Goal: Information Seeking & Learning: Check status

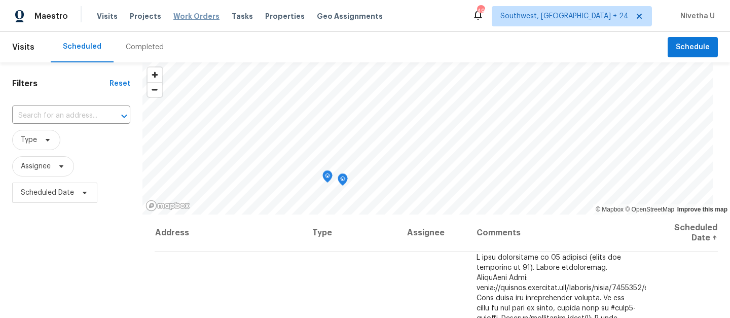
click at [183, 20] on span "Work Orders" at bounding box center [196, 16] width 46 height 10
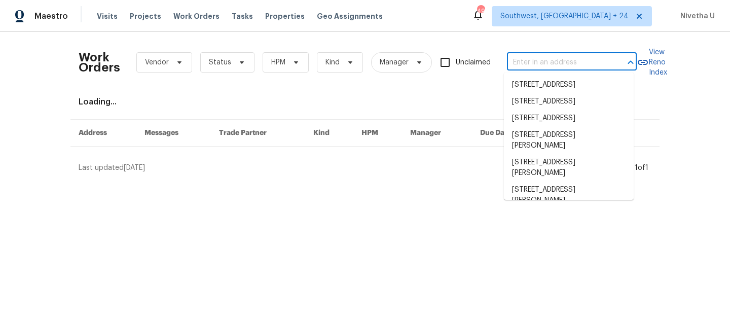
click at [560, 62] on input "text" at bounding box center [557, 63] width 101 height 16
paste input "6001 Deer Springs Ln NW Acworth, GA 30101"
type input "6001 Deer Springs Ln NW Acworth, GA 30101"
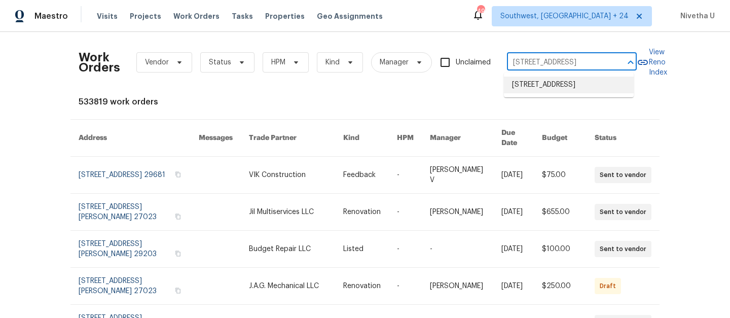
click at [569, 93] on li "6001 Deer Springs Ln NW, Acworth, GA 30101" at bounding box center [569, 85] width 130 height 17
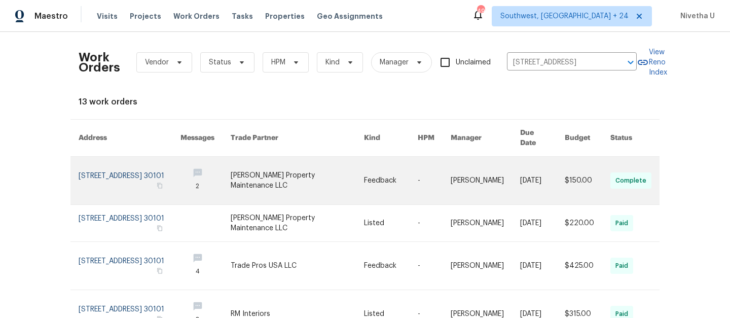
click at [113, 166] on link at bounding box center [130, 181] width 102 height 48
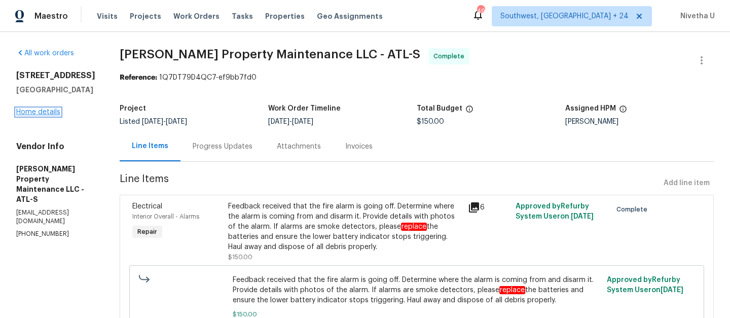
click at [30, 116] on link "Home details" at bounding box center [38, 111] width 44 height 7
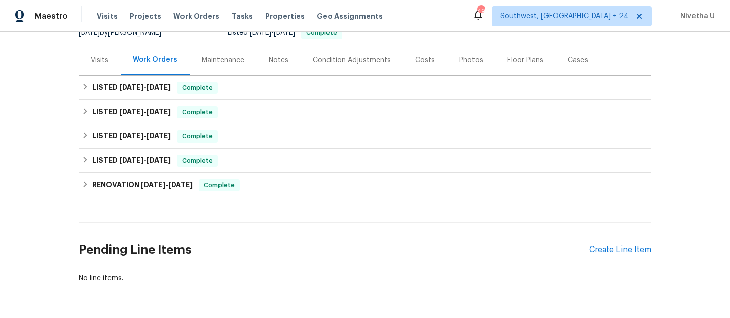
scroll to position [109, 0]
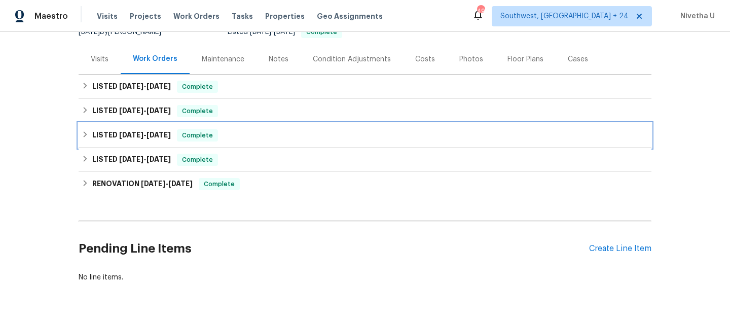
click at [219, 135] on div "LISTED 5/30/25 - 6/9/25 Complete" at bounding box center [365, 135] width 566 height 12
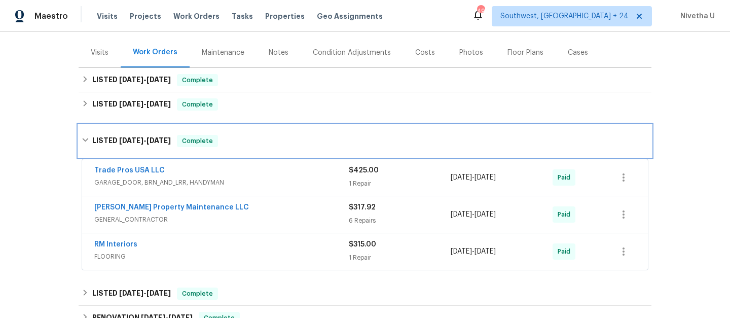
scroll to position [115, 0]
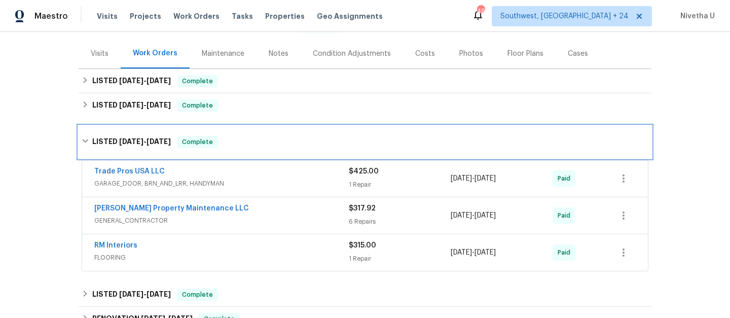
drag, startPoint x: 244, startPoint y: 142, endPoint x: 243, endPoint y: 166, distance: 23.8
click at [243, 166] on div "LISTED 5/30/25 - 6/9/25 Complete Trade Pros USA LLC GARAGE_DOOR, BRN_AND_LRR, H…" at bounding box center [365, 200] width 573 height 148
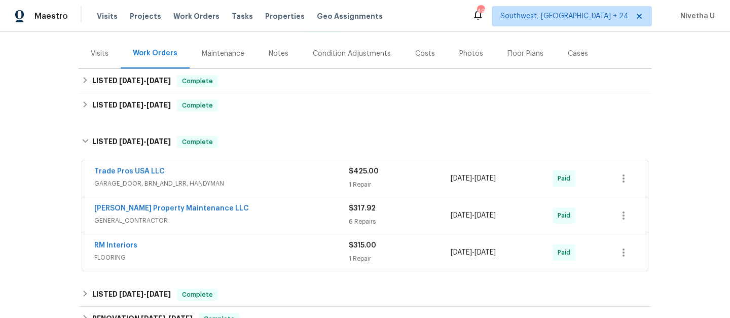
click at [239, 219] on span "GENERAL_CONTRACTOR" at bounding box center [221, 220] width 254 height 10
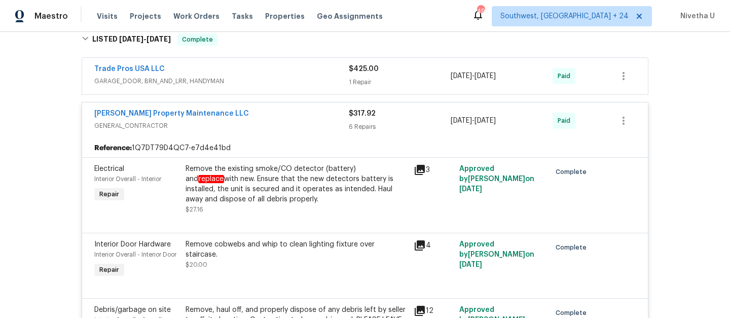
scroll to position [185, 0]
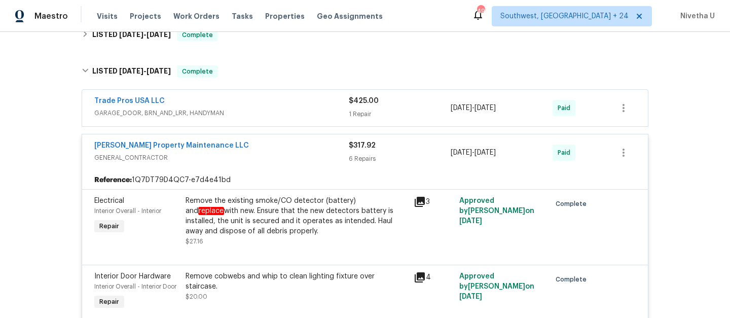
click at [294, 165] on div "Glen Property Maintenance LLC GENERAL_CONTRACTOR $317.92 6 Repairs 5/30/2025 - …" at bounding box center [364, 152] width 565 height 36
click at [287, 156] on span "GENERAL_CONTRACTOR" at bounding box center [221, 158] width 254 height 10
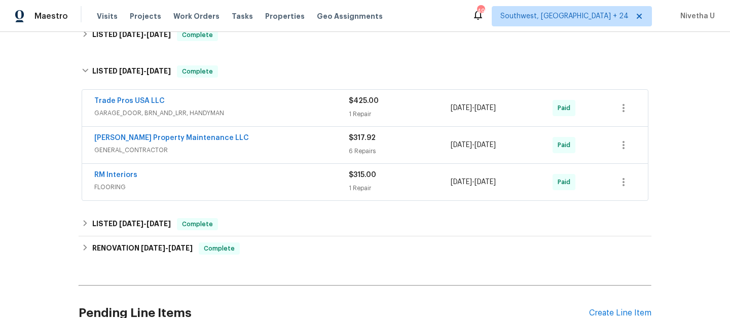
click at [272, 105] on div "Trade Pros USA LLC" at bounding box center [221, 102] width 254 height 12
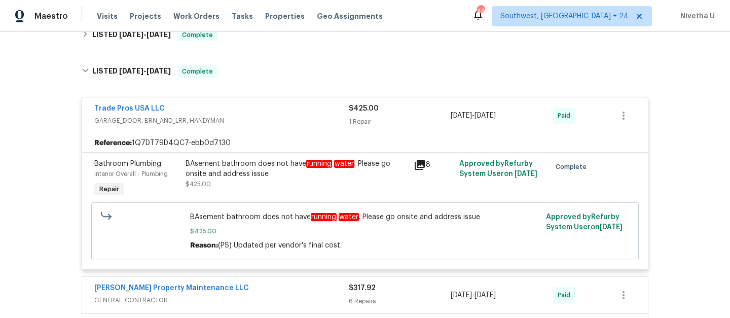
click at [272, 105] on div "Trade Pros USA LLC" at bounding box center [221, 109] width 254 height 12
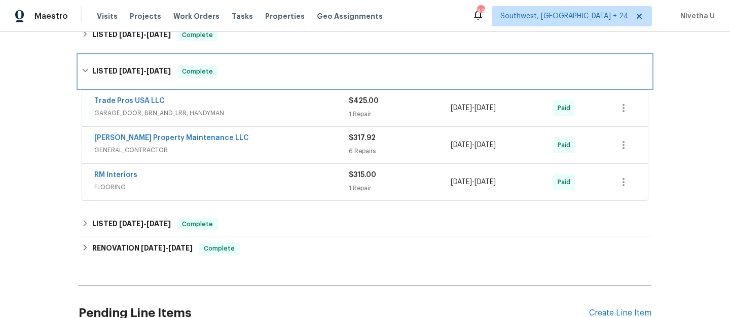
click at [257, 74] on div "LISTED 5/30/25 - 6/9/25 Complete" at bounding box center [365, 71] width 566 height 12
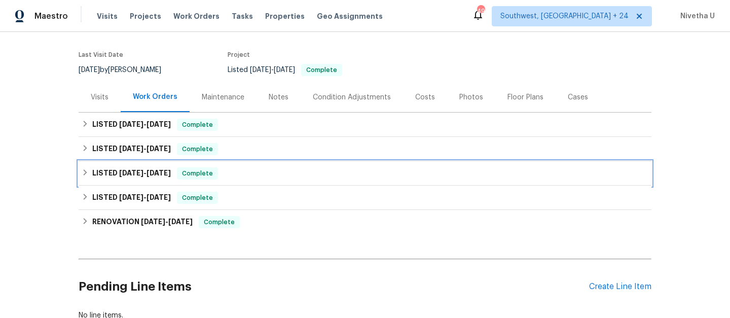
scroll to position [70, 0]
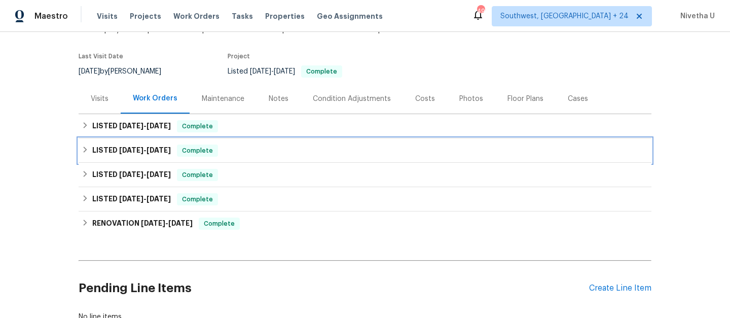
click at [245, 152] on div "LISTED 8/22/25 - 8/25/25 Complete" at bounding box center [365, 150] width 566 height 12
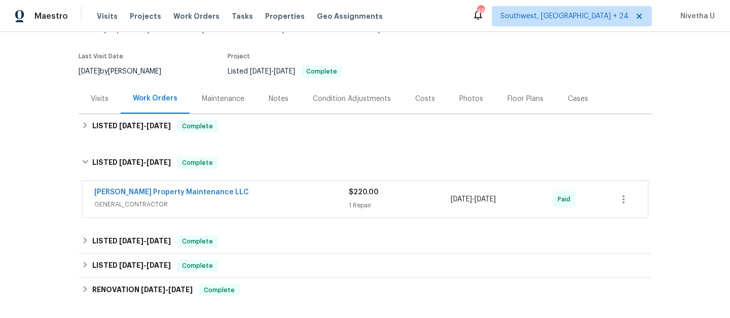
click at [269, 194] on div "Glen Property Maintenance LLC" at bounding box center [221, 193] width 254 height 12
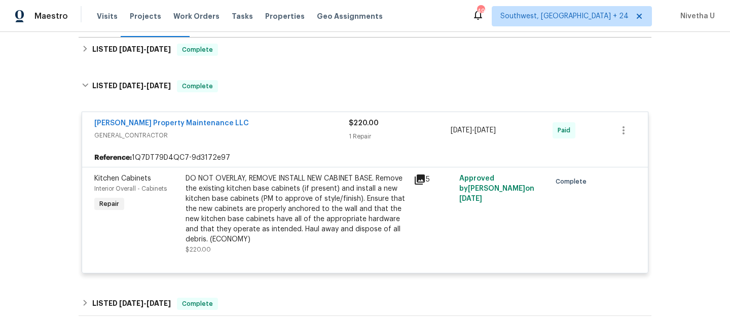
scroll to position [147, 0]
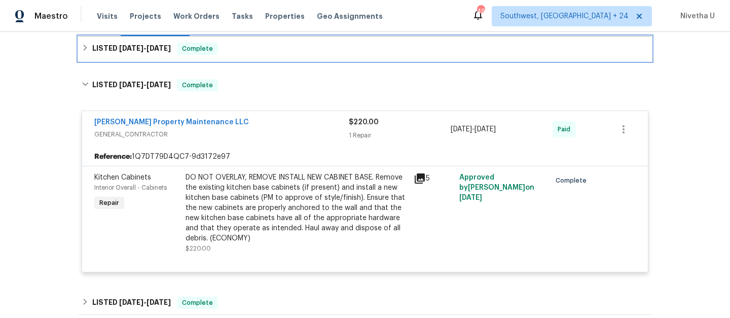
click at [225, 49] on div "LISTED 10/6/25 - 10/8/25 Complete" at bounding box center [365, 49] width 566 height 12
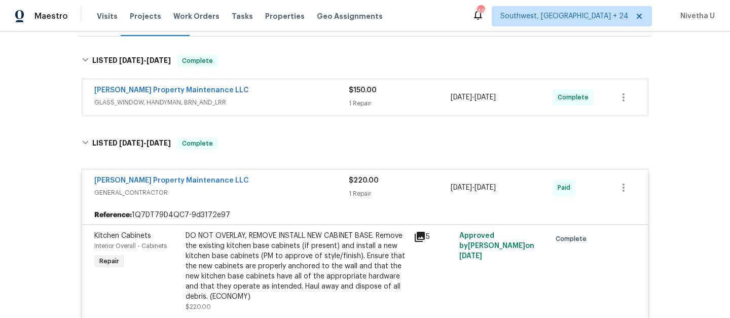
click at [260, 98] on span "GLASS_WINDOW, HANDYMAN, BRN_AND_LRR" at bounding box center [221, 102] width 254 height 10
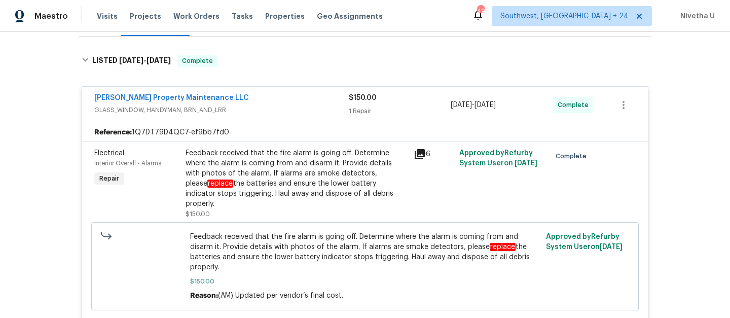
click at [292, 98] on div "Glen Property Maintenance LLC" at bounding box center [221, 99] width 254 height 12
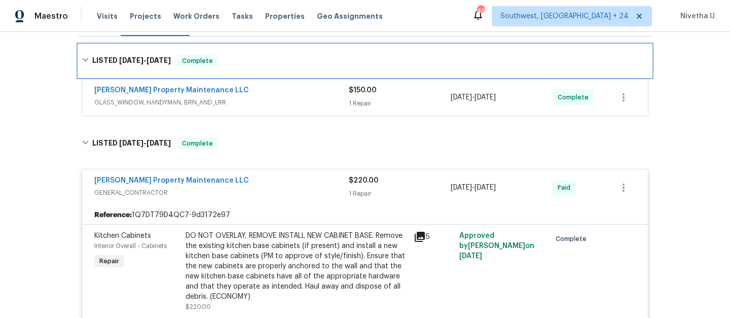
click at [277, 58] on div "LISTED 10/6/25 - 10/8/25 Complete" at bounding box center [365, 61] width 566 height 12
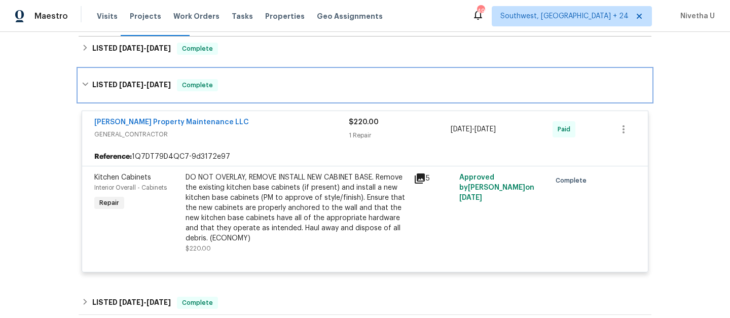
click at [262, 90] on div "LISTED 8/22/25 - 8/25/25 Complete" at bounding box center [365, 85] width 566 height 12
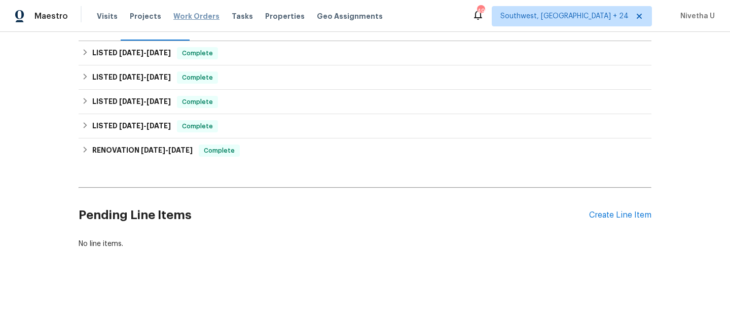
click at [189, 16] on span "Work Orders" at bounding box center [196, 16] width 46 height 10
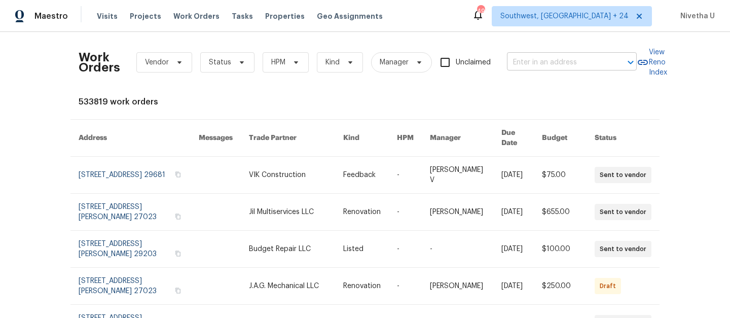
click at [559, 63] on input "text" at bounding box center [557, 63] width 101 height 16
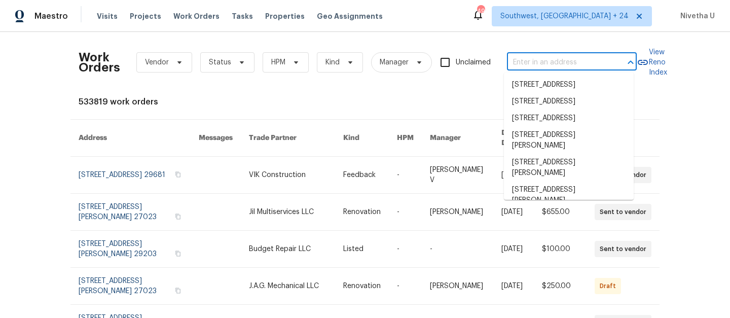
paste input "5570 Butner Rd Atlanta, GA 30349"
type input "5570 Butner Rd Atlanta, GA 30349"
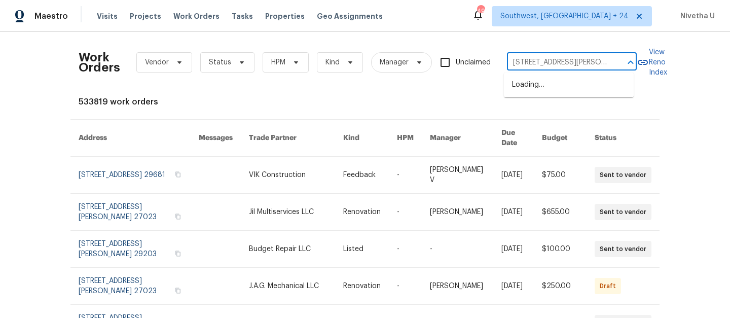
scroll to position [0, 19]
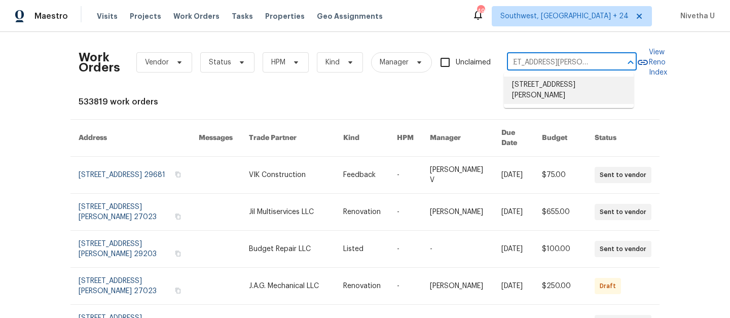
click at [559, 90] on li "5570 Butner Rd, Atlanta, GA 30349" at bounding box center [569, 90] width 130 height 27
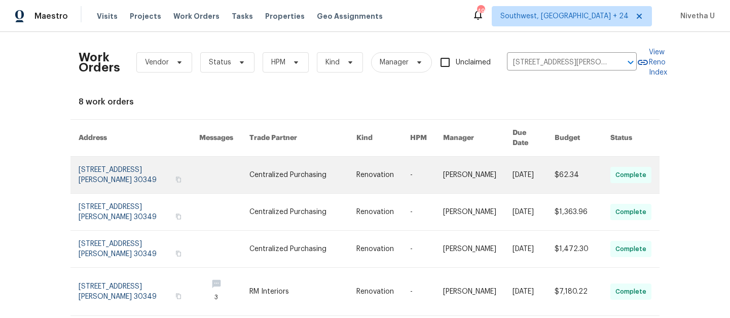
click at [91, 166] on link at bounding box center [139, 175] width 121 height 36
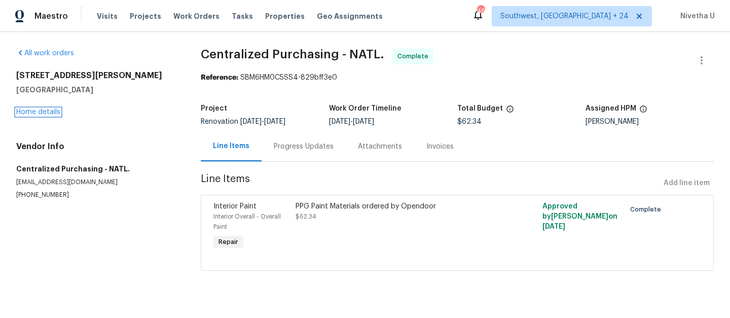
click at [37, 111] on link "Home details" at bounding box center [38, 111] width 44 height 7
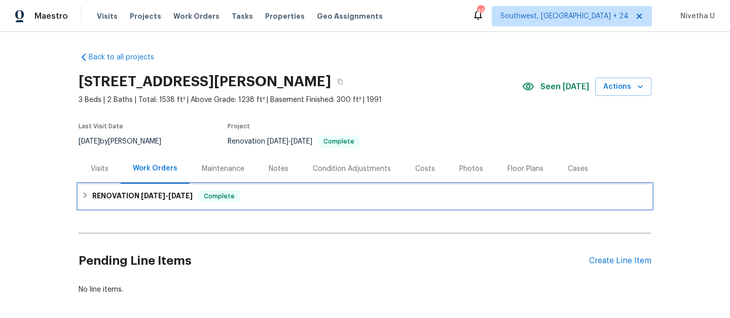
click at [256, 191] on div "RENOVATION 8/5/25 - 9/30/25 Complete" at bounding box center [365, 196] width 566 height 12
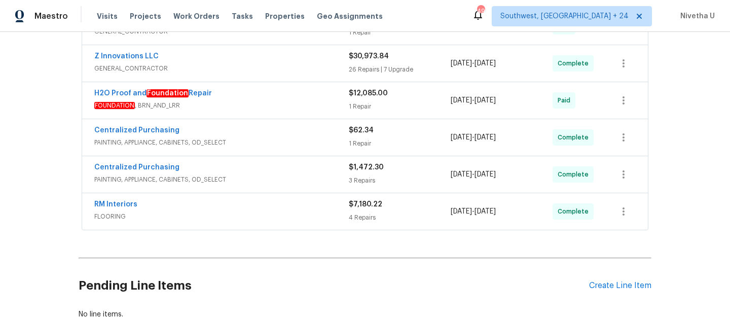
scroll to position [256, 0]
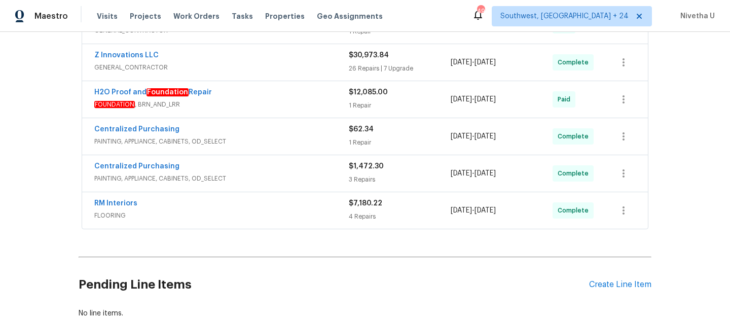
click at [304, 171] on div "Centralized Purchasing" at bounding box center [221, 167] width 254 height 12
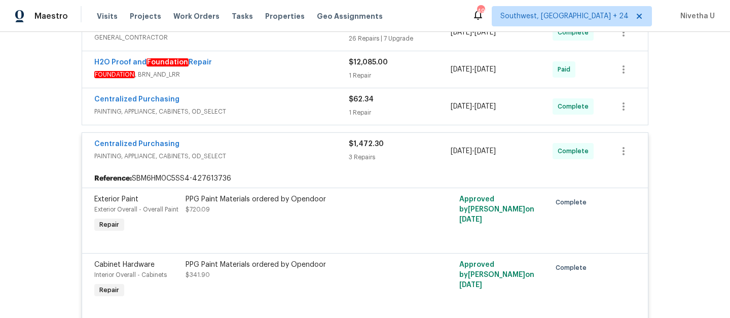
scroll to position [284, 0]
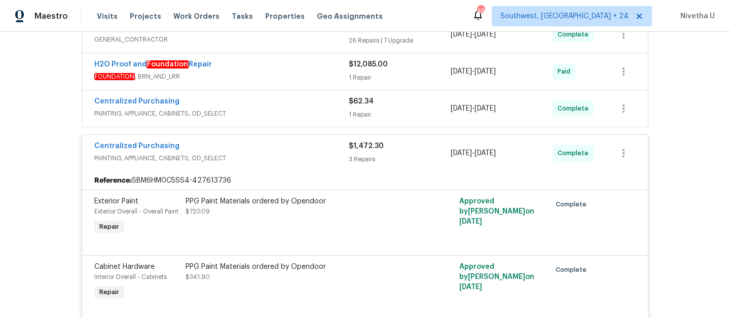
click at [297, 158] on span "PAINTING, APPLIANCE, CABINETS, OD_SELECT" at bounding box center [221, 158] width 254 height 10
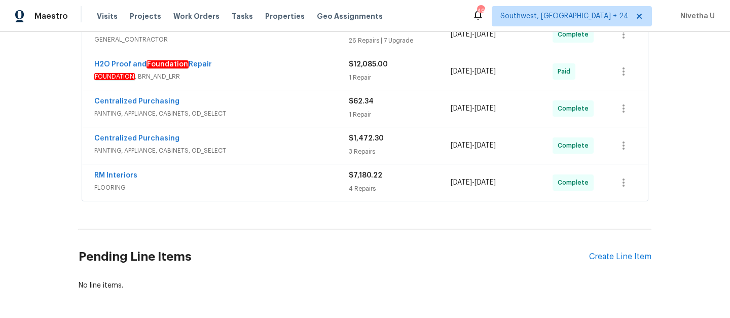
click at [284, 96] on div "Centralized Purchasing PAINTING, APPLIANCE, CABINETS, OD_SELECT $62.34 1 Repair…" at bounding box center [364, 108] width 565 height 36
click at [285, 105] on div "Centralized Purchasing" at bounding box center [221, 102] width 254 height 12
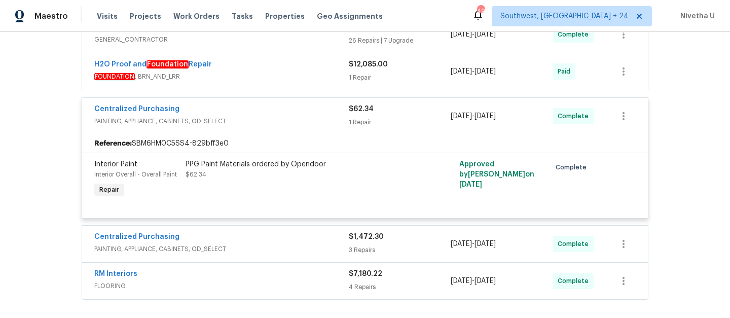
click at [282, 113] on div "Centralized Purchasing" at bounding box center [221, 110] width 254 height 12
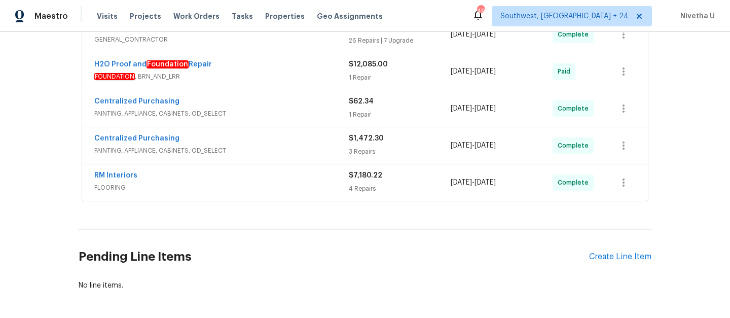
click at [280, 75] on span "FOUNDATION , BRN_AND_LRR" at bounding box center [221, 76] width 254 height 10
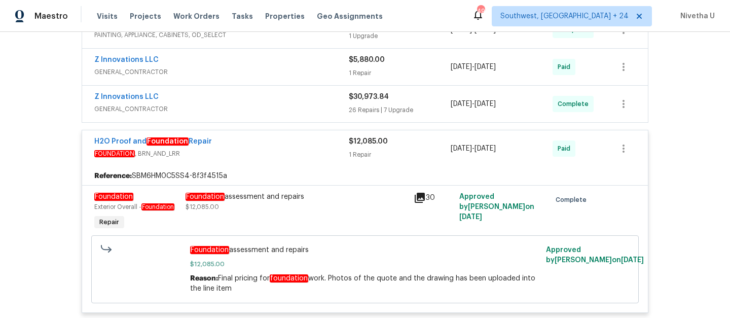
click at [299, 138] on div "H2O Proof and Foundation Repair" at bounding box center [221, 142] width 254 height 12
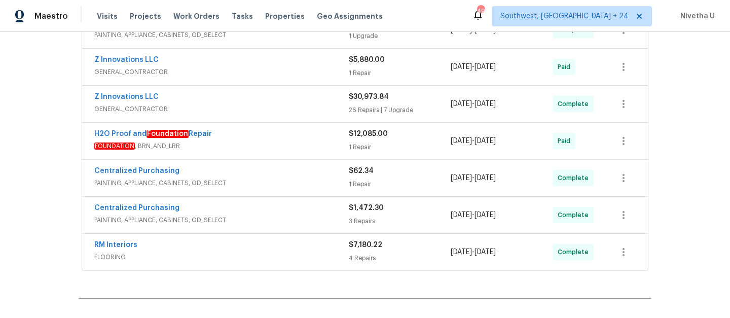
scroll to position [143, 0]
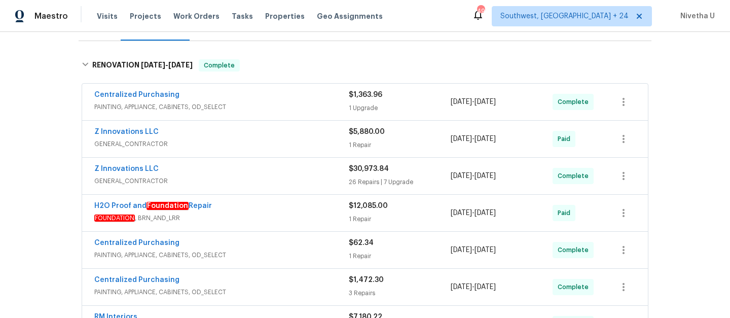
click at [294, 179] on span "GENERAL_CONTRACTOR" at bounding box center [221, 181] width 254 height 10
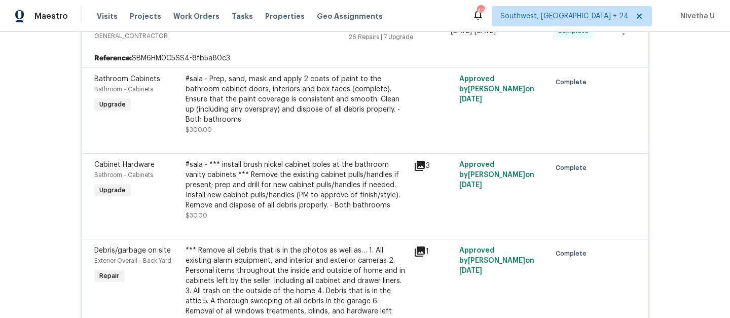
scroll to position [168, 0]
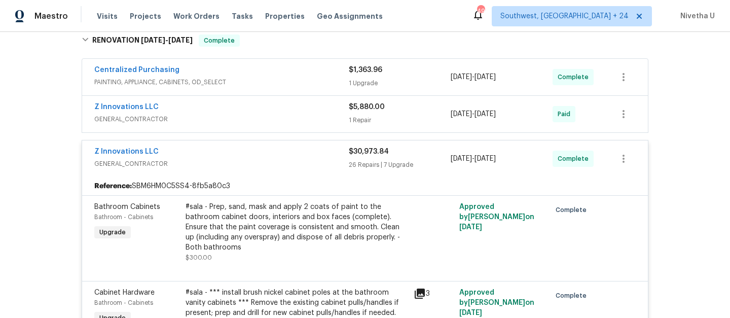
click at [271, 148] on div "Z Innovations LLC" at bounding box center [221, 152] width 254 height 12
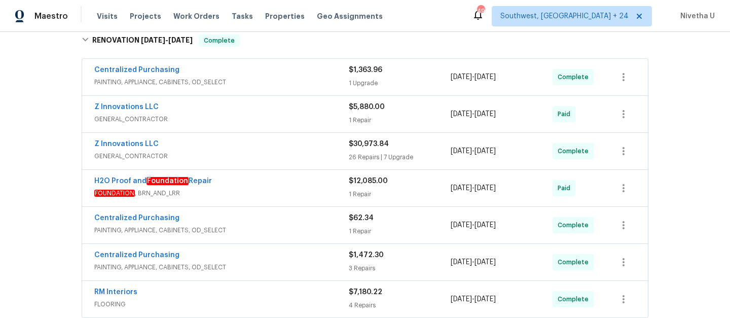
click at [260, 121] on span "GENERAL_CONTRACTOR" at bounding box center [221, 119] width 254 height 10
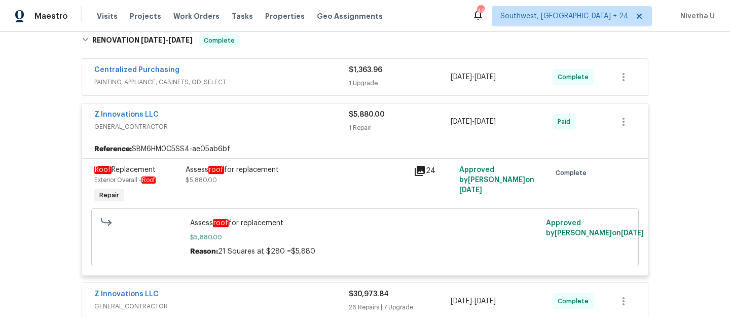
click at [257, 128] on span "GENERAL_CONTRACTOR" at bounding box center [221, 127] width 254 height 10
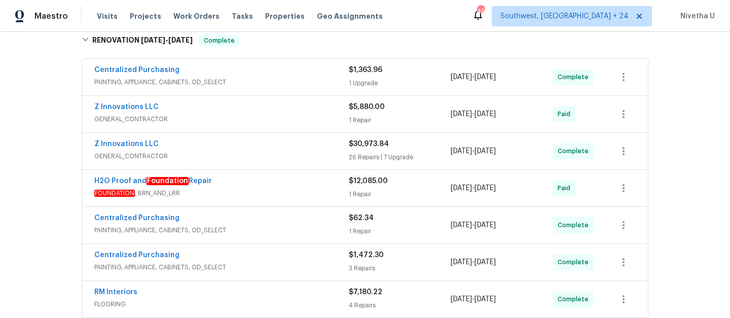
click at [265, 148] on div "Z Innovations LLC" at bounding box center [221, 145] width 254 height 12
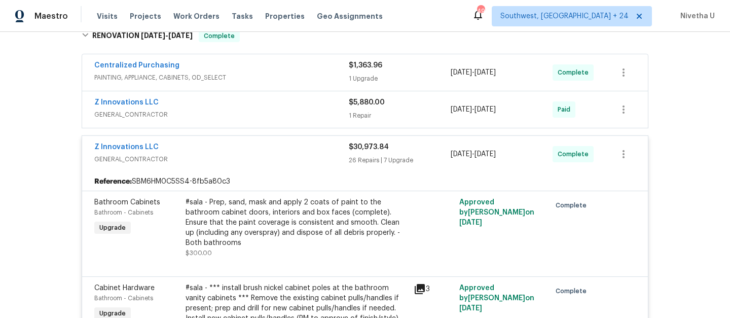
scroll to position [176, 0]
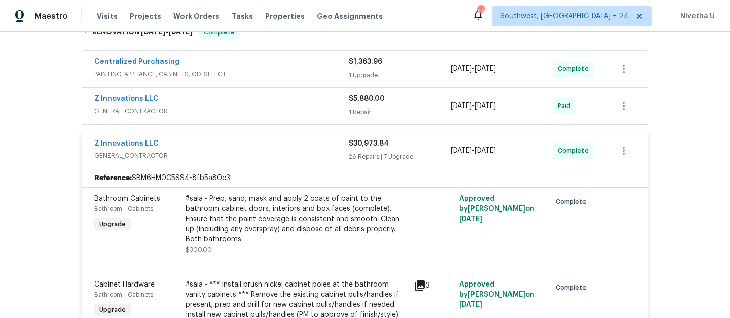
click at [275, 86] on div "Centralized Purchasing PAINTING, APPLIANCE, CABINETS, OD_SELECT $1,363.96 1 Upg…" at bounding box center [364, 69] width 565 height 36
click at [269, 70] on span "PAINTING, APPLIANCE, CABINETS, OD_SELECT" at bounding box center [221, 74] width 254 height 10
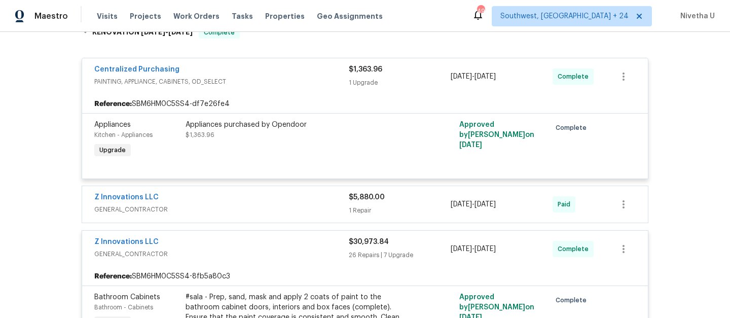
click at [269, 70] on div "Centralized Purchasing" at bounding box center [221, 70] width 254 height 12
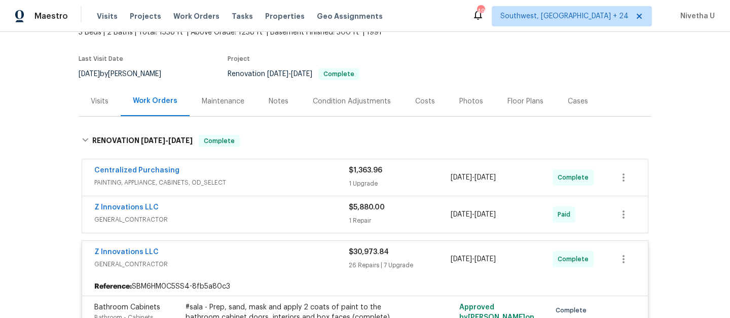
scroll to position [97, 0]
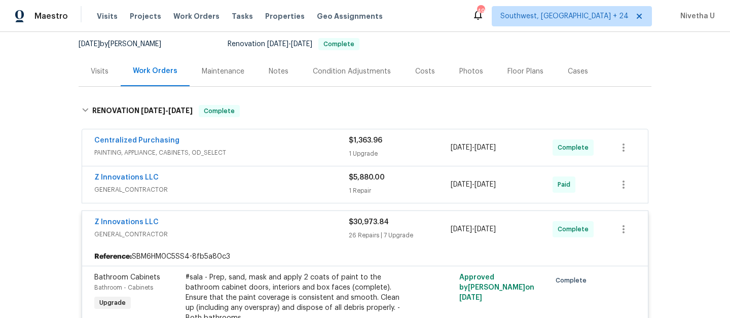
click at [244, 223] on div "Z Innovations LLC" at bounding box center [221, 223] width 254 height 12
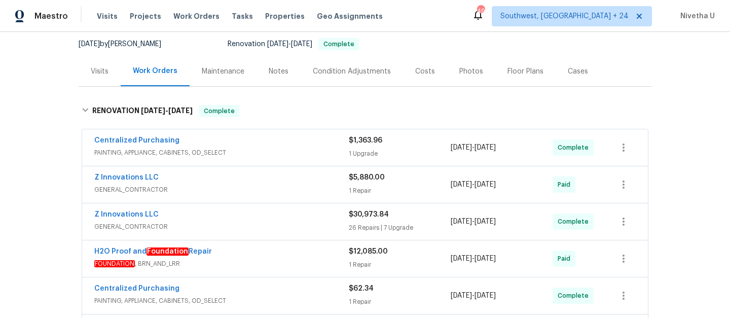
click at [254, 147] on div "Centralized Purchasing" at bounding box center [221, 141] width 254 height 12
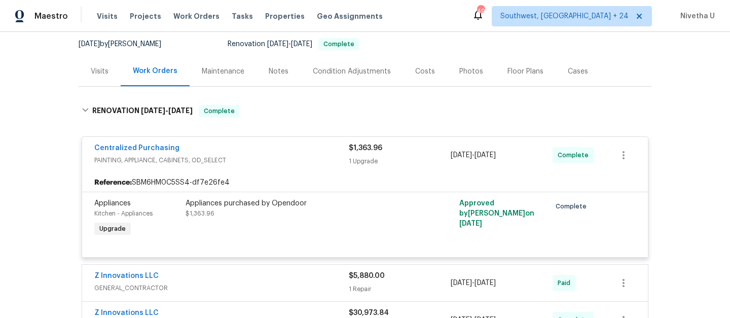
click at [254, 147] on div "Centralized Purchasing" at bounding box center [221, 149] width 254 height 12
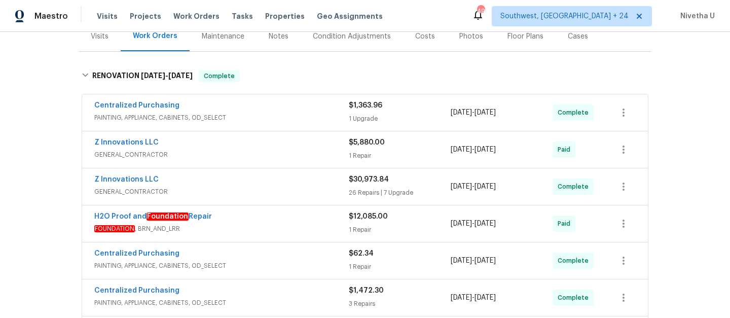
scroll to position [137, 0]
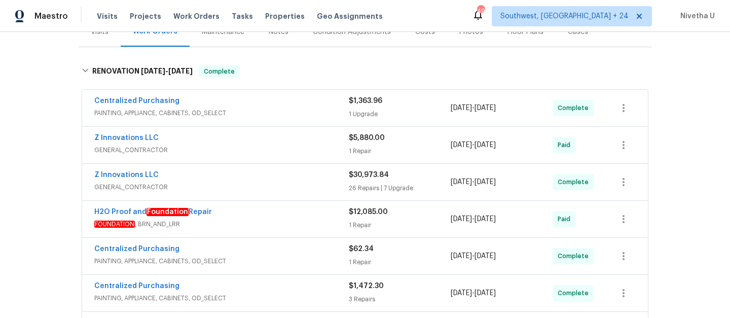
click at [253, 106] on div "Centralized Purchasing" at bounding box center [221, 102] width 254 height 12
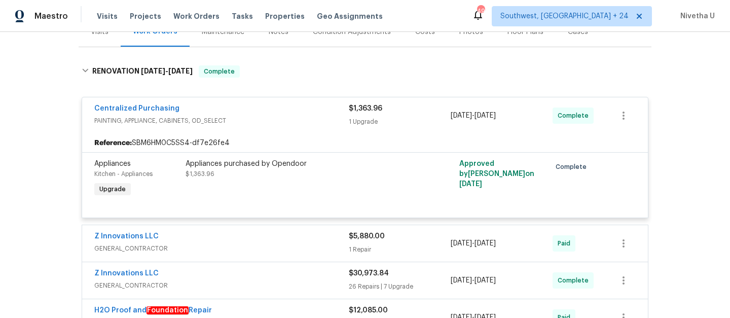
click at [253, 106] on div "Centralized Purchasing" at bounding box center [221, 109] width 254 height 12
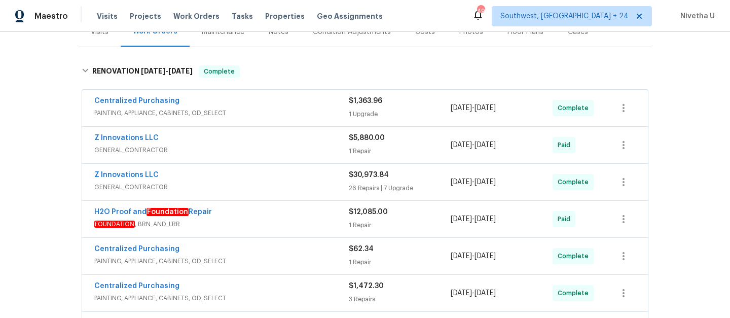
click at [266, 180] on div "Z Innovations LLC" at bounding box center [221, 176] width 254 height 12
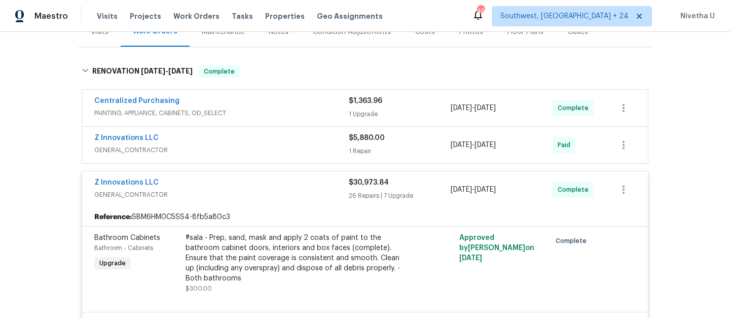
click at [266, 180] on div "Z Innovations LLC" at bounding box center [221, 183] width 254 height 12
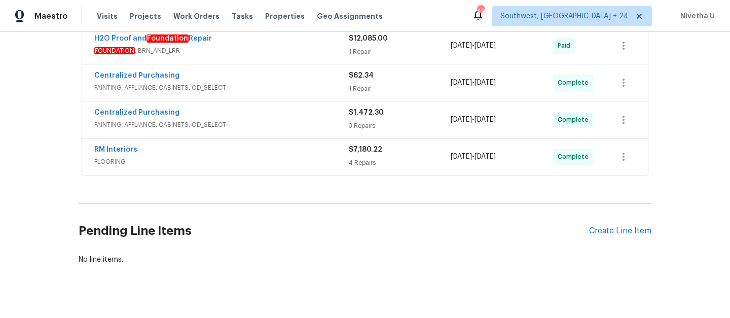
scroll to position [279, 0]
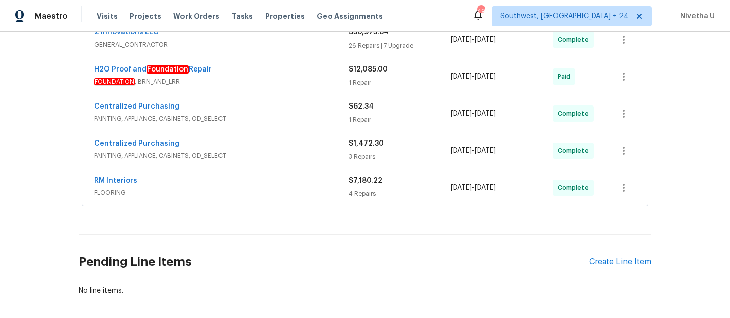
click at [258, 120] on span "PAINTING, APPLIANCE, CABINETS, OD_SELECT" at bounding box center [221, 118] width 254 height 10
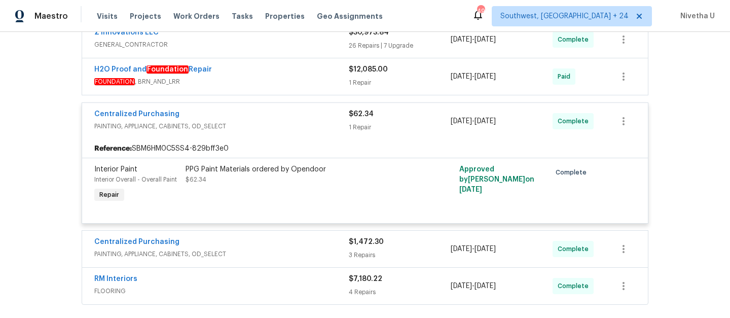
click at [258, 120] on div "Centralized Purchasing" at bounding box center [221, 115] width 254 height 12
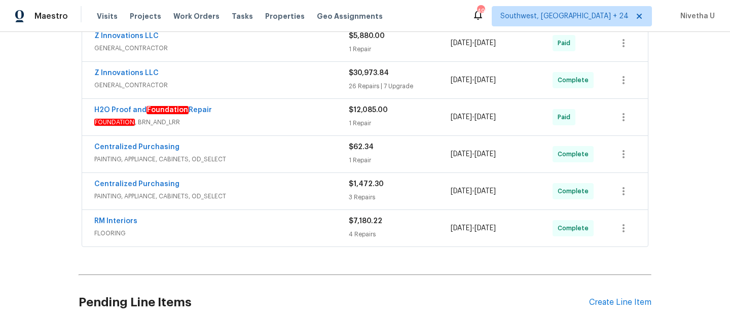
scroll to position [238, 0]
click at [256, 111] on div "H2O Proof and Foundation Repair" at bounding box center [221, 112] width 254 height 12
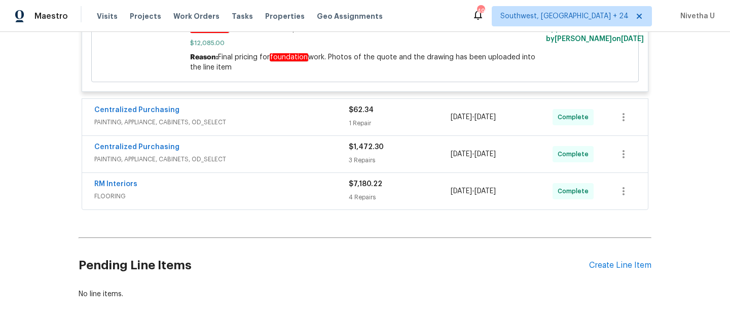
scroll to position [439, 0]
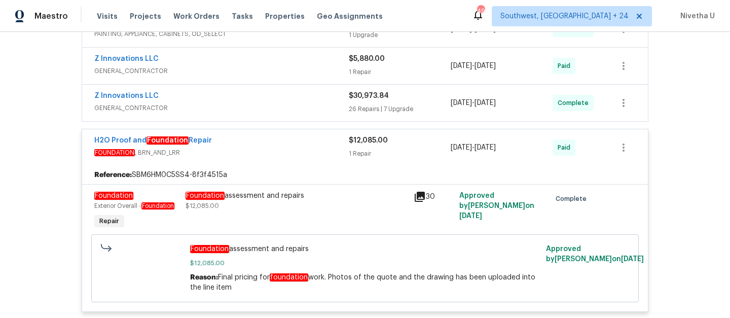
click at [269, 144] on div "H2O Proof and Foundation Repair" at bounding box center [221, 141] width 254 height 12
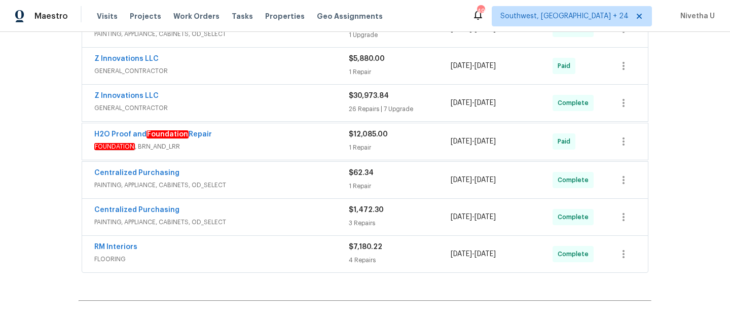
scroll to position [333, 0]
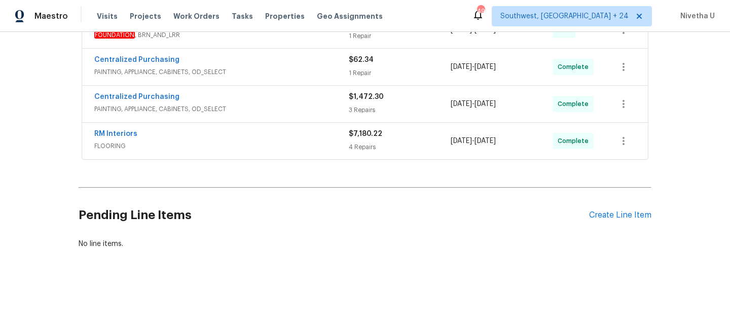
click at [269, 144] on div "RM Interiors FLOORING" at bounding box center [221, 141] width 254 height 24
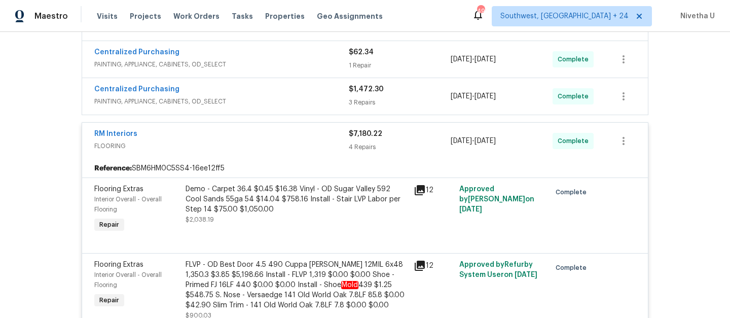
click at [269, 144] on span "FLOORING" at bounding box center [221, 146] width 254 height 10
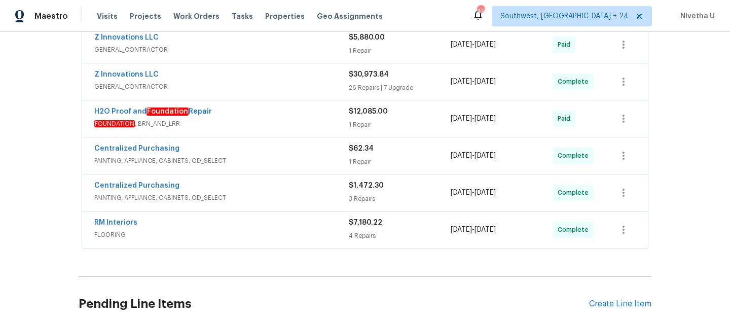
scroll to position [236, 0]
click at [269, 144] on div "Centralized Purchasing" at bounding box center [221, 150] width 254 height 12
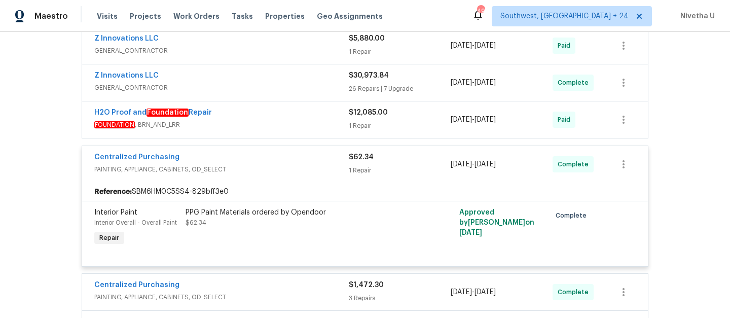
click at [274, 171] on span "PAINTING, APPLIANCE, CABINETS, OD_SELECT" at bounding box center [221, 169] width 254 height 10
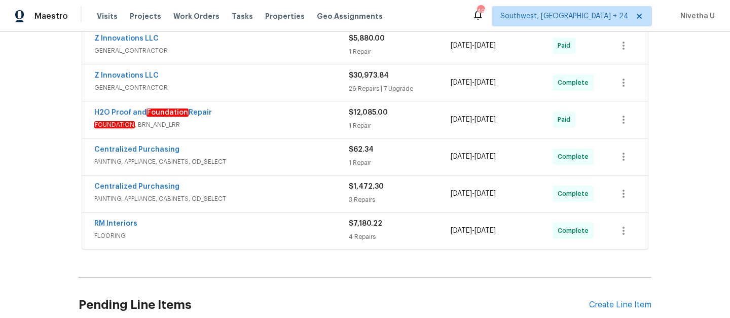
click at [266, 122] on span "FOUNDATION , BRN_AND_LRR" at bounding box center [221, 125] width 254 height 10
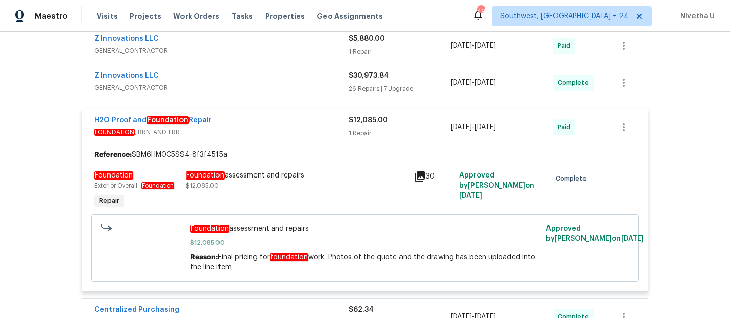
click at [266, 122] on div "H2O Proof and Foundation Repair" at bounding box center [221, 121] width 254 height 12
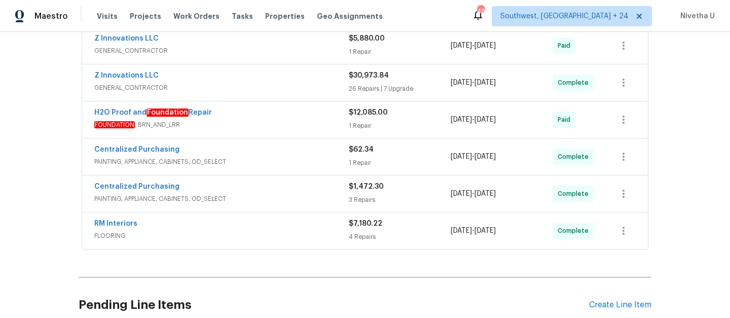
scroll to position [195, 0]
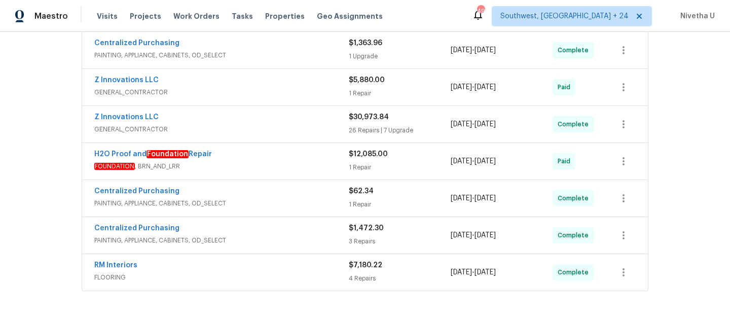
click at [266, 122] on div "Z Innovations LLC" at bounding box center [221, 118] width 254 height 12
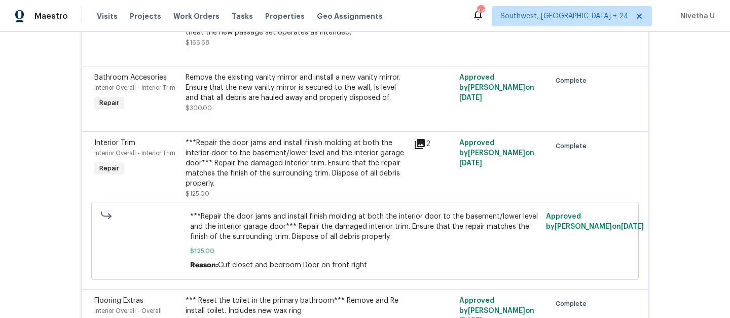
scroll to position [3180, 0]
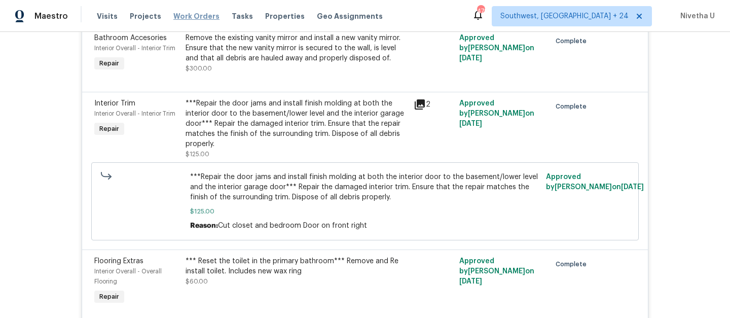
click at [181, 13] on span "Work Orders" at bounding box center [196, 16] width 46 height 10
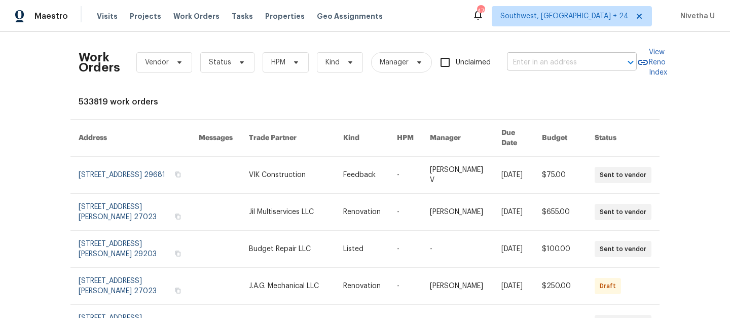
click at [534, 61] on input "text" at bounding box center [557, 63] width 101 height 16
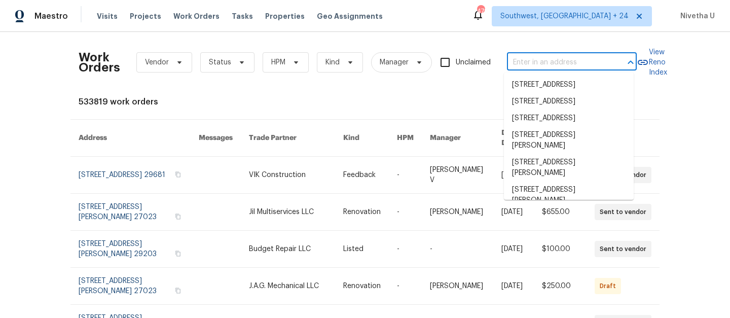
paste input "2017 S Corona Ave Colorado Springs, CO 80905"
type input "2017 S Corona Ave Colorado Springs, CO 80905"
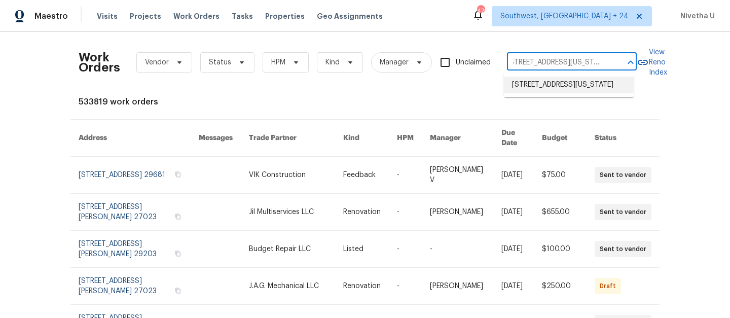
click at [554, 87] on li "2017 S Corona Ave, Colorado Springs, CO 80905" at bounding box center [569, 85] width 130 height 17
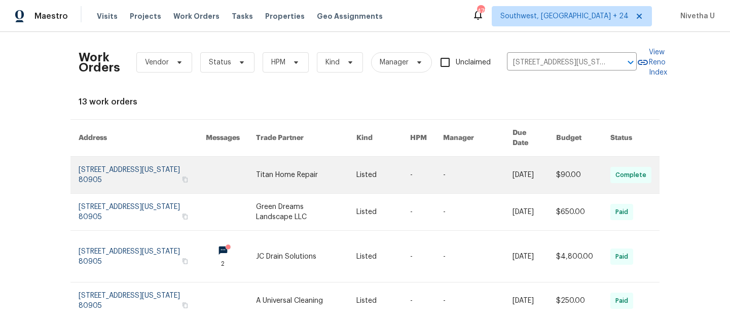
click at [110, 165] on link at bounding box center [142, 175] width 127 height 36
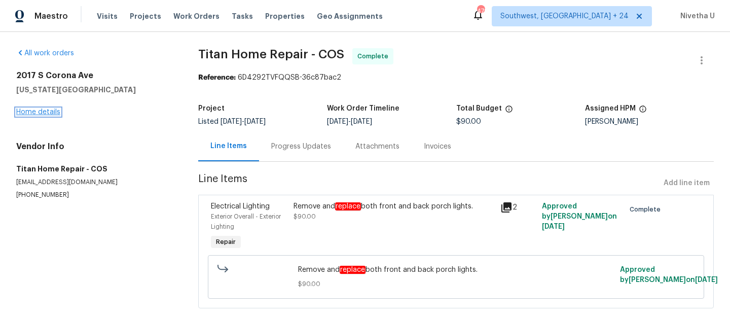
click at [33, 115] on link "Home details" at bounding box center [38, 111] width 44 height 7
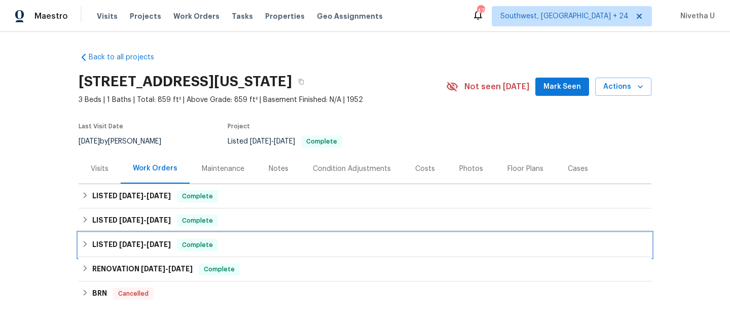
click at [216, 242] on div "Complete" at bounding box center [197, 245] width 41 height 12
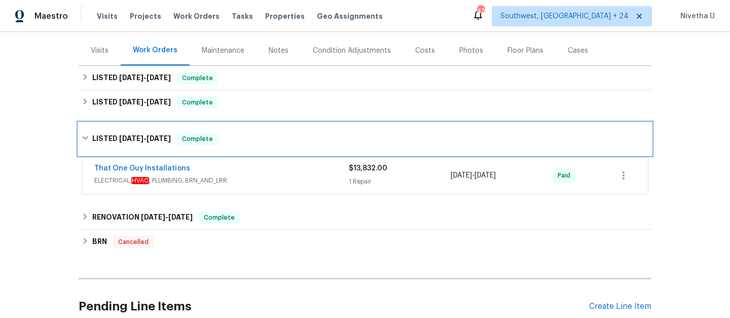
scroll to position [121, 0]
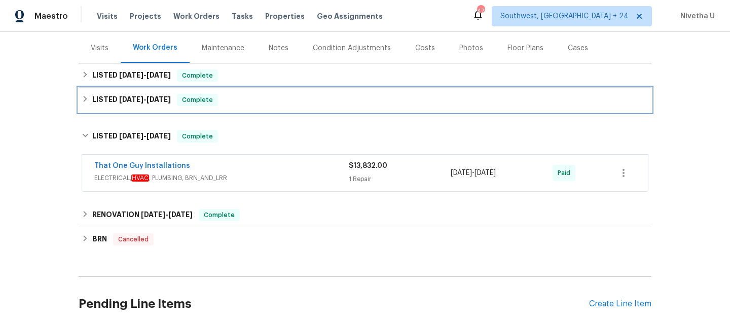
click at [226, 105] on div "LISTED 6/4/25 - 8/15/25 Complete" at bounding box center [365, 100] width 566 height 12
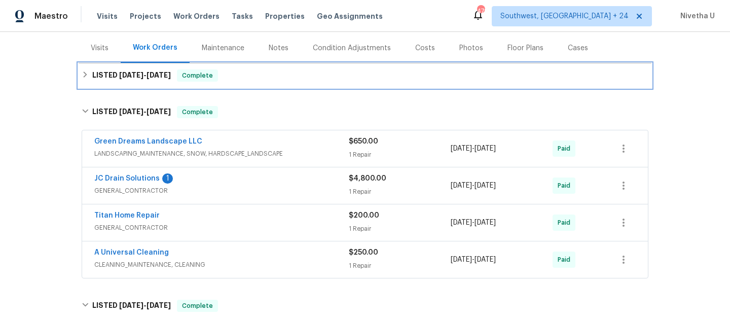
click at [233, 82] on div "LISTED 10/7/25 - 10/8/25 Complete" at bounding box center [365, 75] width 573 height 24
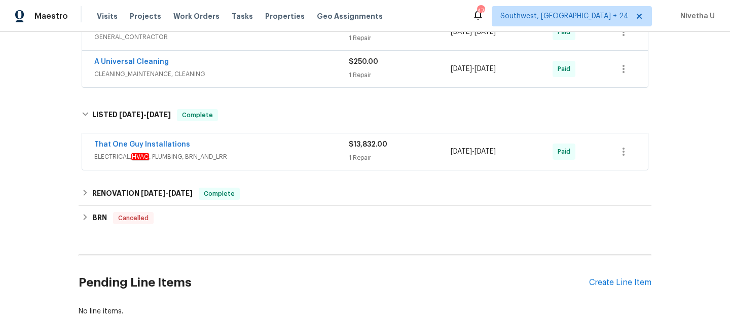
scroll to position [325, 0]
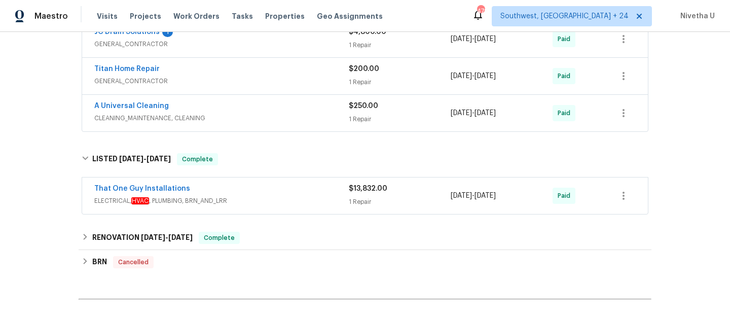
click at [298, 190] on div "That One Guy Installations" at bounding box center [221, 189] width 254 height 12
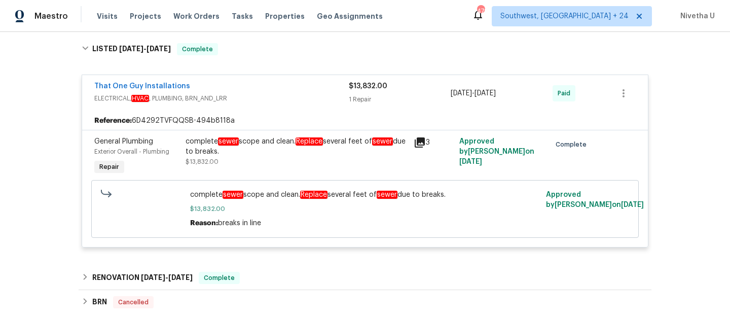
scroll to position [354, 0]
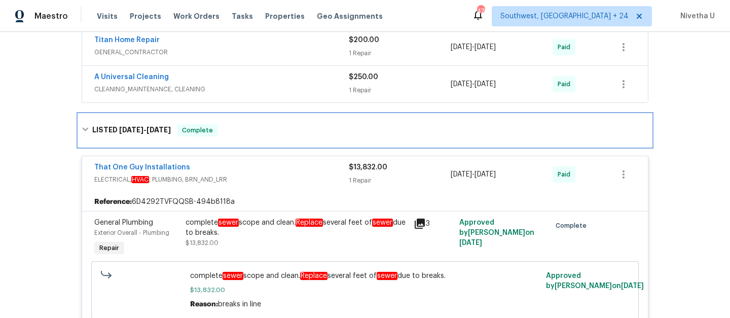
click at [296, 118] on div "LISTED 3/18/25 - 3/21/25 Complete" at bounding box center [365, 130] width 573 height 32
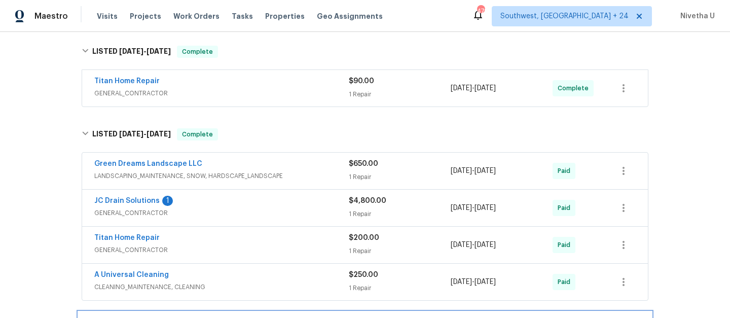
scroll to position [117, 0]
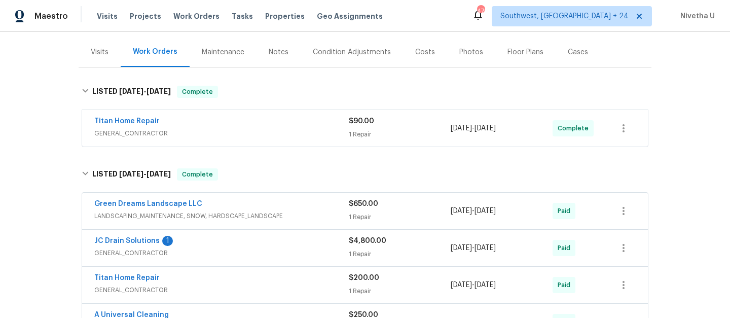
click at [274, 127] on div "Titan Home Repair" at bounding box center [221, 122] width 254 height 12
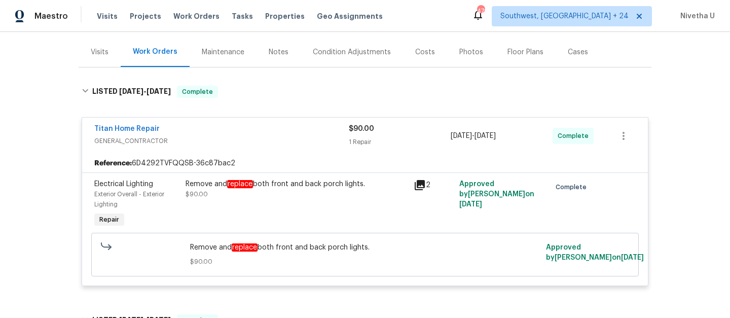
click at [275, 141] on span "GENERAL_CONTRACTOR" at bounding box center [221, 141] width 254 height 10
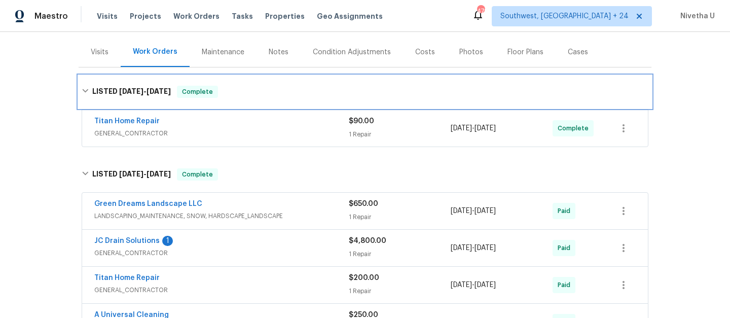
click at [261, 100] on div "LISTED 10/7/25 - 10/8/25 Complete" at bounding box center [365, 91] width 573 height 32
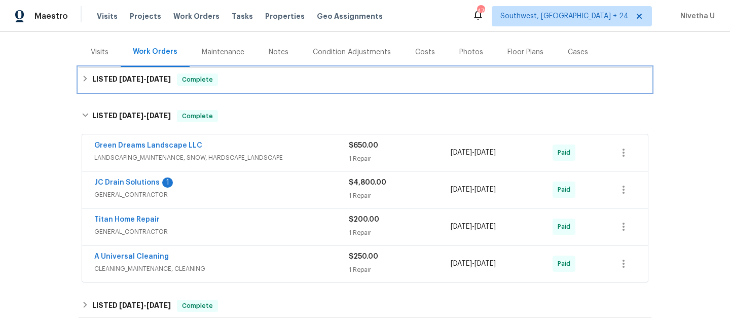
scroll to position [180, 0]
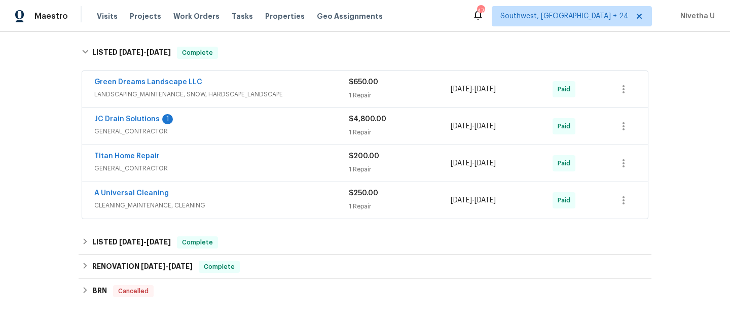
click at [330, 85] on div "Green Dreams Landscape LLC" at bounding box center [221, 83] width 254 height 12
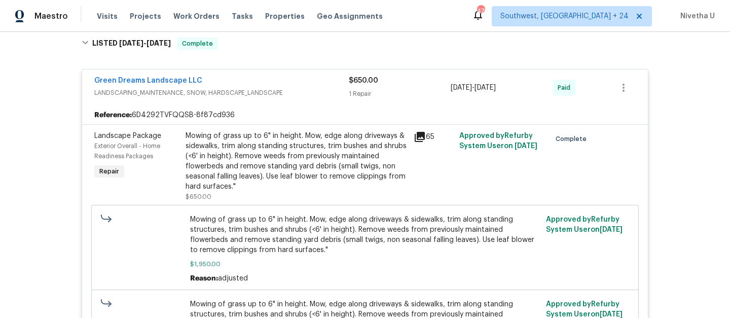
scroll to position [188, 0]
click at [319, 86] on div "Green Dreams Landscape LLC" at bounding box center [221, 82] width 254 height 12
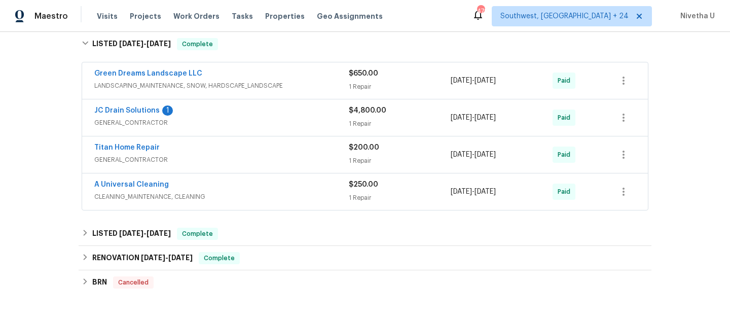
click at [300, 121] on span "GENERAL_CONTRACTOR" at bounding box center [221, 123] width 254 height 10
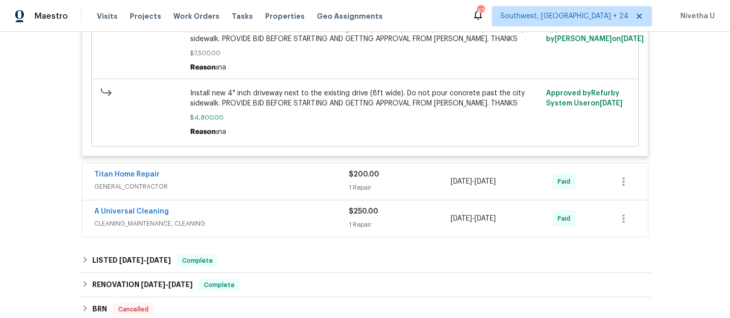
scroll to position [414, 0]
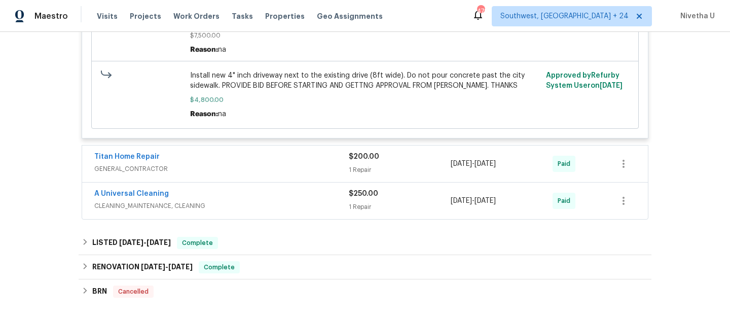
click at [296, 164] on span "GENERAL_CONTRACTOR" at bounding box center [221, 169] width 254 height 10
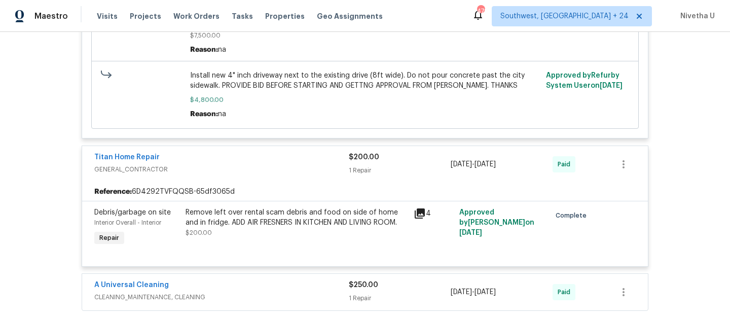
click at [287, 164] on span "GENERAL_CONTRACTOR" at bounding box center [221, 169] width 254 height 10
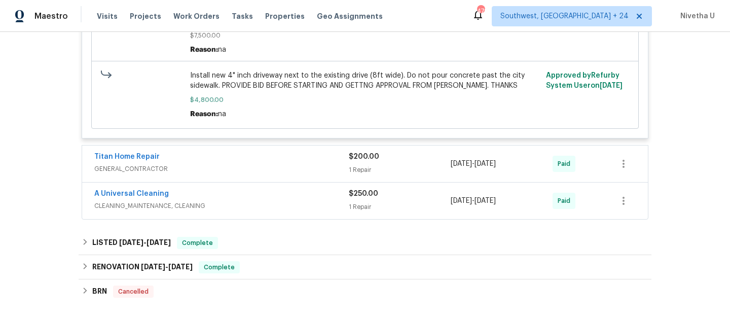
click at [282, 188] on div "A Universal Cleaning" at bounding box center [221, 194] width 254 height 12
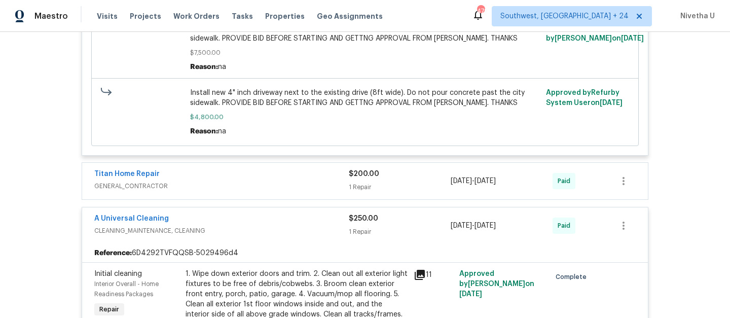
click at [283, 213] on div "A Universal Cleaning" at bounding box center [221, 219] width 254 height 12
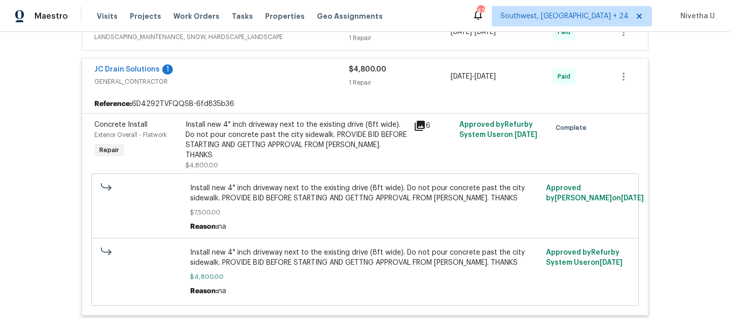
scroll to position [242, 0]
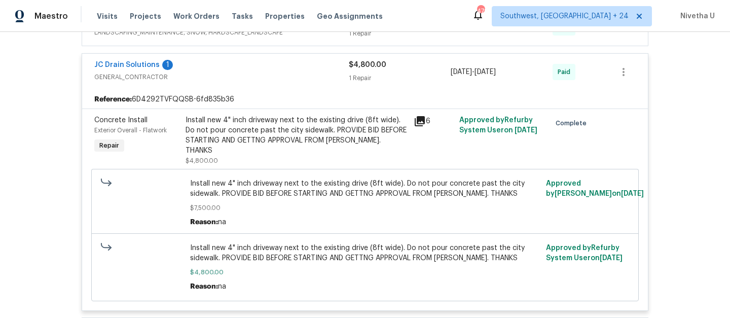
click at [313, 144] on div "Install new 4" inch driveway next to the existing drive (8ft wide). Do not pour…" at bounding box center [296, 135] width 222 height 41
click at [298, 140] on div "Install new 4" inch driveway next to the existing drive (8ft wide). Do not pour…" at bounding box center [296, 135] width 222 height 41
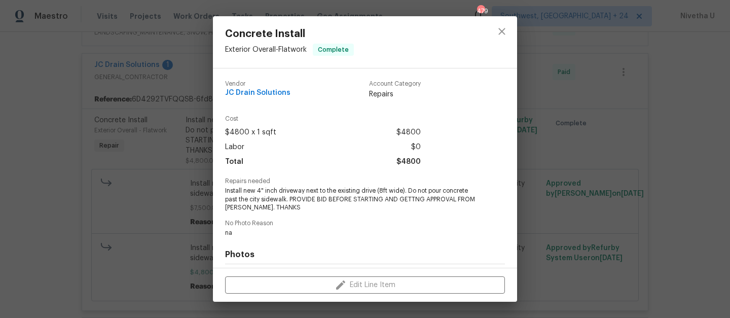
scroll to position [140, 0]
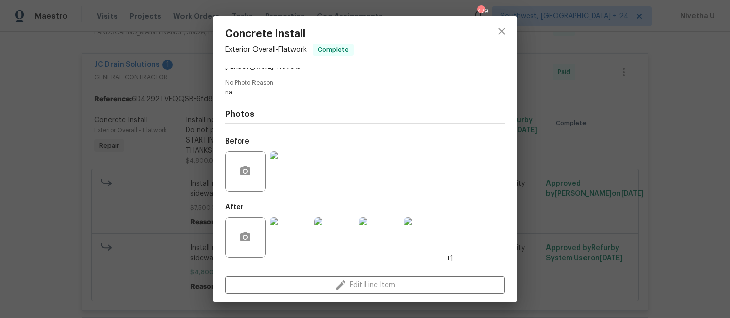
click at [292, 179] on img at bounding box center [290, 171] width 41 height 41
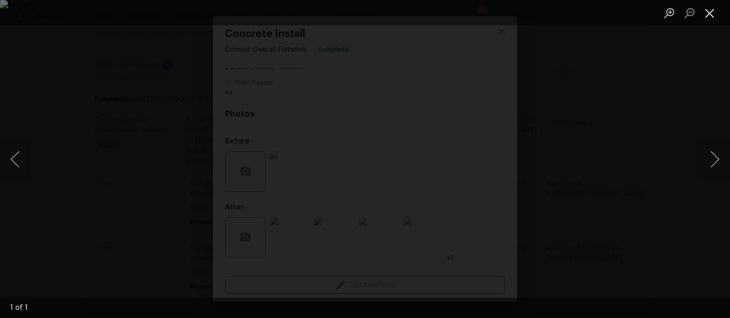
click at [712, 14] on button "Close lightbox" at bounding box center [709, 13] width 20 height 18
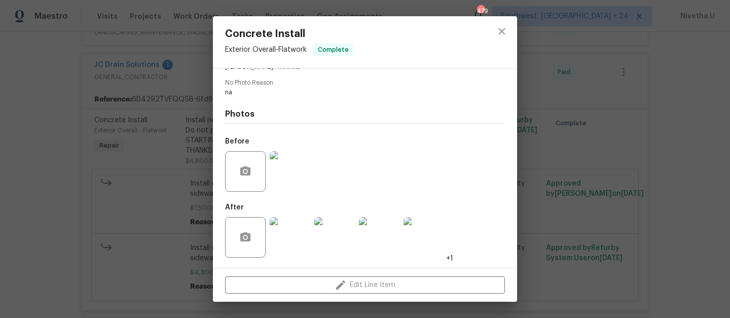
click at [296, 255] on img at bounding box center [290, 237] width 41 height 41
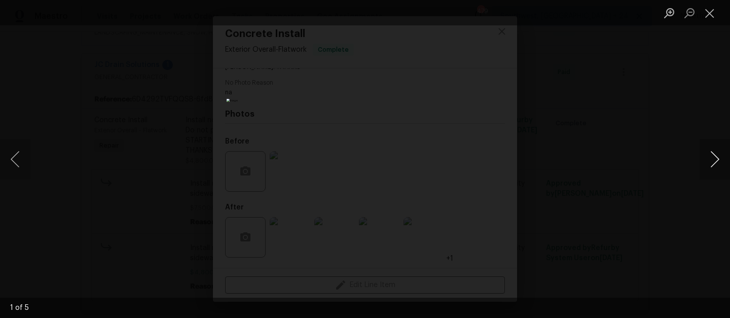
click at [715, 166] on button "Next image" at bounding box center [714, 159] width 30 height 41
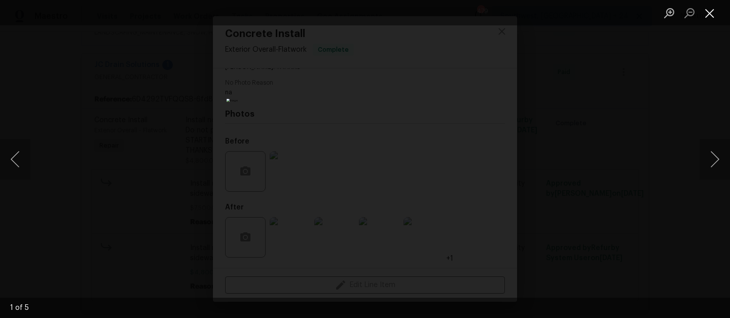
click at [712, 11] on button "Close lightbox" at bounding box center [709, 13] width 20 height 18
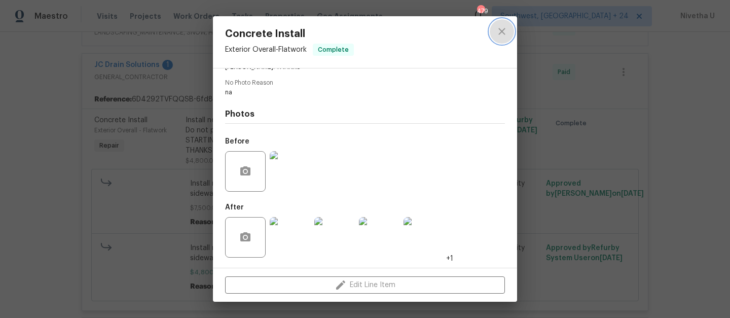
click at [501, 39] on button "close" at bounding box center [501, 31] width 24 height 24
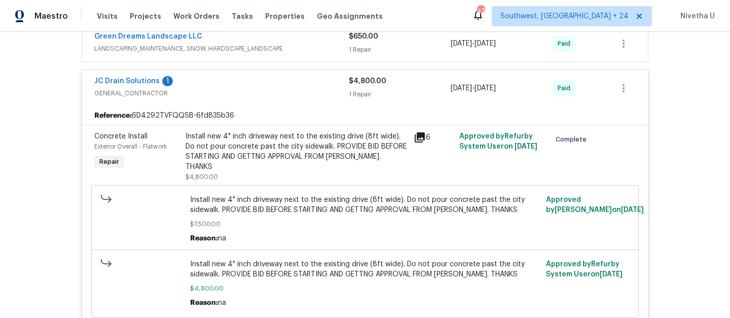
scroll to position [216, 0]
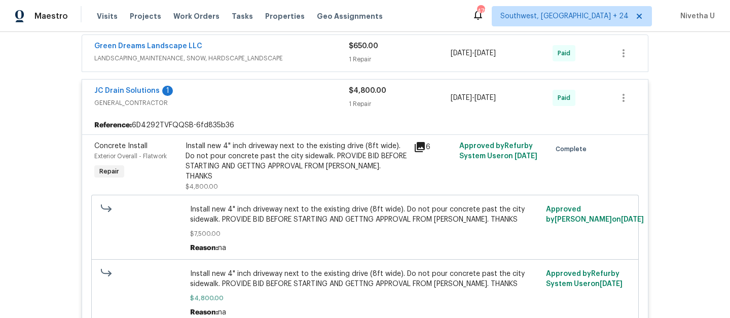
click at [269, 101] on span "GENERAL_CONTRACTOR" at bounding box center [221, 103] width 254 height 10
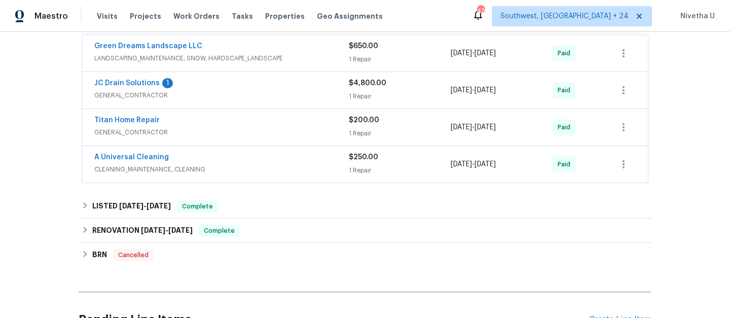
click at [261, 163] on div "A Universal Cleaning" at bounding box center [221, 158] width 254 height 12
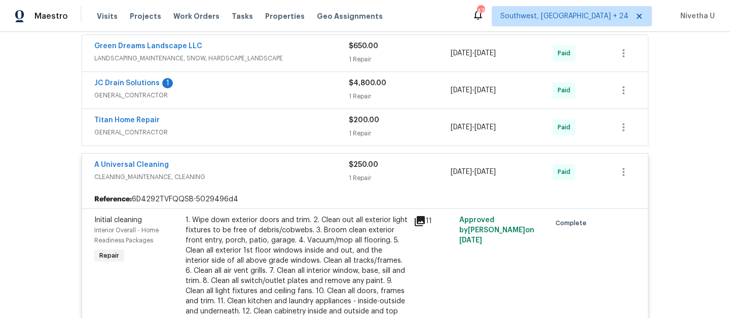
click at [262, 168] on div "A Universal Cleaning" at bounding box center [221, 166] width 254 height 12
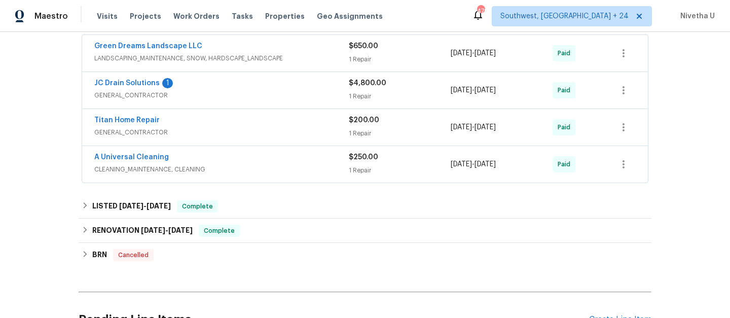
click at [253, 131] on span "GENERAL_CONTRACTOR" at bounding box center [221, 132] width 254 height 10
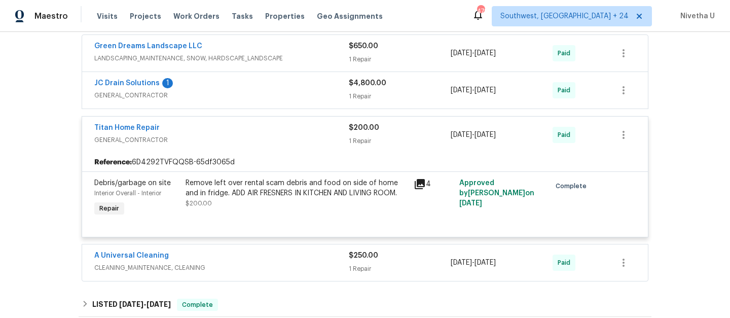
click at [253, 131] on div "Titan Home Repair" at bounding box center [221, 129] width 254 height 12
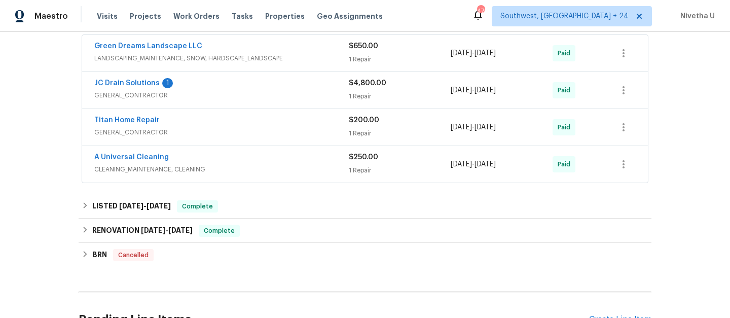
click at [252, 83] on div "JC Drain Solutions 1" at bounding box center [221, 84] width 254 height 12
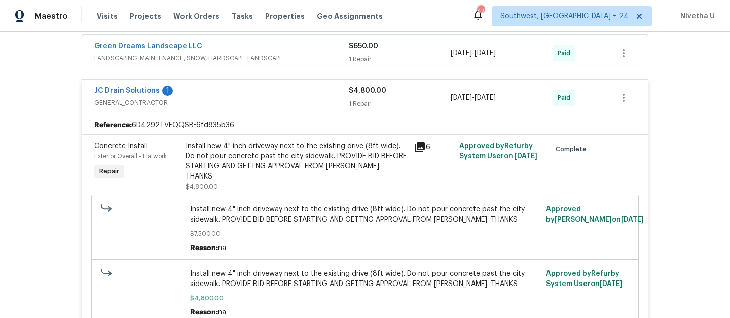
click at [263, 102] on span "GENERAL_CONTRACTOR" at bounding box center [221, 103] width 254 height 10
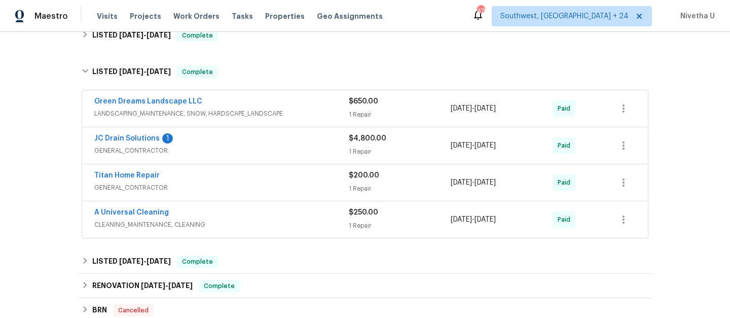
scroll to position [160, 0]
click at [263, 102] on div "Green Dreams Landscape LLC" at bounding box center [221, 103] width 254 height 12
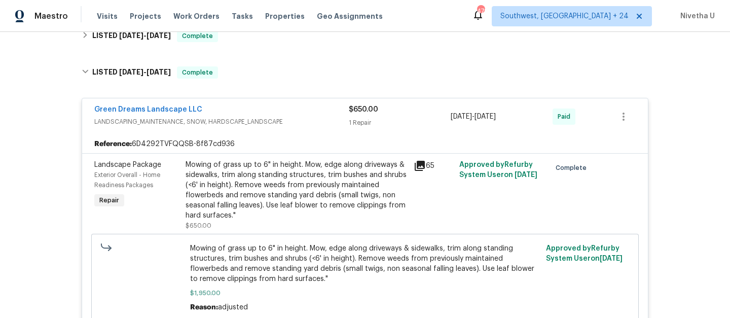
click at [302, 129] on div "Green Dreams Landscape LLC LANDSCAPING_MAINTENANCE, SNOW, HARDSCAPE_LANDSCAPE $…" at bounding box center [364, 116] width 565 height 36
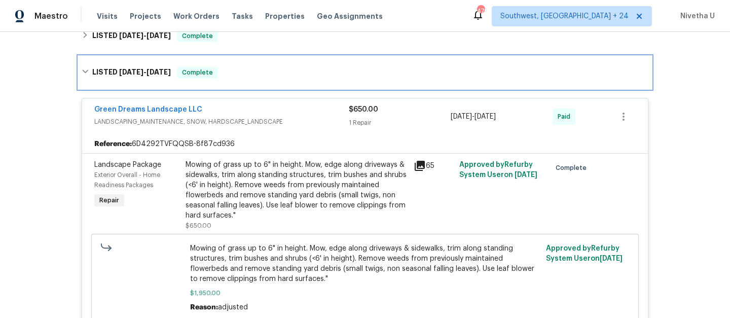
click at [273, 77] on div "LISTED 6/4/25 - 8/15/25 Complete" at bounding box center [365, 72] width 566 height 12
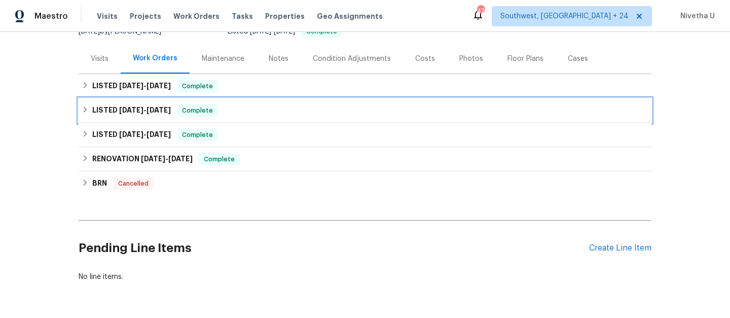
scroll to position [109, 0]
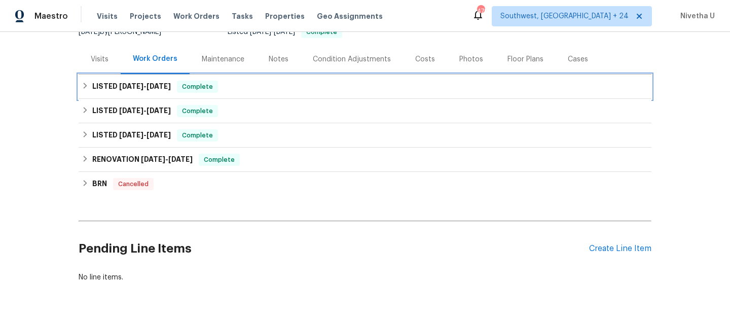
click at [270, 83] on div "LISTED 10/7/25 - 10/8/25 Complete" at bounding box center [365, 87] width 566 height 12
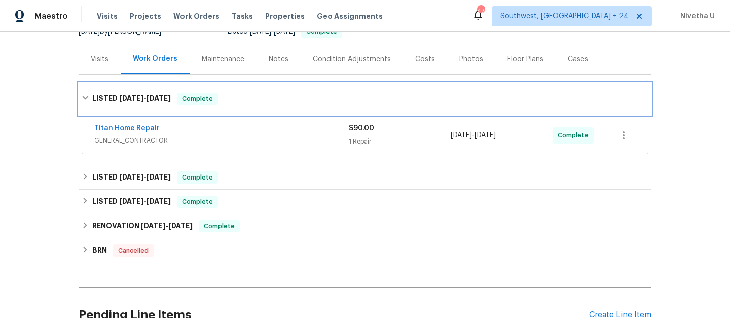
click at [270, 88] on div "LISTED 10/7/25 - 10/8/25 Complete" at bounding box center [365, 99] width 573 height 32
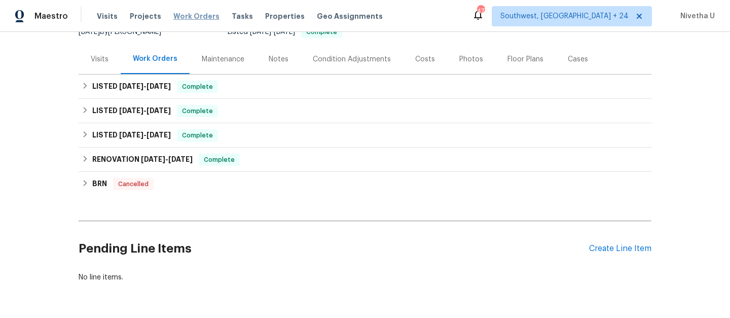
click at [186, 18] on span "Work Orders" at bounding box center [196, 16] width 46 height 10
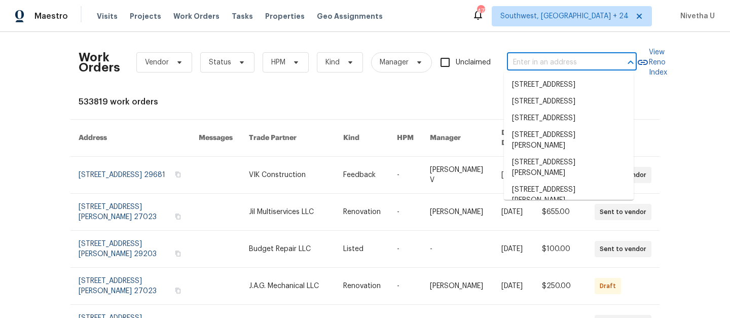
click at [530, 61] on input "text" at bounding box center [557, 63] width 101 height 16
paste input "5570 Butner Rd Atlanta, GA 30349"
type input "5570 Butner Rd Atlanta, GA 30349"
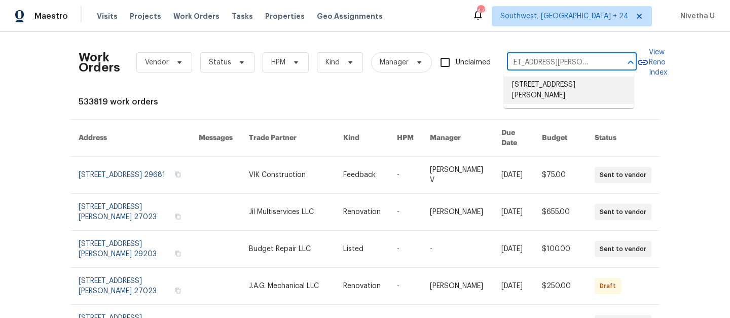
click at [534, 95] on li "5570 Butner Rd, Atlanta, GA 30349" at bounding box center [569, 90] width 130 height 27
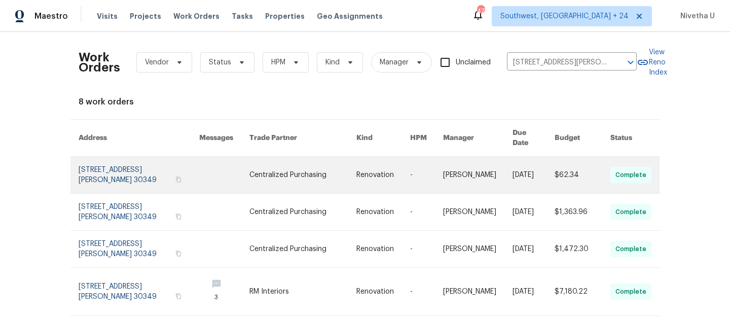
click at [92, 170] on link at bounding box center [139, 175] width 121 height 36
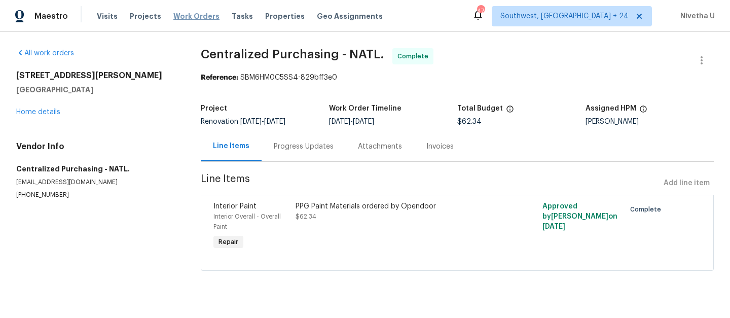
click at [189, 20] on span "Work Orders" at bounding box center [196, 16] width 46 height 10
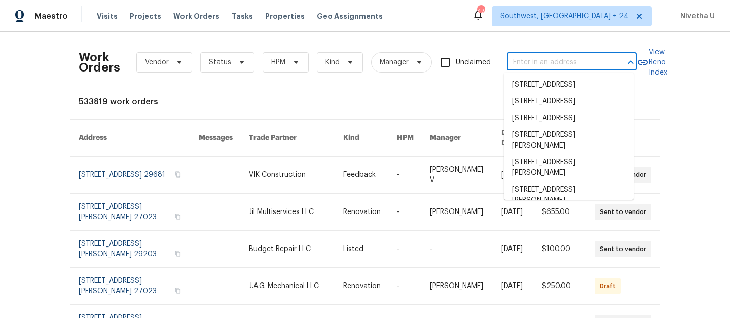
click at [519, 68] on input "text" at bounding box center [557, 63] width 101 height 16
paste input "3116 Kirby St Durham, NC 27713"
type input "3116 Kirby St Durham, NC 27713"
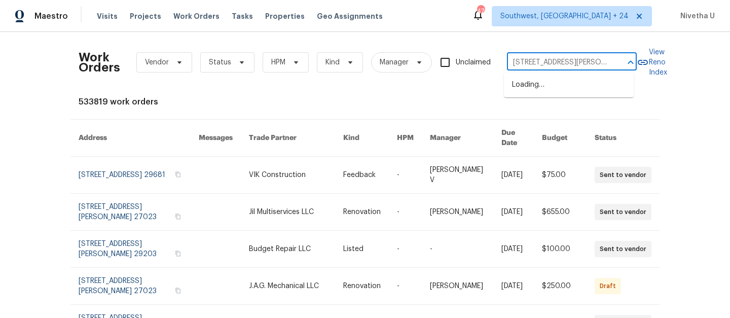
scroll to position [0, 9]
click at [527, 93] on li "3116 Kirby St, Durham, NC 27713" at bounding box center [569, 90] width 130 height 27
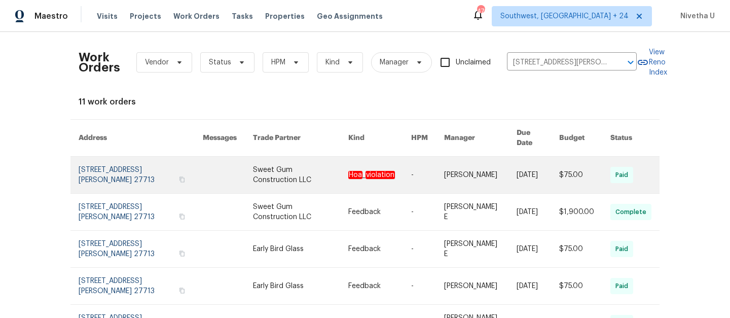
click at [97, 164] on link at bounding box center [141, 175] width 124 height 36
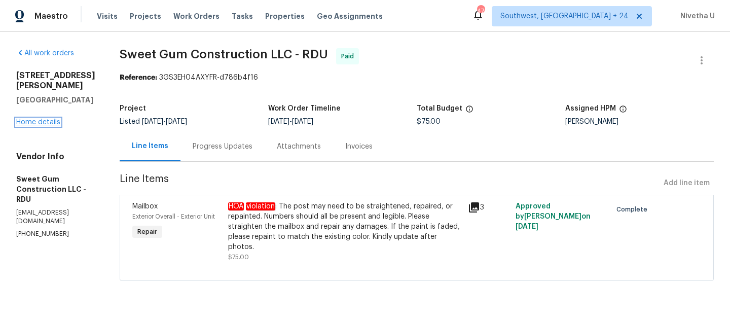
click at [28, 119] on link "Home details" at bounding box center [38, 122] width 44 height 7
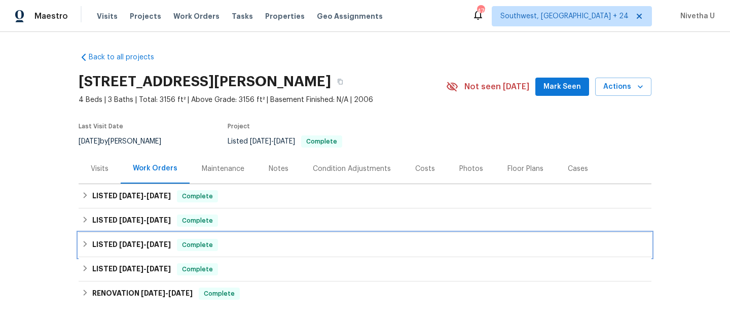
click at [236, 248] on div "LISTED 8/18/25 - 8/22/25 Complete" at bounding box center [365, 245] width 566 height 12
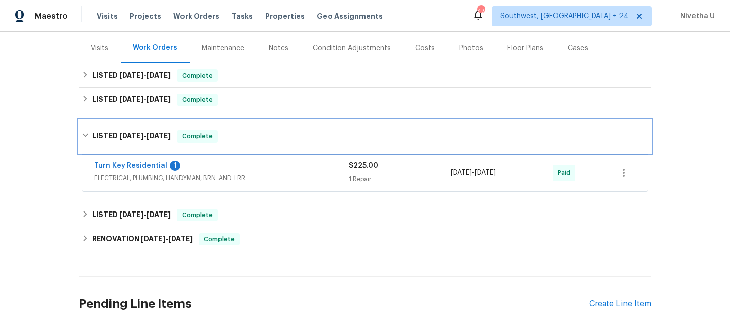
scroll to position [122, 0]
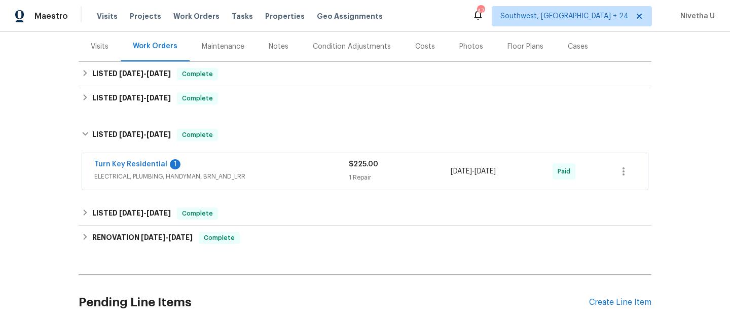
click at [279, 171] on span "ELECTRICAL, PLUMBING, HANDYMAN, BRN_AND_LRR" at bounding box center [221, 176] width 254 height 10
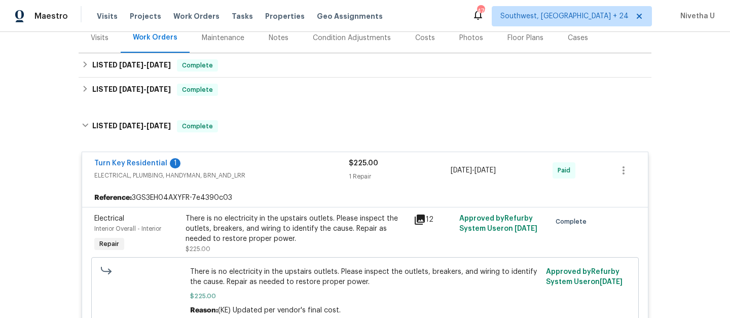
scroll to position [114, 0]
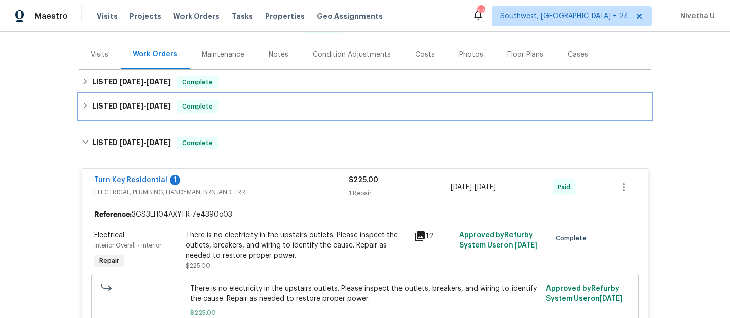
click at [251, 109] on div "LISTED 8/26/25 - 9/2/25 Complete" at bounding box center [365, 106] width 566 height 12
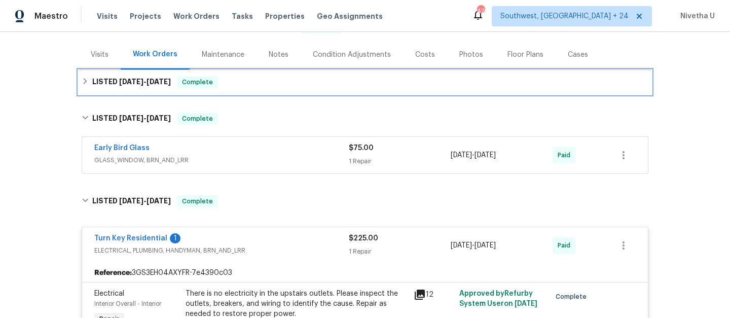
click at [248, 92] on div "LISTED 9/16/25 - 10/8/25 Complete" at bounding box center [365, 82] width 573 height 24
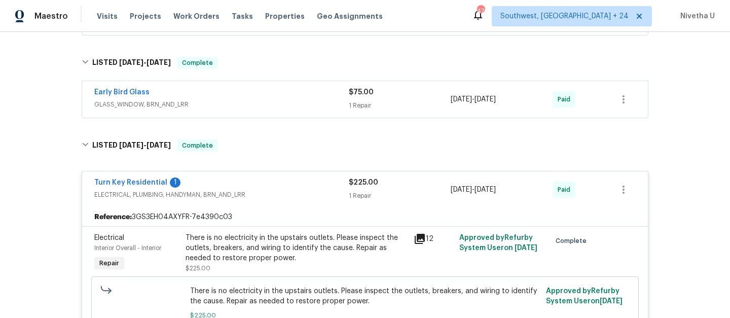
scroll to position [301, 0]
click at [286, 184] on div "Turn Key Residential 1" at bounding box center [221, 184] width 254 height 12
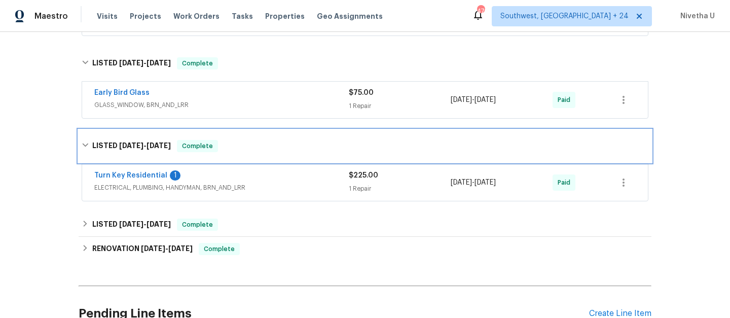
click at [266, 146] on div "LISTED 8/18/25 - 8/22/25 Complete" at bounding box center [365, 146] width 566 height 12
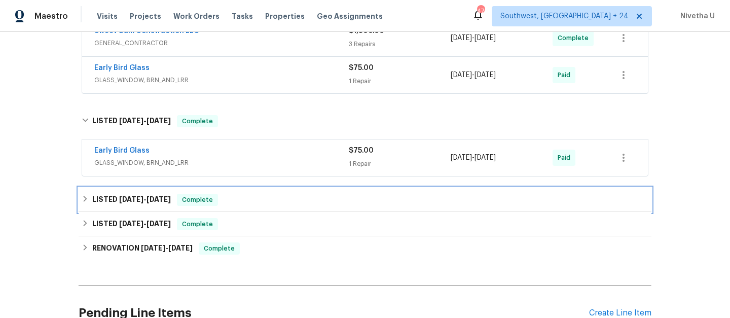
scroll to position [229, 0]
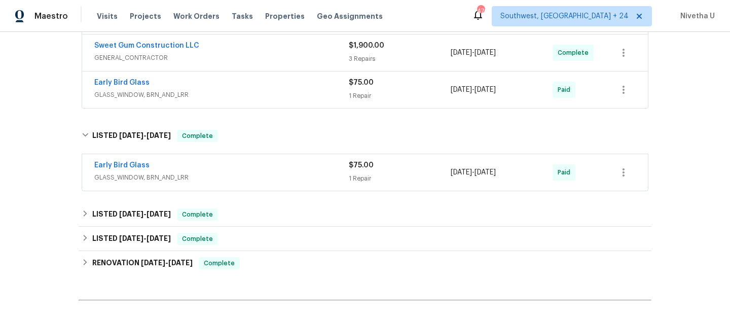
click at [293, 169] on div "Early Bird Glass" at bounding box center [221, 166] width 254 height 12
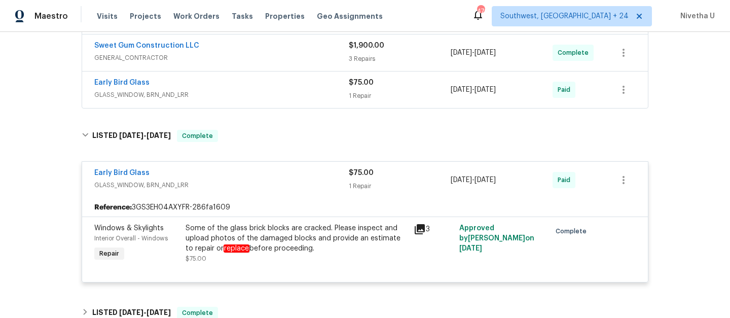
click at [293, 188] on span "GLASS_WINDOW, BRN_AND_LRR" at bounding box center [221, 185] width 254 height 10
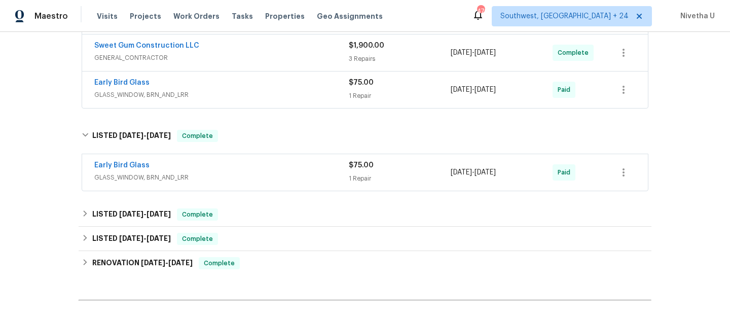
click at [279, 152] on div "Early Bird Glass GLASS_WINDOW, BRN_AND_LRR $75.00 1 Repair 8/29/2025 - 8/31/202…" at bounding box center [365, 173] width 573 height 42
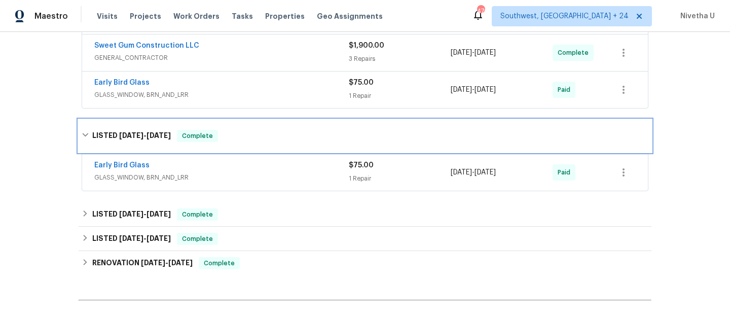
click at [268, 143] on div "LISTED 8/26/25 - 9/2/25 Complete" at bounding box center [365, 136] width 573 height 32
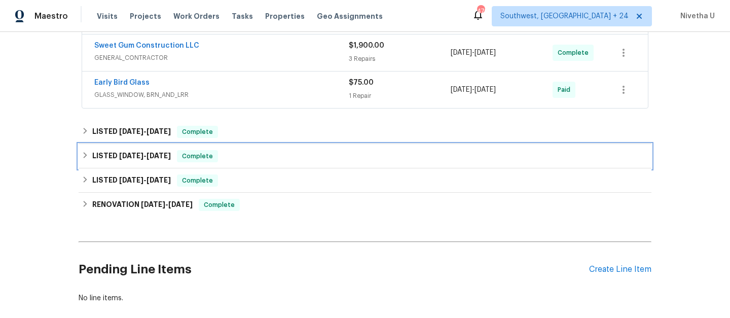
click at [259, 157] on div "LISTED 8/18/25 - 8/22/25 Complete" at bounding box center [365, 156] width 566 height 12
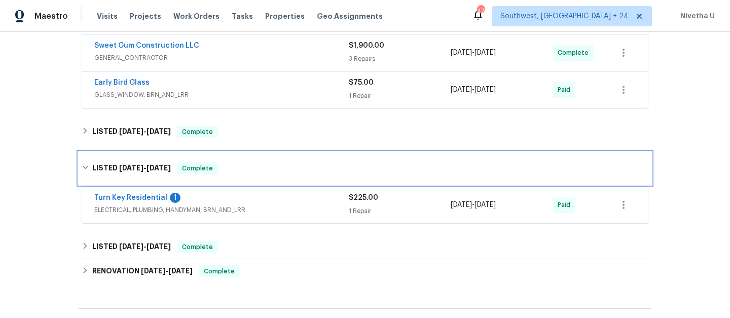
click at [261, 164] on div "LISTED 8/18/25 - 8/22/25 Complete" at bounding box center [365, 168] width 566 height 12
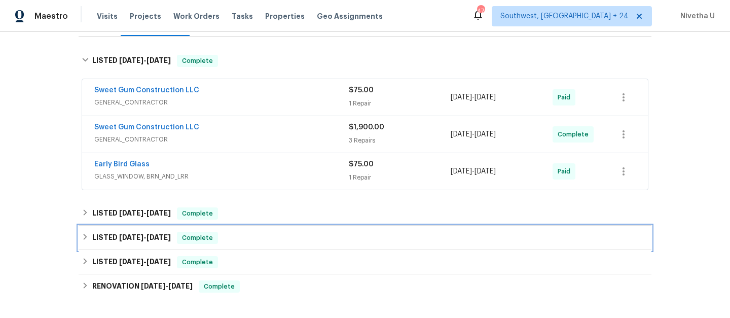
scroll to position [145, 0]
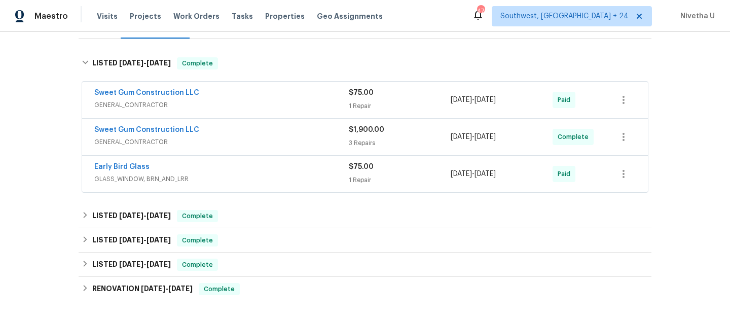
click at [261, 164] on div "Early Bird Glass" at bounding box center [221, 168] width 254 height 12
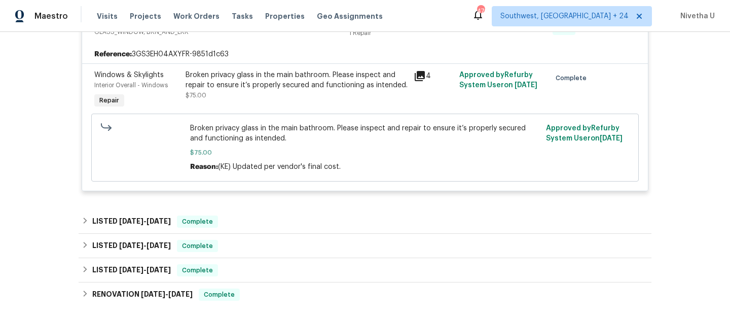
scroll to position [303, 0]
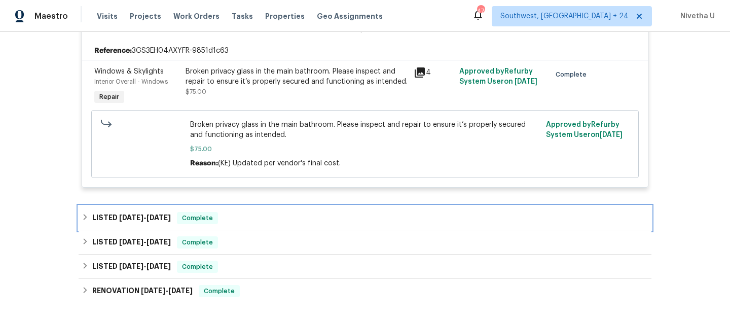
click at [250, 222] on div "LISTED 8/26/25 - 9/2/25 Complete" at bounding box center [365, 218] width 566 height 12
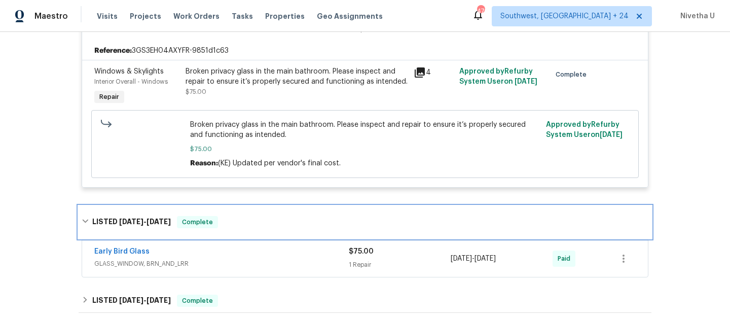
scroll to position [346, 0]
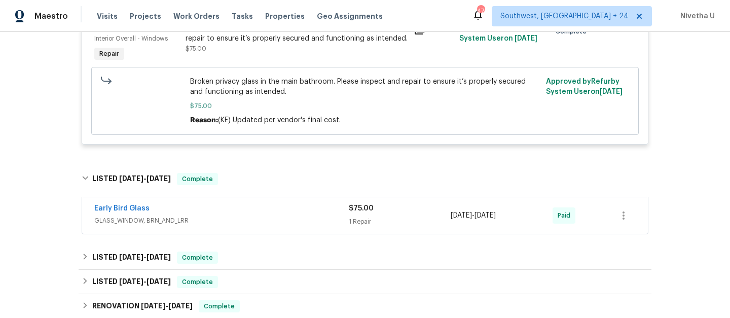
click at [250, 222] on span "GLASS_WINDOW, BRN_AND_LRR" at bounding box center [221, 220] width 254 height 10
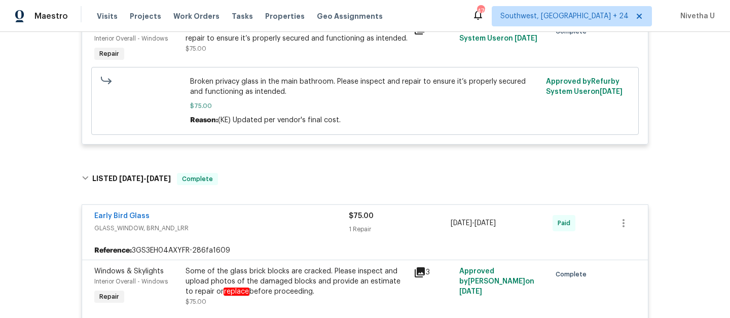
click at [250, 222] on div "Early Bird Glass" at bounding box center [221, 217] width 254 height 12
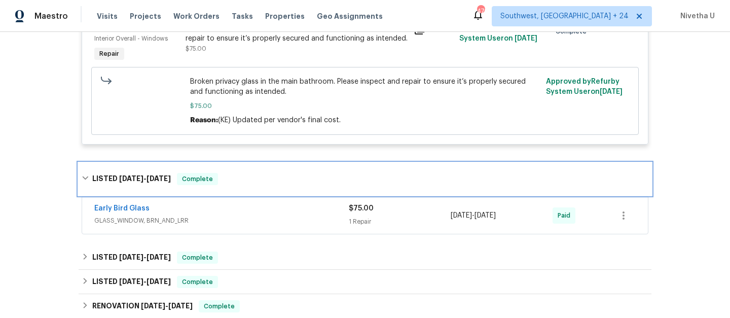
click at [241, 189] on div "LISTED 8/26/25 - 9/2/25 Complete" at bounding box center [365, 179] width 573 height 32
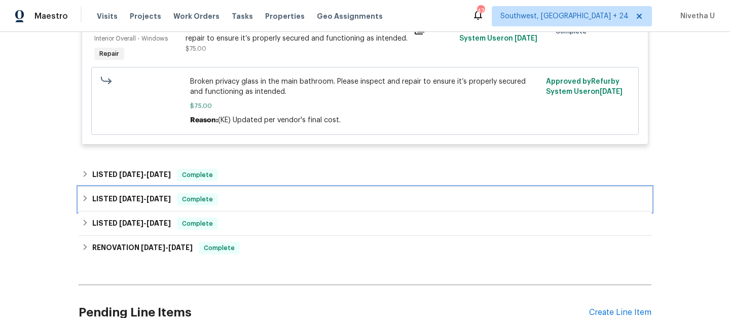
click at [241, 199] on div "LISTED 8/18/25 - 8/22/25 Complete" at bounding box center [365, 199] width 566 height 12
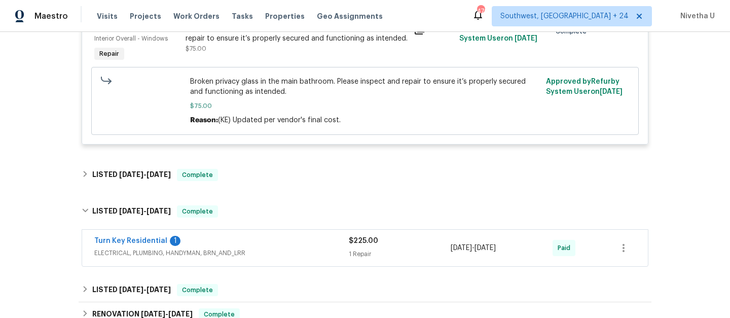
click at [259, 250] on span "ELECTRICAL, PLUMBING, HANDYMAN, BRN_AND_LRR" at bounding box center [221, 253] width 254 height 10
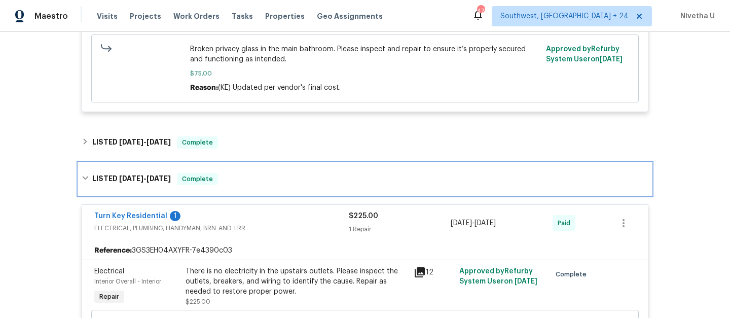
click at [238, 186] on div "LISTED 8/18/25 - 8/22/25 Complete" at bounding box center [365, 179] width 573 height 32
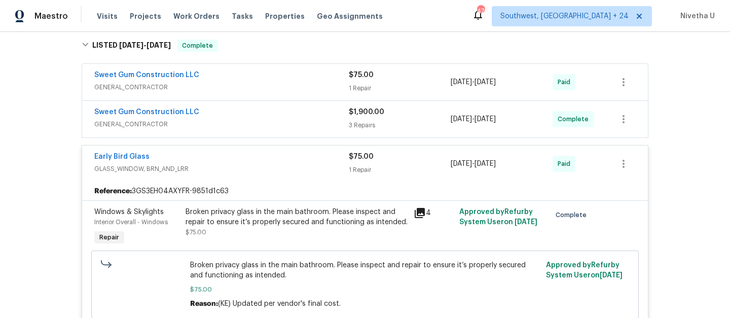
scroll to position [145, 0]
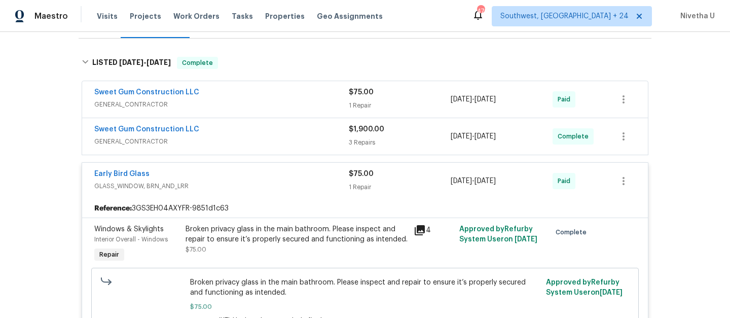
click at [238, 186] on span "GLASS_WINDOW, BRN_AND_LRR" at bounding box center [221, 186] width 254 height 10
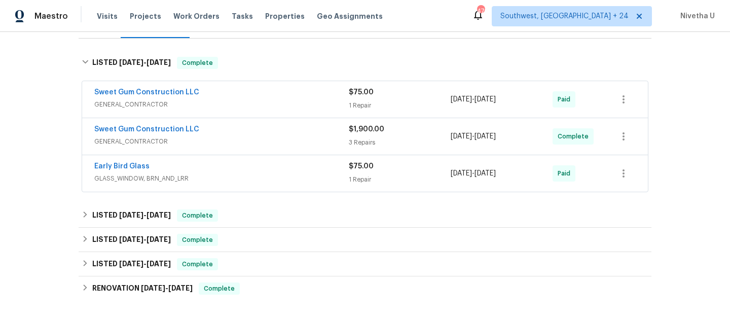
click at [231, 138] on span "GENERAL_CONTRACTOR" at bounding box center [221, 141] width 254 height 10
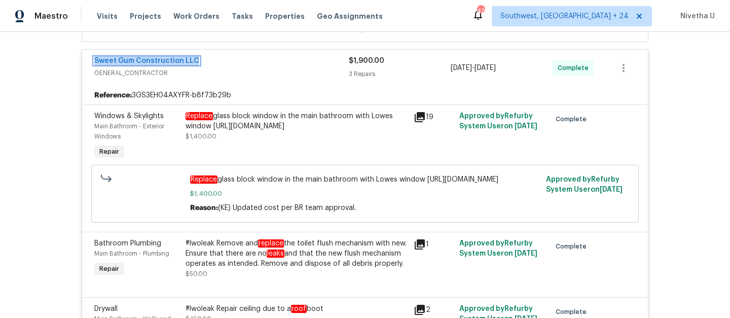
scroll to position [110, 0]
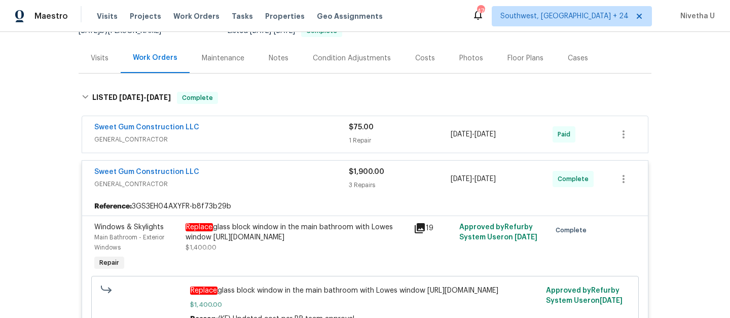
click at [253, 126] on div "Sweet Gum Construction LLC" at bounding box center [221, 128] width 254 height 12
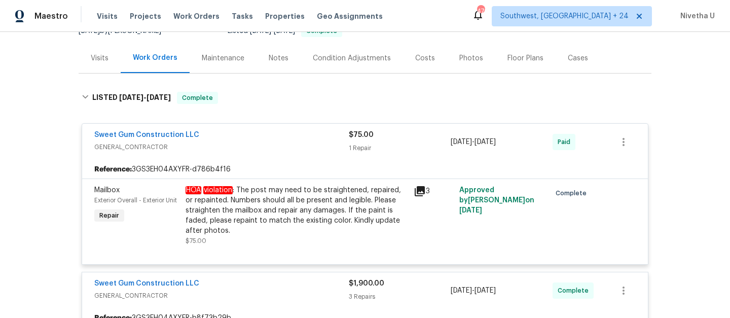
click at [258, 136] on div "Sweet Gum Construction LLC" at bounding box center [221, 136] width 254 height 12
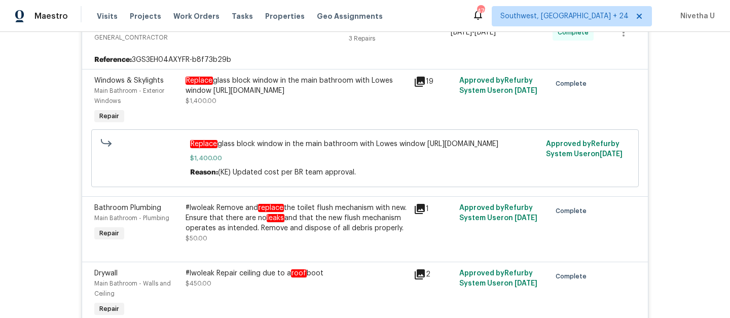
scroll to position [371, 0]
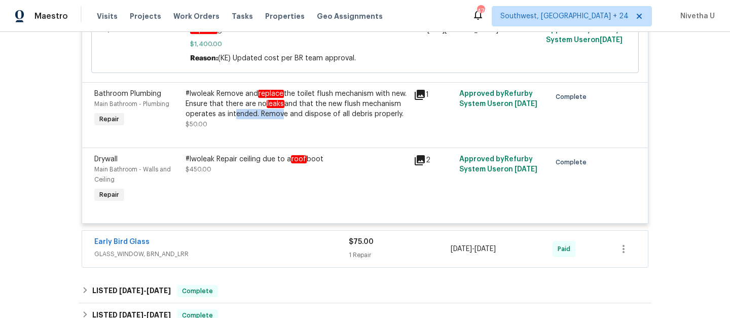
drag, startPoint x: 266, startPoint y: 120, endPoint x: 315, endPoint y: 120, distance: 48.6
click at [315, 119] on div "#lwoleak Remove and replace the toilet flush mechanism with new. Ensure that th…" at bounding box center [296, 104] width 222 height 30
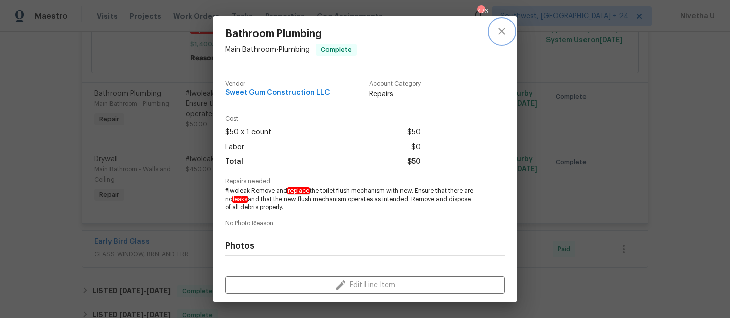
click at [496, 30] on icon "close" at bounding box center [502, 31] width 12 height 12
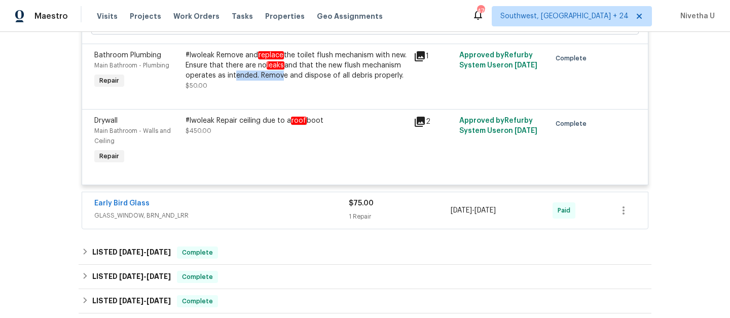
scroll to position [415, 0]
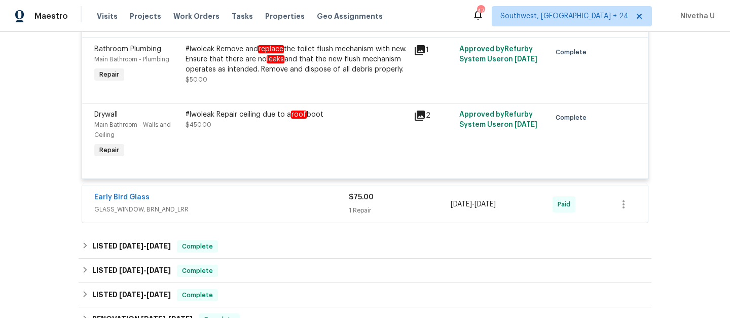
click at [279, 130] on div "#lwoleak Repair ceiling due to a roof boot $450.00" at bounding box center [296, 119] width 222 height 20
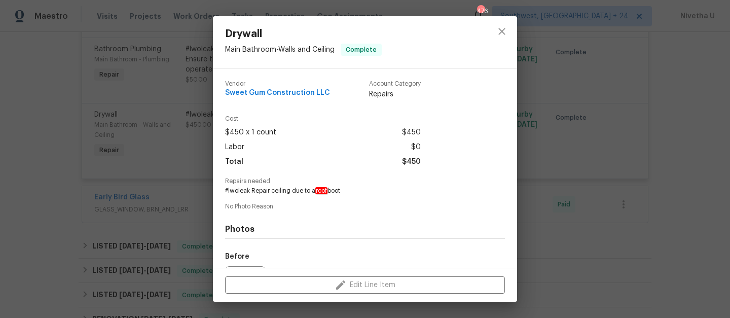
scroll to position [115, 0]
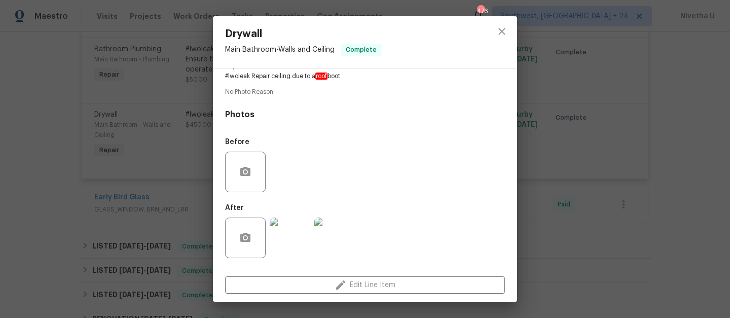
click at [283, 232] on img at bounding box center [290, 237] width 41 height 41
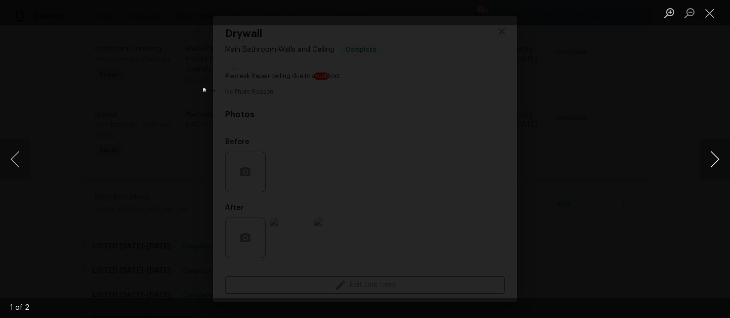
click at [711, 159] on button "Next image" at bounding box center [714, 159] width 30 height 41
click at [683, 82] on div "Lightbox" at bounding box center [365, 159] width 730 height 318
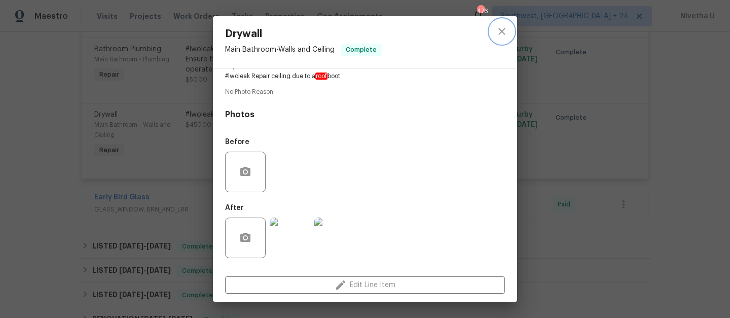
click at [508, 36] on button "close" at bounding box center [501, 31] width 24 height 24
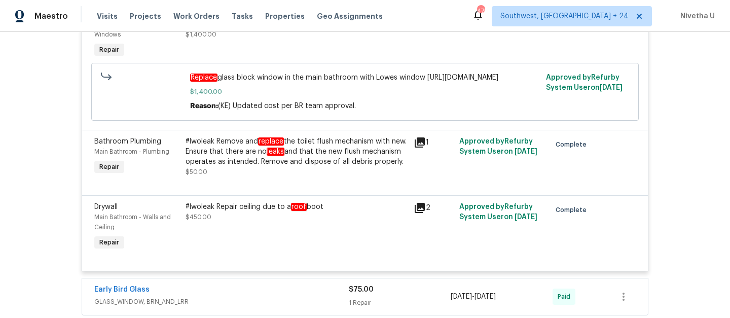
scroll to position [313, 0]
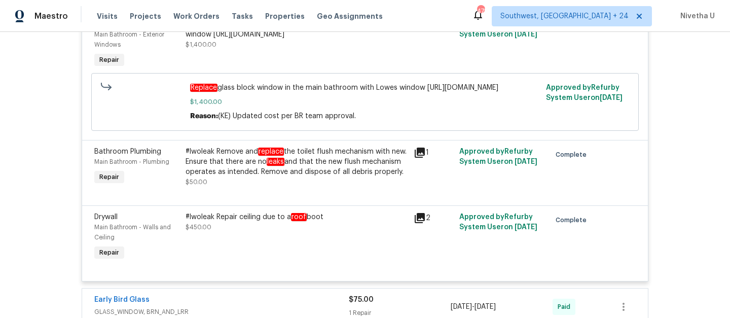
click at [277, 222] on div "#lwoleak Repair ceiling due to a roof boot" at bounding box center [296, 217] width 222 height 10
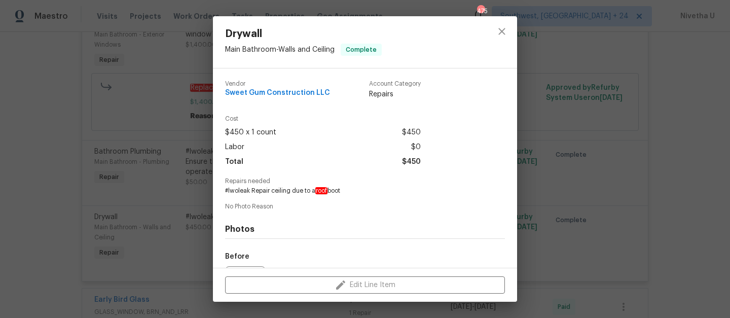
scroll to position [115, 0]
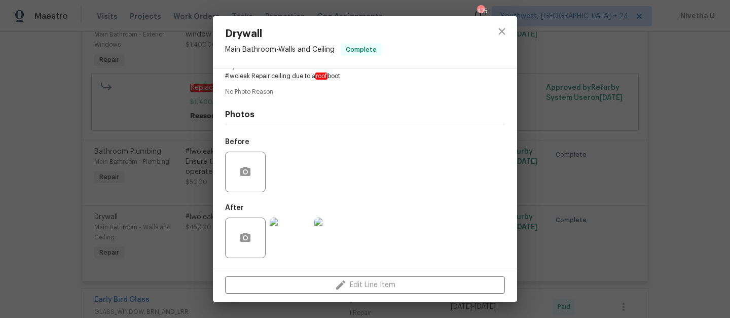
click at [282, 246] on img at bounding box center [290, 237] width 41 height 41
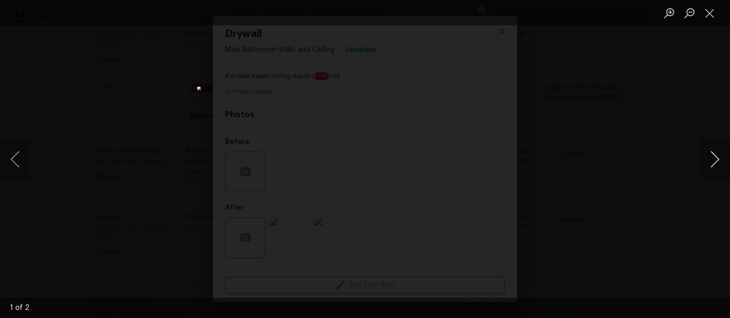
click at [715, 164] on button "Next image" at bounding box center [714, 159] width 30 height 41
click at [707, 12] on button "Close lightbox" at bounding box center [709, 13] width 20 height 18
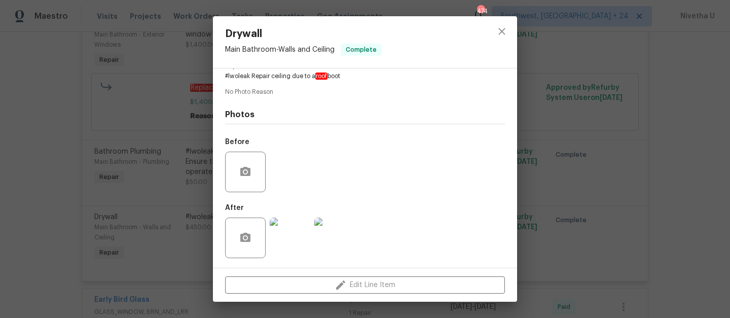
click at [138, 177] on div "Drywall Main Bathroom - Walls and Ceiling Complete Vendor Sweet Gum Constructio…" at bounding box center [365, 159] width 730 height 318
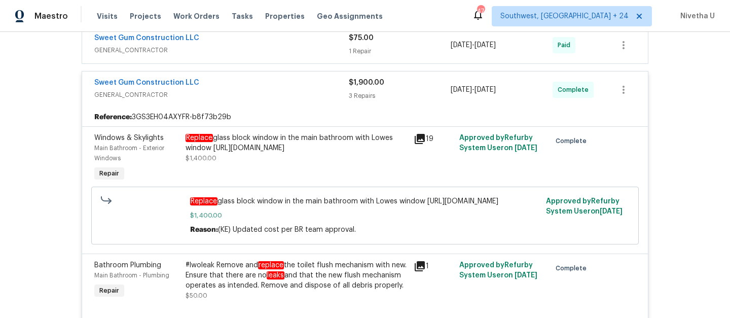
scroll to position [199, 0]
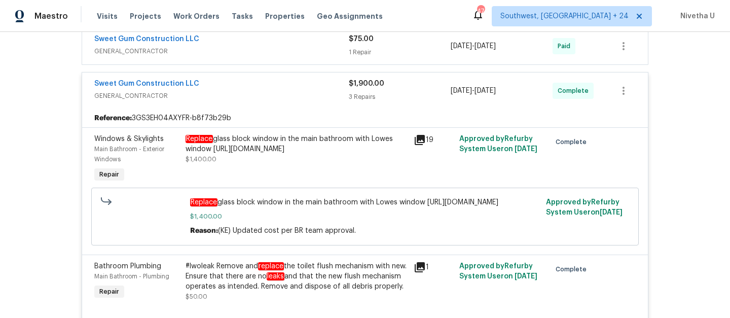
click at [248, 132] on div "Replace glass block window in the main bathroom with Lowes window https://www.l…" at bounding box center [296, 159] width 228 height 57
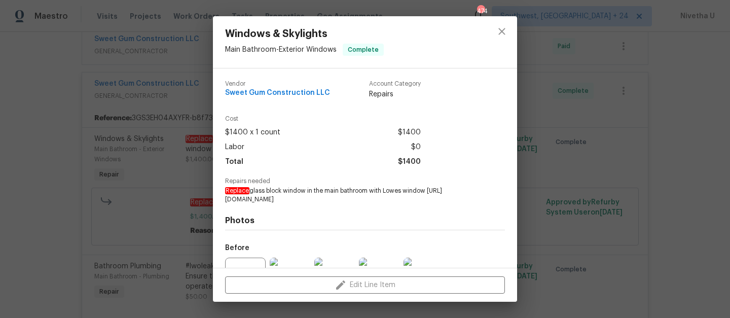
scroll to position [115, 0]
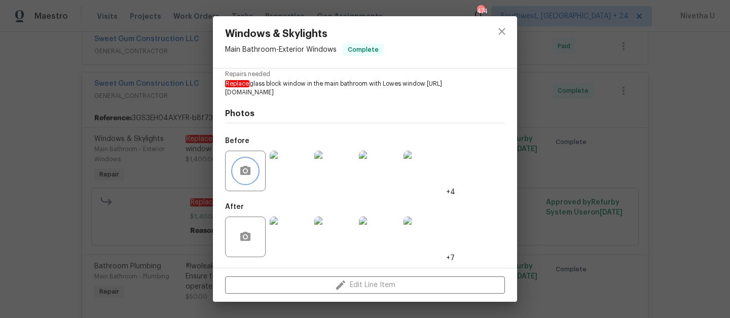
click at [256, 171] on button "button" at bounding box center [245, 171] width 24 height 24
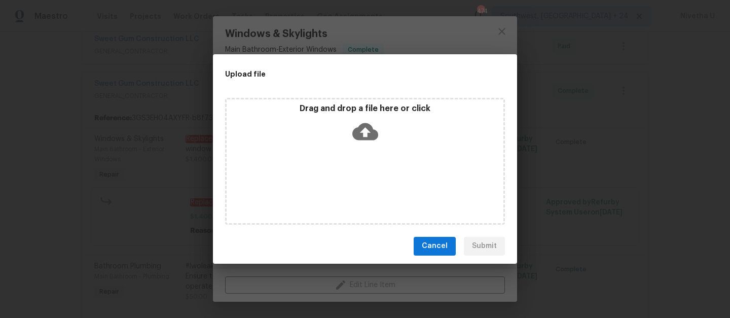
click at [431, 234] on div "Cancel Submit" at bounding box center [365, 245] width 304 height 35
click at [438, 250] on span "Cancel" at bounding box center [435, 246] width 26 height 13
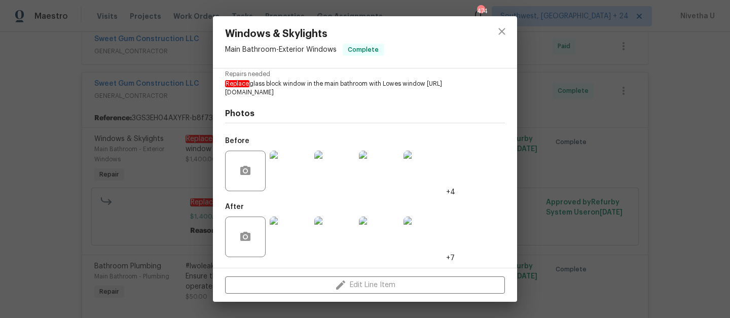
click at [300, 173] on img at bounding box center [290, 170] width 41 height 41
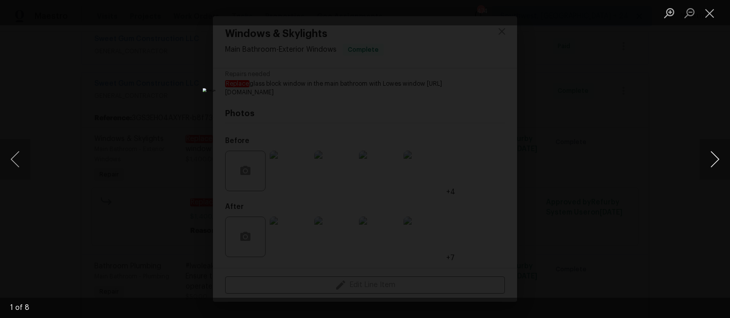
click at [717, 161] on button "Next image" at bounding box center [714, 159] width 30 height 41
click at [19, 169] on button "Previous image" at bounding box center [15, 159] width 30 height 41
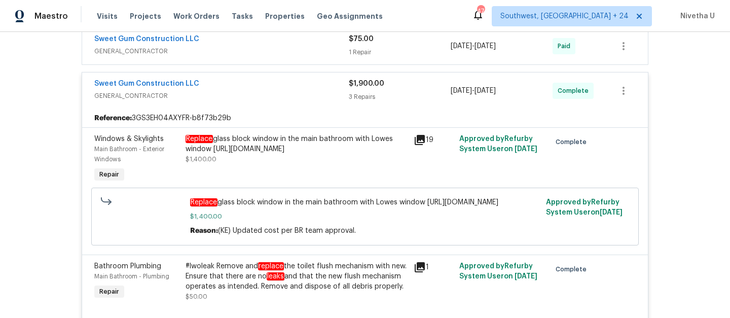
click at [307, 149] on div "Replace glass block window in the main bathroom with Lowes window https://www.l…" at bounding box center [296, 144] width 222 height 20
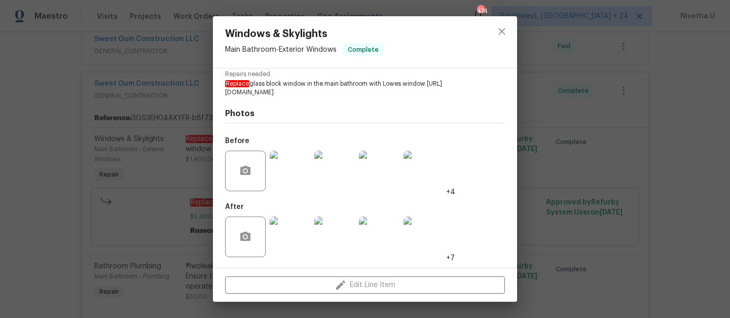
click at [283, 173] on img at bounding box center [290, 170] width 41 height 41
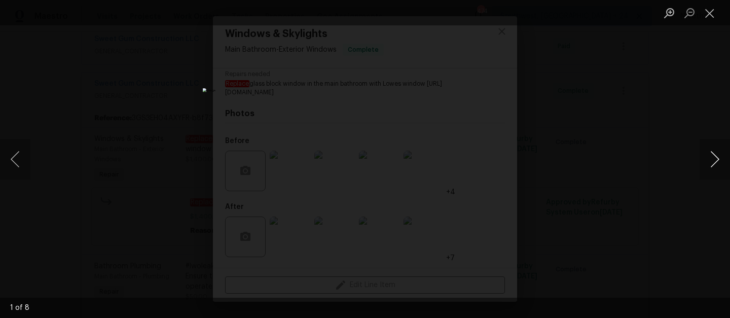
click at [717, 165] on button "Next image" at bounding box center [714, 159] width 30 height 41
click at [707, 157] on button "Next image" at bounding box center [714, 159] width 30 height 41
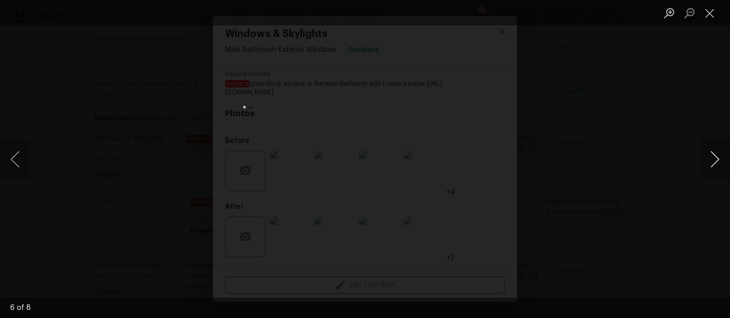
click at [707, 157] on button "Next image" at bounding box center [714, 159] width 30 height 41
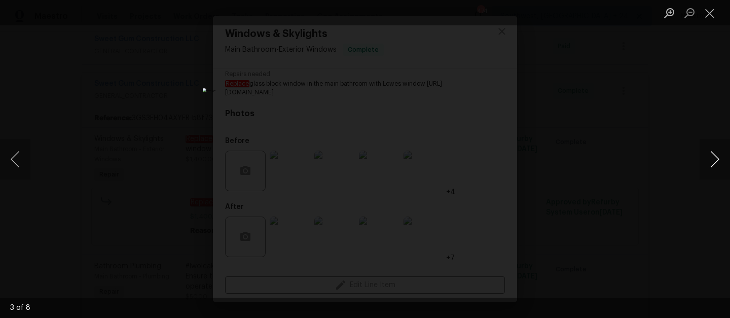
click at [707, 157] on button "Next image" at bounding box center [714, 159] width 30 height 41
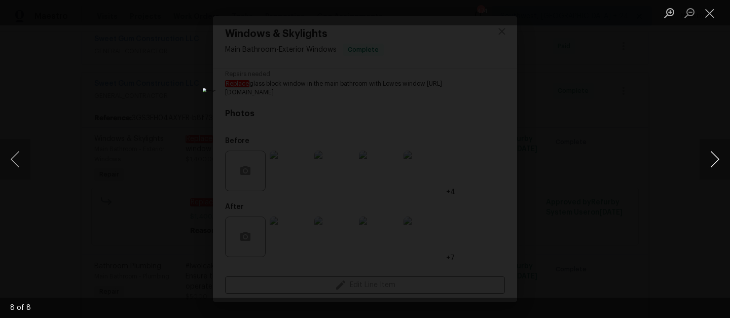
click at [707, 157] on button "Next image" at bounding box center [714, 159] width 30 height 41
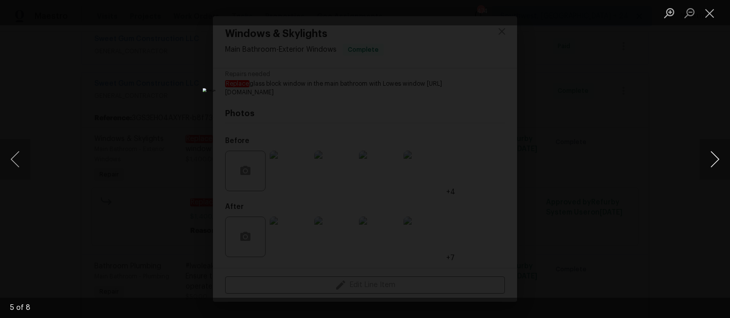
click at [707, 157] on button "Next image" at bounding box center [714, 159] width 30 height 41
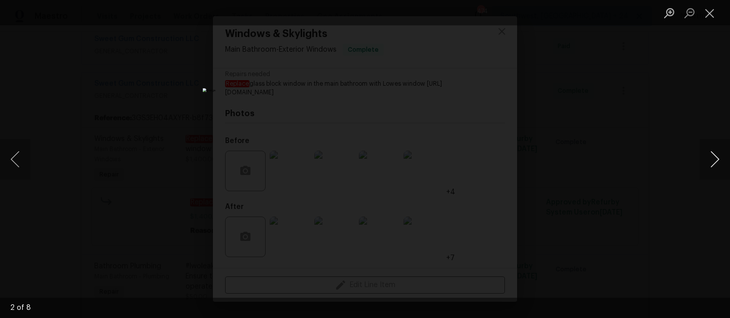
click at [707, 157] on button "Next image" at bounding box center [714, 159] width 30 height 41
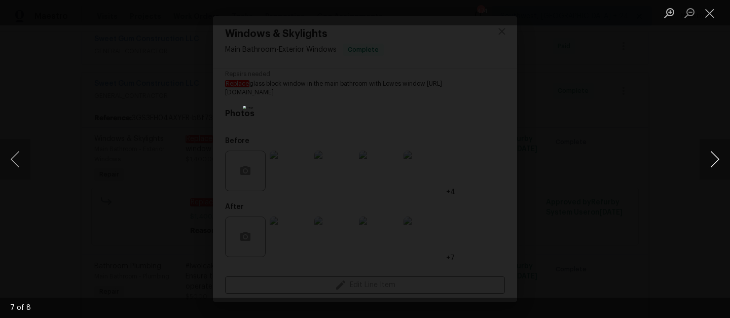
click at [707, 157] on button "Next image" at bounding box center [714, 159] width 30 height 41
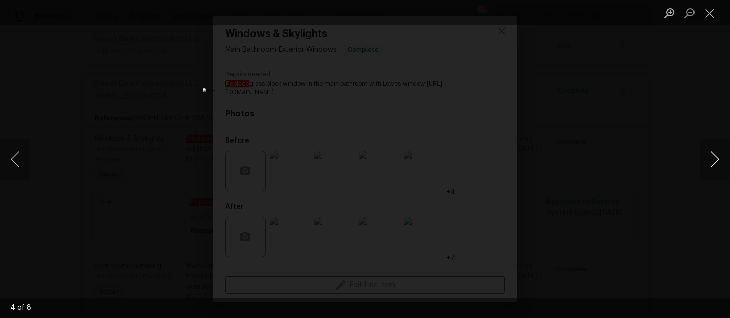
click at [707, 157] on button "Next image" at bounding box center [714, 159] width 30 height 41
click at [706, 14] on button "Close lightbox" at bounding box center [709, 13] width 20 height 18
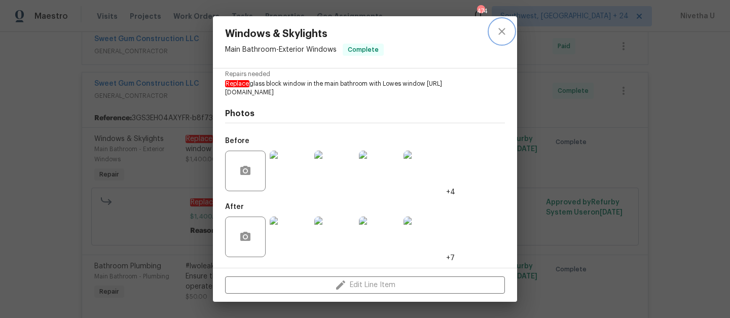
click at [498, 30] on icon "close" at bounding box center [502, 31] width 12 height 12
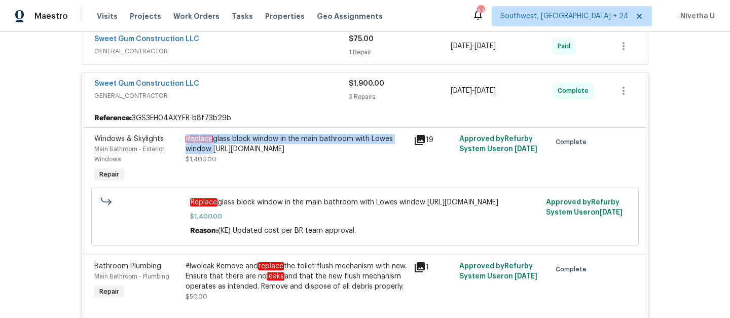
drag, startPoint x: 181, startPoint y: 139, endPoint x: 208, endPoint y: 144, distance: 27.8
click at [208, 144] on div "Replace glass block window in the main bathroom with Lowes window https://www.l…" at bounding box center [296, 159] width 228 height 57
copy div "Replace glass block window in the main bathroom with Lowes window"
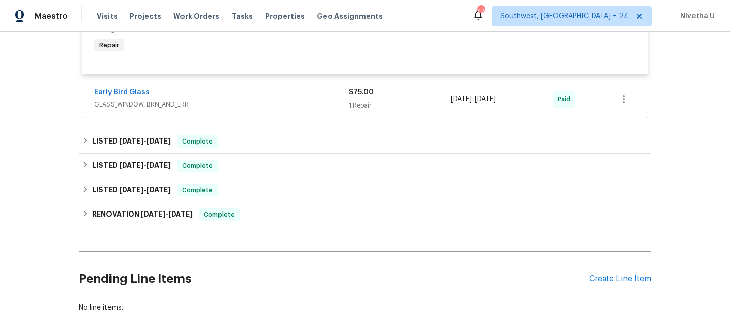
scroll to position [519, 0]
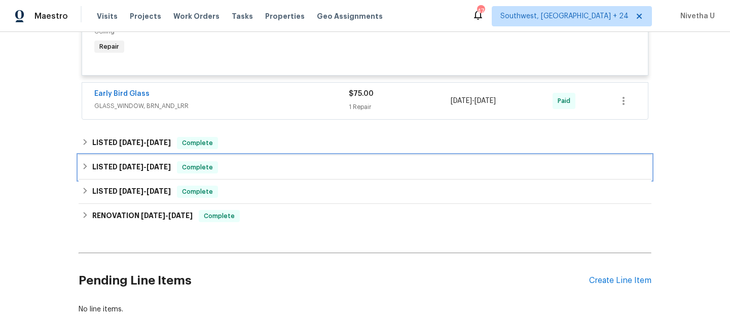
click at [233, 179] on div "LISTED 8/18/25 - 8/22/25 Complete" at bounding box center [365, 167] width 573 height 24
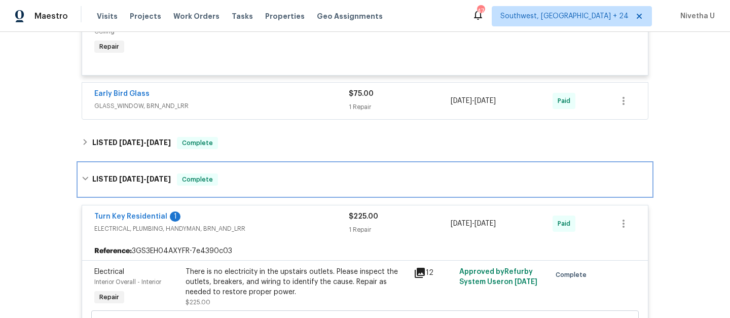
click at [240, 185] on div "LISTED 8/18/25 - 8/22/25 Complete" at bounding box center [365, 179] width 566 height 12
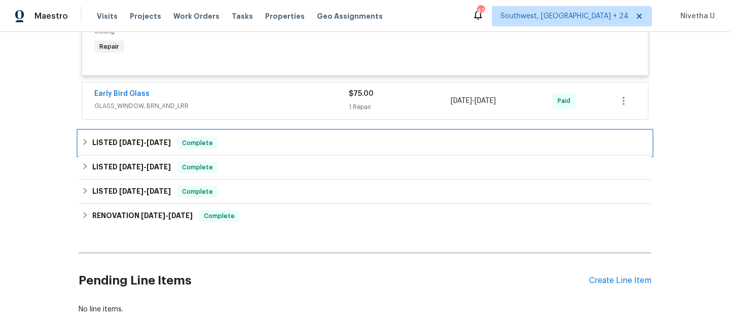
click at [233, 149] on div "LISTED 8/26/25 - 9/2/25 Complete" at bounding box center [365, 143] width 566 height 12
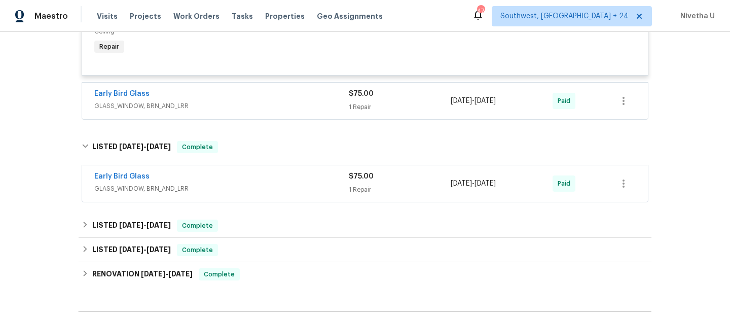
click at [253, 194] on span "GLASS_WINDOW, BRN_AND_LRR" at bounding box center [221, 188] width 254 height 10
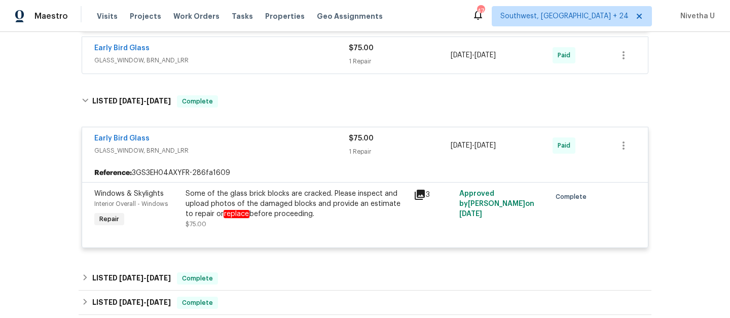
scroll to position [563, 0]
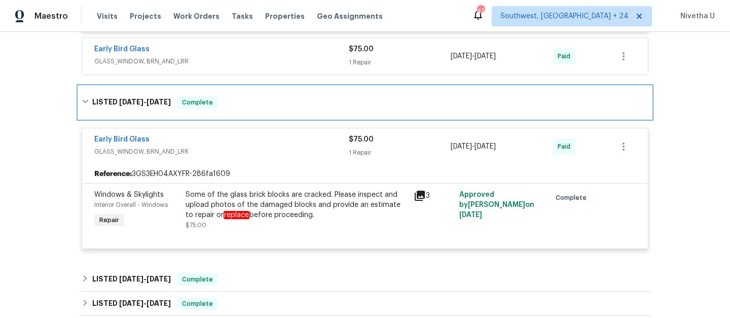
click at [224, 108] on div "LISTED 8/26/25 - 9/2/25 Complete" at bounding box center [365, 102] width 566 height 12
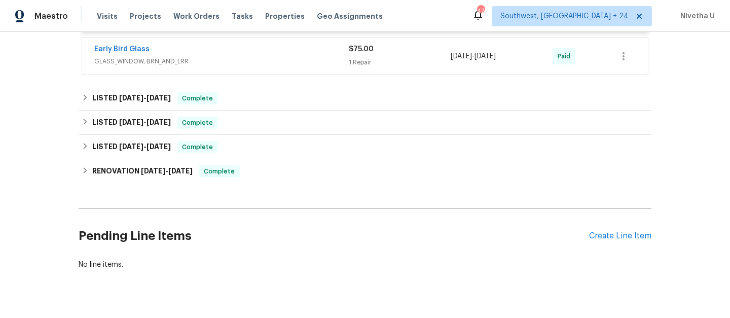
click at [231, 66] on span "GLASS_WINDOW, BRN_AND_LRR" at bounding box center [221, 61] width 254 height 10
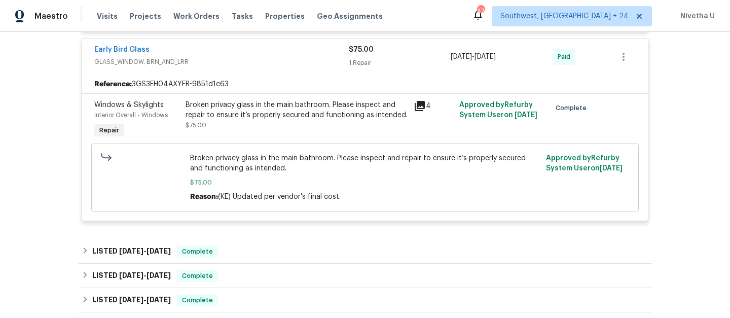
click at [231, 67] on span "GLASS_WINDOW, BRN_AND_LRR" at bounding box center [221, 62] width 254 height 10
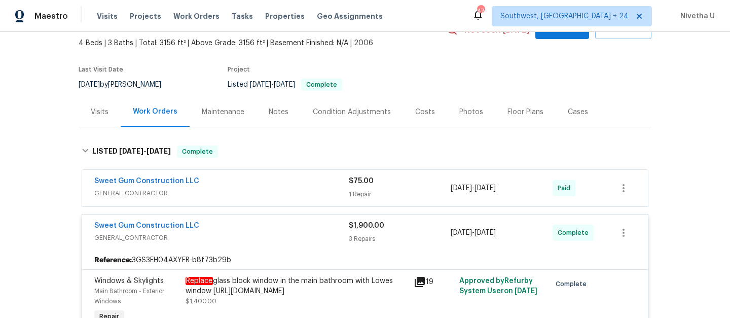
scroll to position [66, 0]
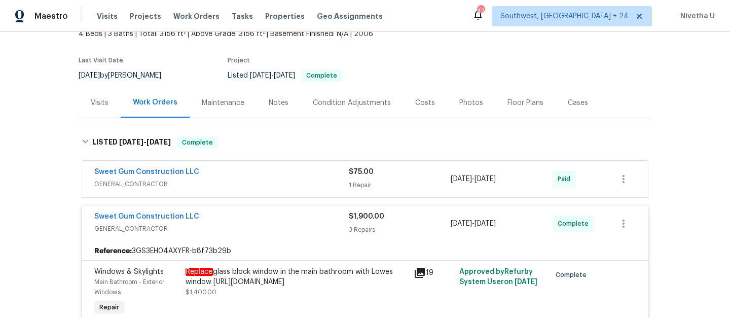
click at [250, 185] on span "GENERAL_CONTRACTOR" at bounding box center [221, 184] width 254 height 10
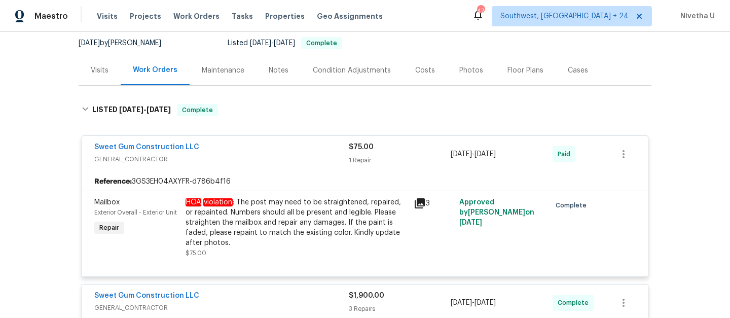
scroll to position [70, 0]
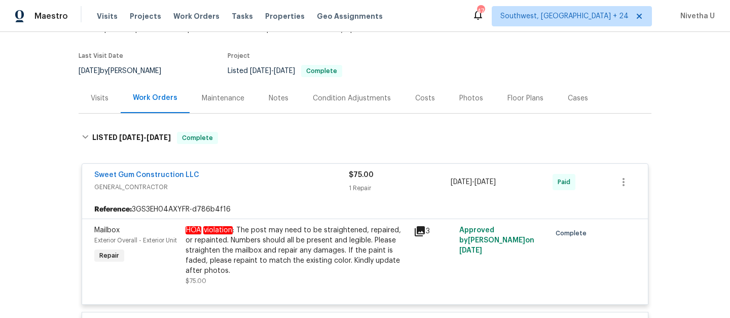
click at [246, 179] on div "Sweet Gum Construction LLC" at bounding box center [221, 176] width 254 height 12
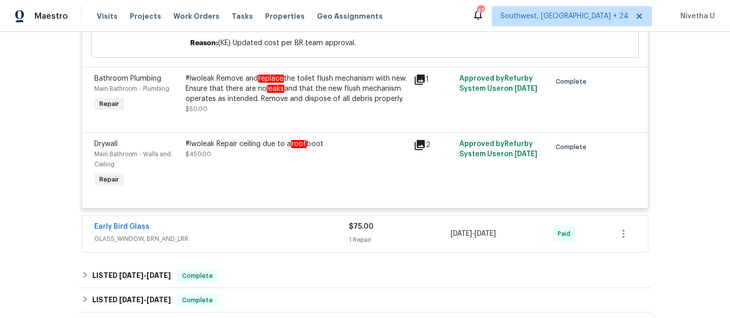
scroll to position [418, 0]
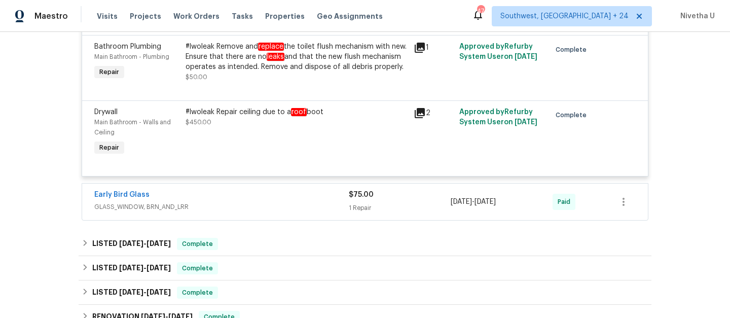
click at [273, 176] on div "Drywall Main Bathroom - Walls and Ceiling Repair #lwoleak Repair ceiling due to…" at bounding box center [364, 137] width 565 height 75
click at [273, 161] on div "#lwoleak Repair ceiling due to a roof boot $450.00" at bounding box center [296, 132] width 228 height 57
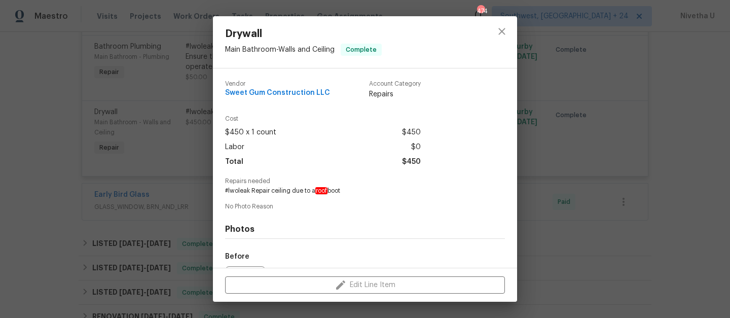
scroll to position [115, 0]
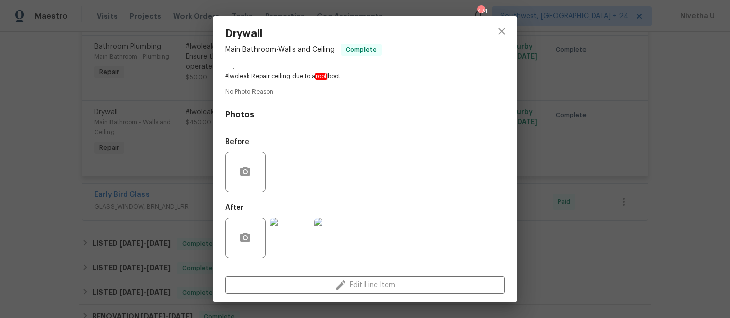
click at [292, 230] on img at bounding box center [290, 237] width 41 height 41
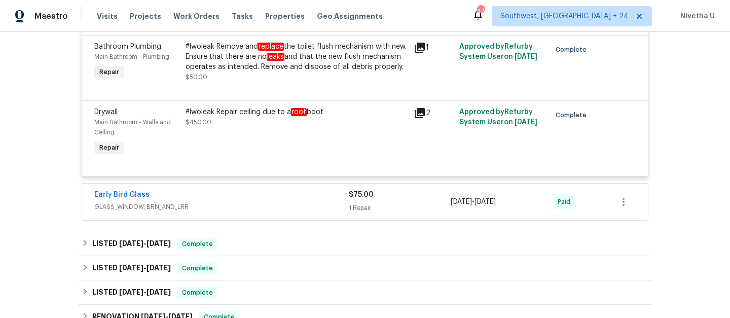
click at [376, 156] on div "#lwoleak Repair ceiling due to a roof boot $450.00" at bounding box center [296, 132] width 228 height 57
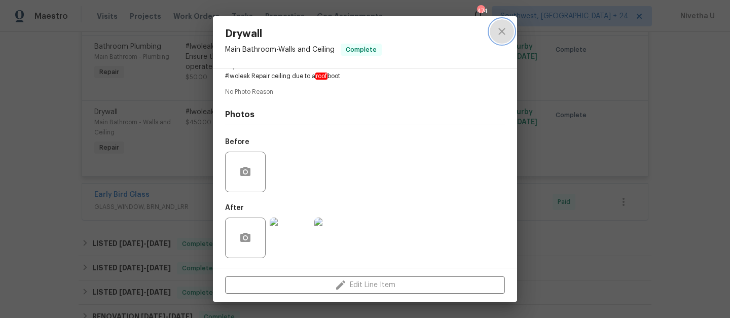
click at [503, 33] on icon "close" at bounding box center [501, 31] width 7 height 7
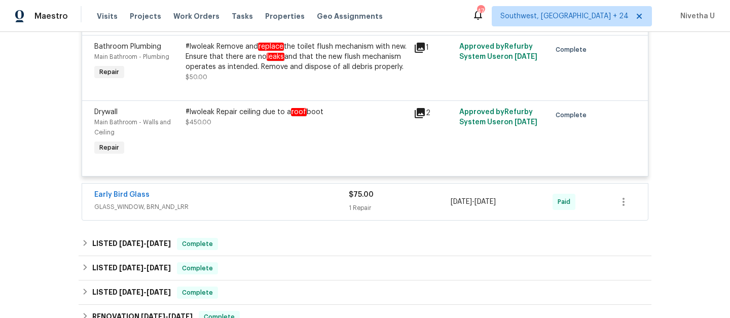
click at [313, 155] on div "#lwoleak Repair ceiling due to a roof boot $450.00" at bounding box center [296, 132] width 228 height 57
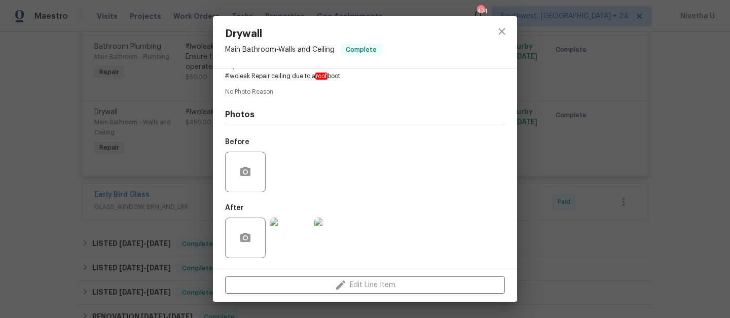
click at [293, 248] on img at bounding box center [290, 237] width 41 height 41
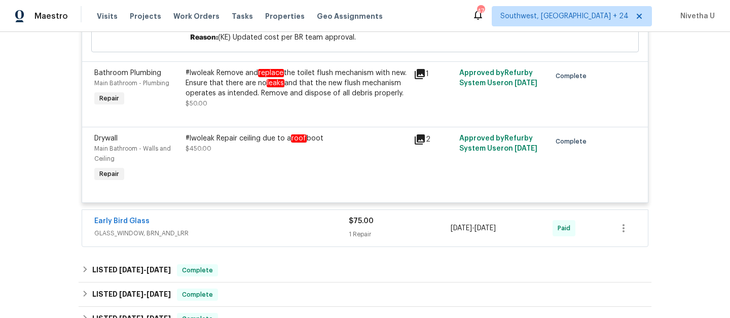
scroll to position [380, 0]
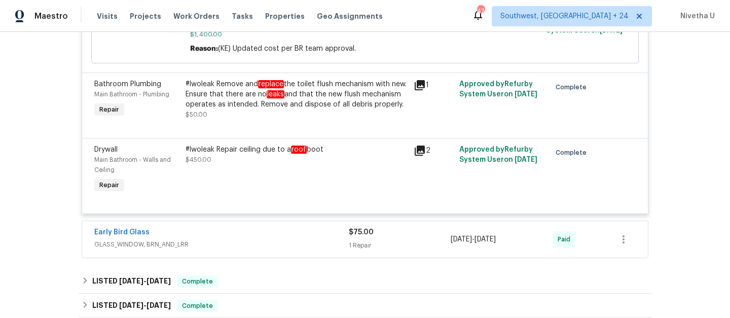
click at [212, 165] on div "#lwoleak Repair ceiling due to a roof boot $450.00" at bounding box center [296, 154] width 222 height 20
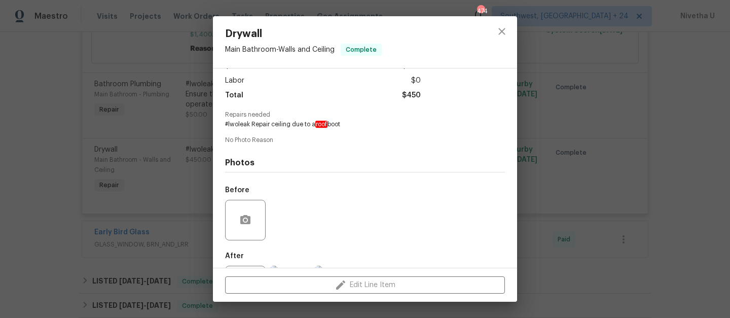
scroll to position [115, 0]
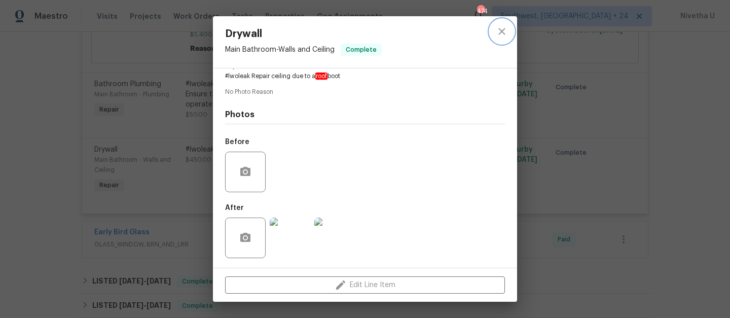
click at [501, 35] on icon "close" at bounding box center [502, 31] width 12 height 12
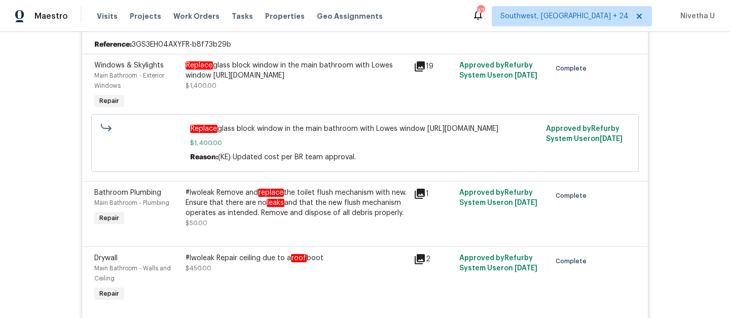
scroll to position [273, 0]
click at [282, 90] on div "Replace glass block window in the main bathroom with Lowes window https://www.l…" at bounding box center [296, 75] width 222 height 30
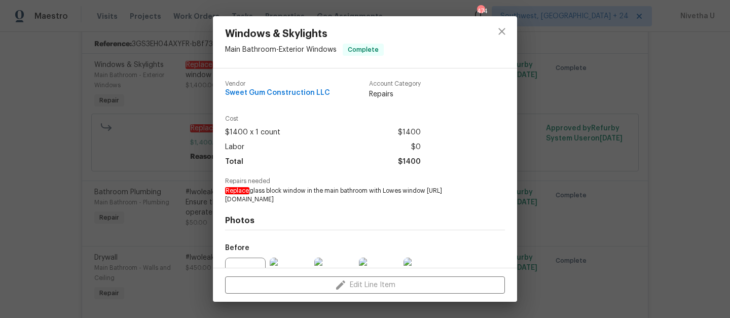
scroll to position [115, 0]
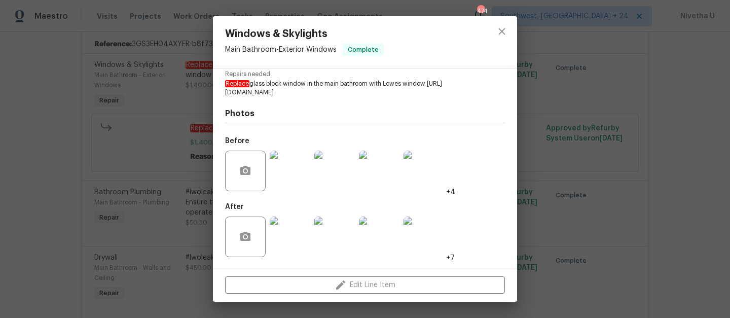
click at [291, 172] on img at bounding box center [290, 170] width 41 height 41
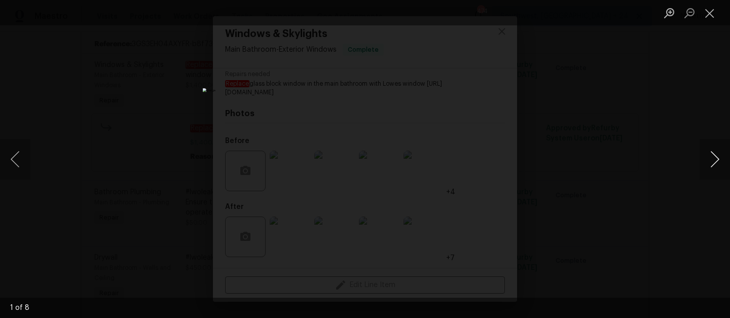
click at [706, 154] on button "Next image" at bounding box center [714, 159] width 30 height 41
click at [615, 169] on div "Lightbox" at bounding box center [365, 159] width 730 height 318
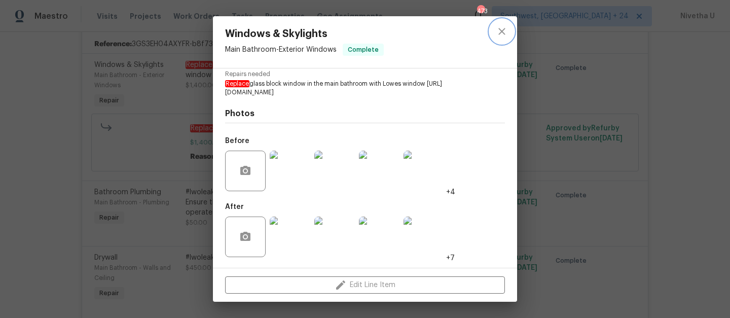
click at [501, 34] on icon "close" at bounding box center [502, 31] width 12 height 12
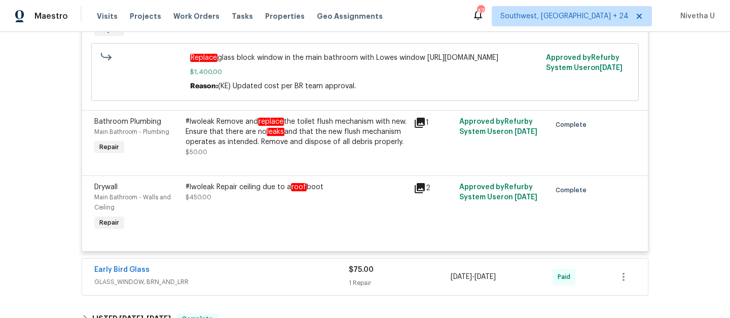
scroll to position [368, 0]
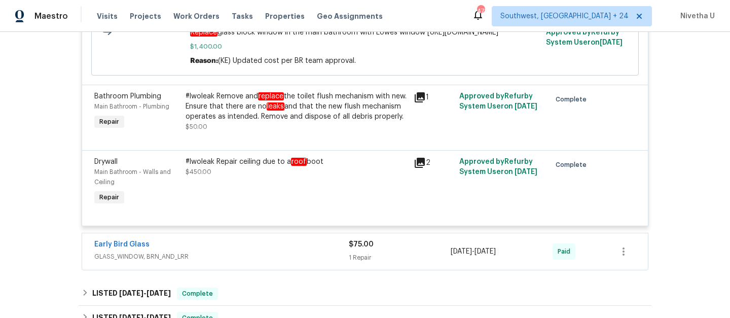
click at [295, 166] on em "roof" at bounding box center [299, 162] width 16 height 8
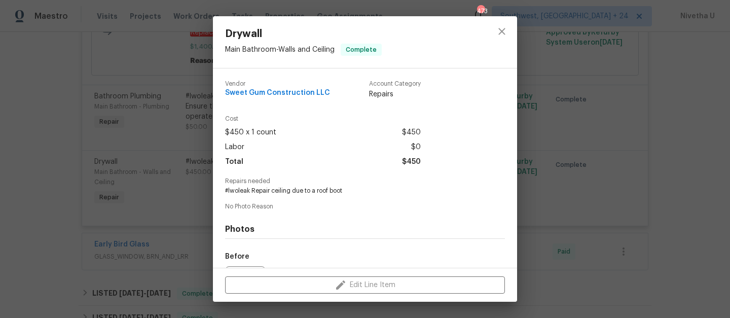
scroll to position [115, 0]
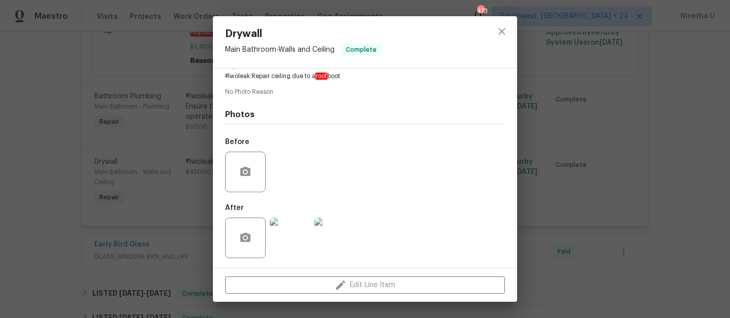
click at [289, 223] on img at bounding box center [290, 237] width 41 height 41
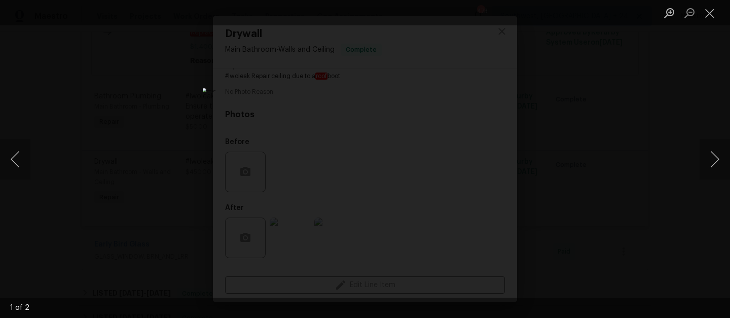
click at [590, 175] on div "Lightbox" at bounding box center [365, 159] width 730 height 318
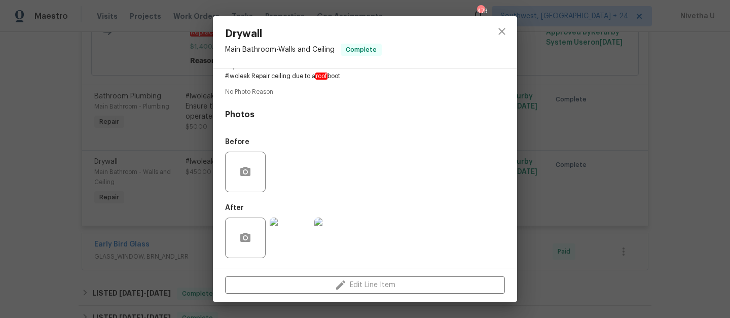
scroll to position [93, 0]
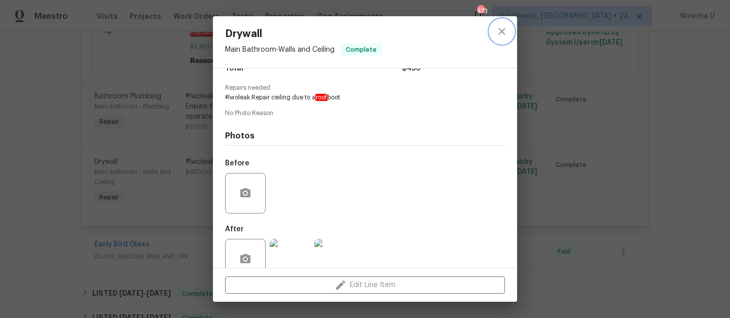
click at [503, 34] on icon "close" at bounding box center [502, 31] width 12 height 12
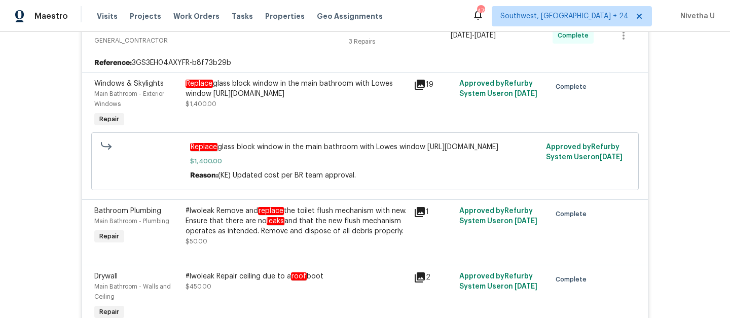
scroll to position [177, 0]
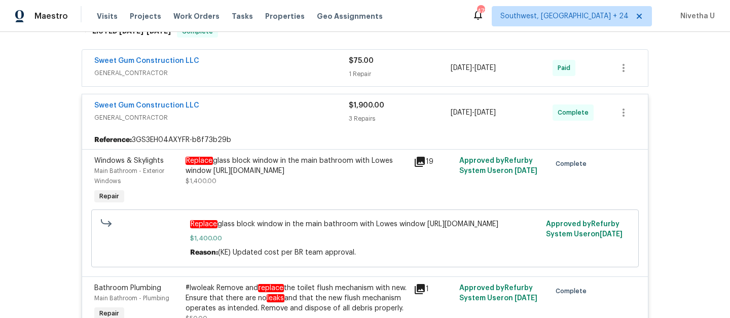
click at [315, 176] on div "Replace glass block window in the main bathroom with Lowes window https://www.l…" at bounding box center [296, 166] width 222 height 20
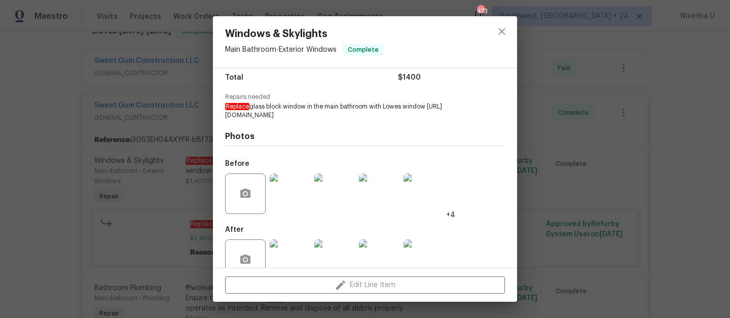
scroll to position [115, 0]
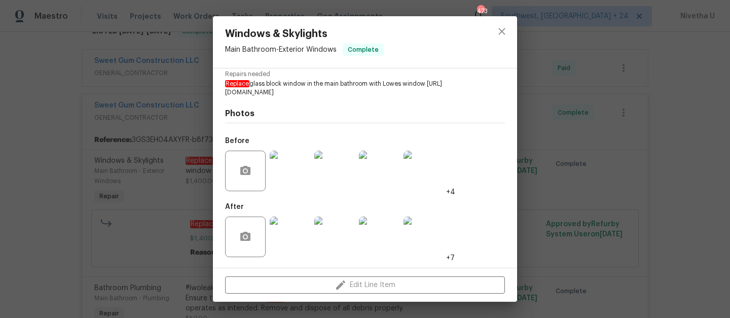
click at [337, 176] on img at bounding box center [334, 170] width 41 height 41
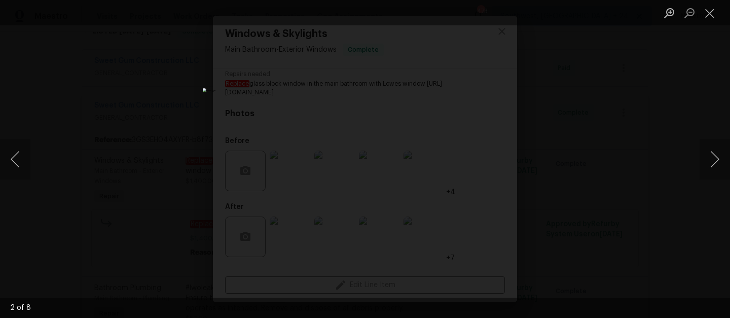
click at [550, 220] on div "Lightbox" at bounding box center [365, 159] width 730 height 318
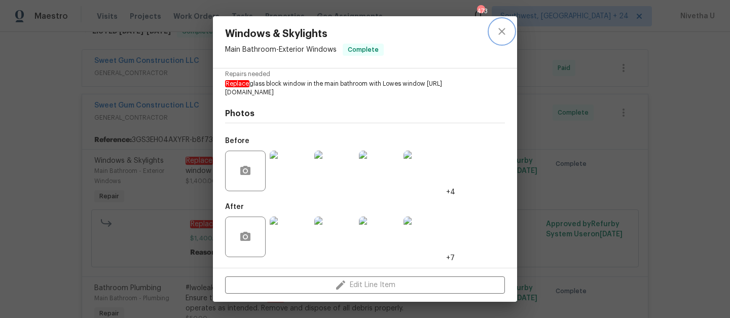
click at [502, 31] on icon "close" at bounding box center [501, 31] width 7 height 7
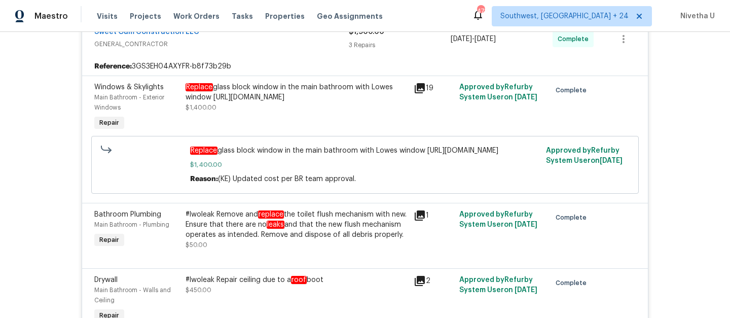
scroll to position [448, 0]
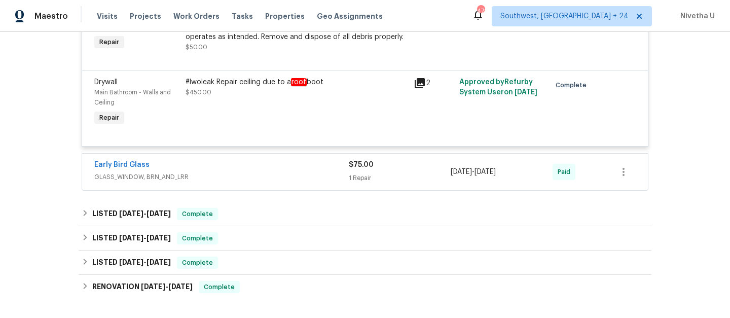
click at [268, 97] on div "#lwoleak Repair ceiling due to a roof boot $450.00" at bounding box center [296, 87] width 222 height 20
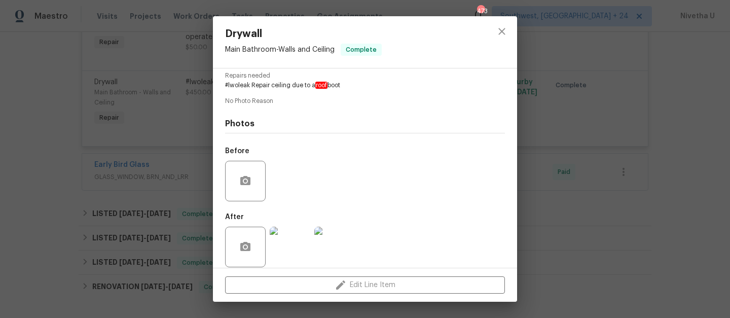
scroll to position [115, 0]
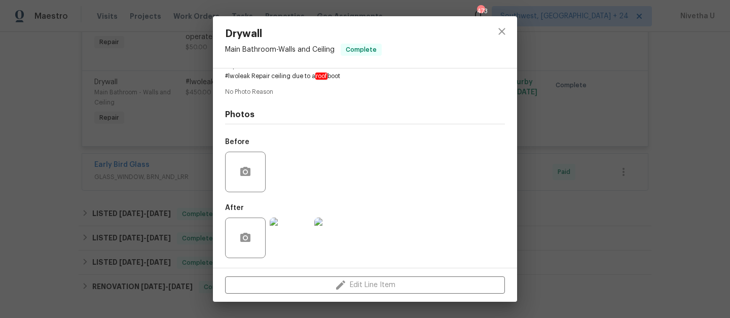
click at [293, 240] on img at bounding box center [290, 237] width 41 height 41
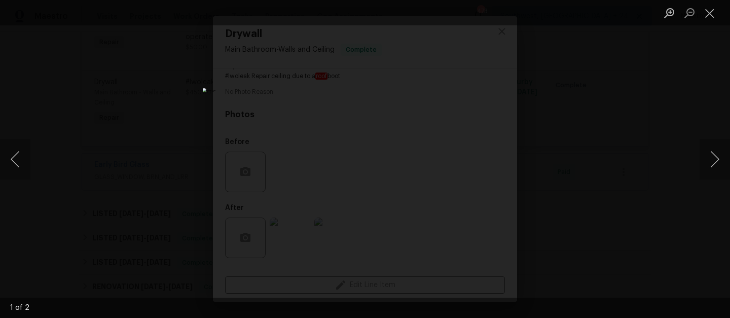
click at [553, 224] on div "Lightbox" at bounding box center [365, 159] width 730 height 318
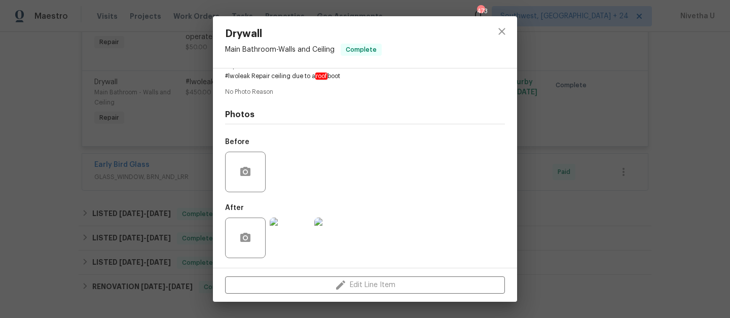
click at [504, 44] on div at bounding box center [501, 42] width 30 height 52
click at [502, 35] on icon "close" at bounding box center [502, 31] width 12 height 12
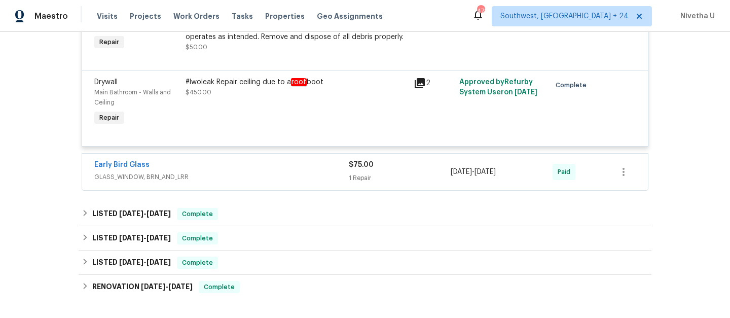
scroll to position [291, 0]
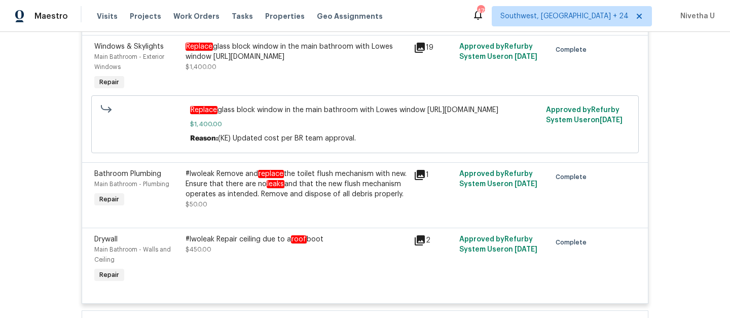
click at [310, 191] on div "#lwoleak Remove and replace the toilet flush mechanism with new. Ensure that th…" at bounding box center [296, 184] width 222 height 30
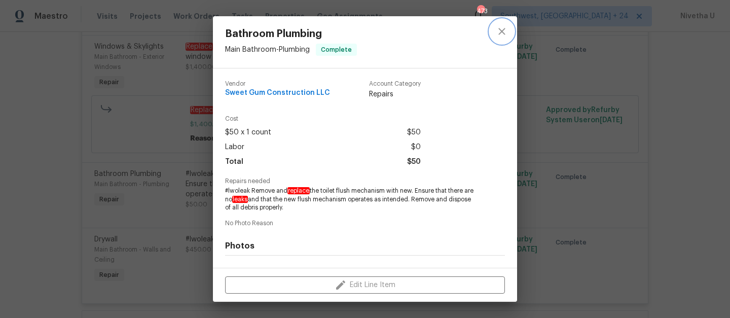
click at [497, 39] on button "close" at bounding box center [501, 31] width 24 height 24
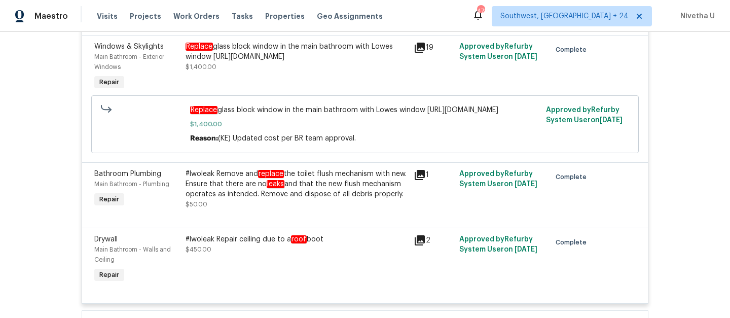
click at [286, 62] on div "Replace glass block window in the main bathroom with Lowes window https://www.l…" at bounding box center [296, 52] width 222 height 20
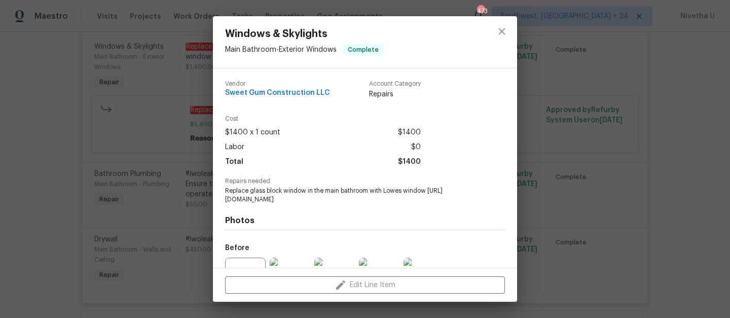
scroll to position [115, 0]
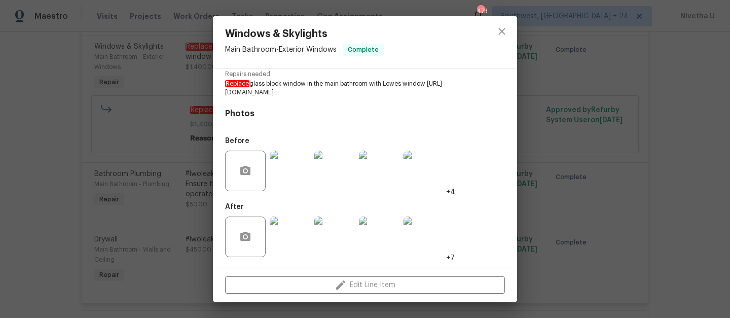
click at [292, 167] on img at bounding box center [290, 170] width 41 height 41
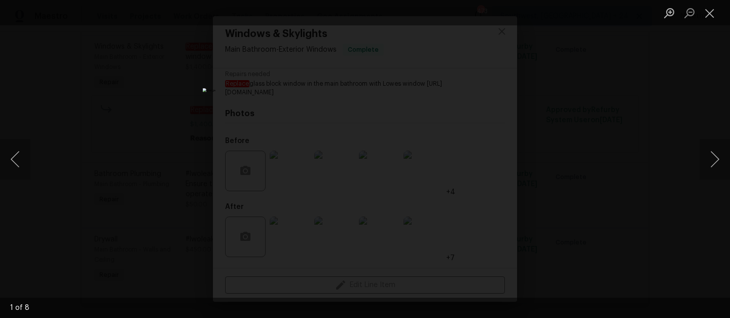
click at [573, 201] on div "Lightbox" at bounding box center [365, 159] width 730 height 318
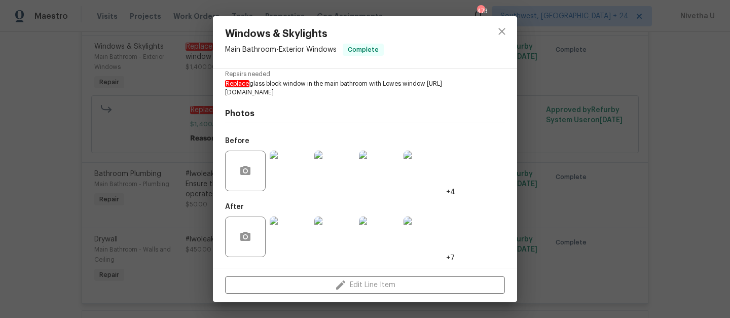
click at [568, 193] on div "Windows & Skylights Main Bathroom - Exterior Windows Complete Vendor Sweet Gum …" at bounding box center [365, 159] width 730 height 318
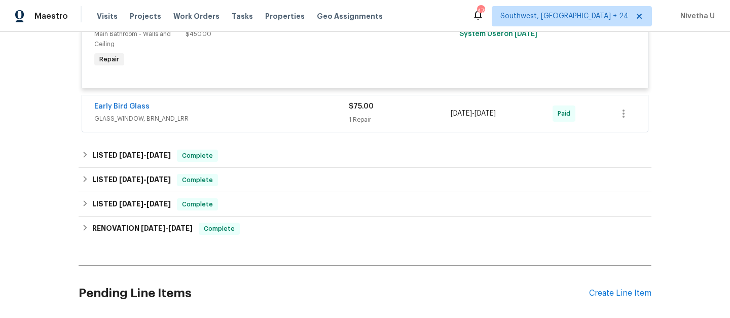
scroll to position [485, 0]
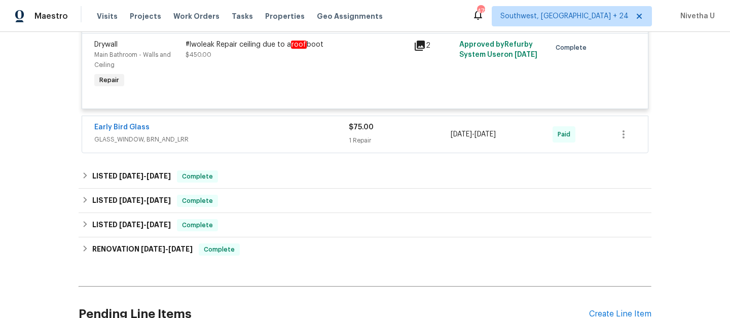
click at [288, 86] on div "#lwoleak Repair ceiling due to a roof boot $450.00" at bounding box center [296, 64] width 228 height 57
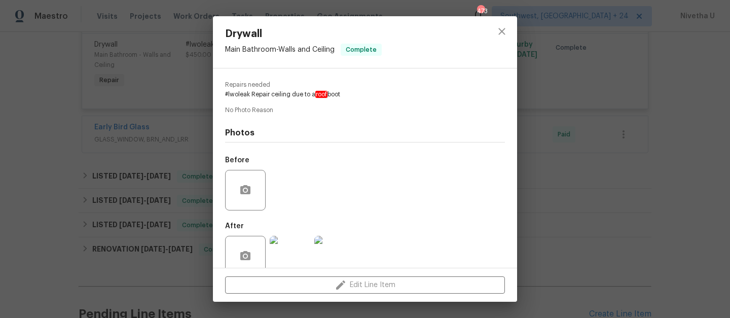
scroll to position [115, 0]
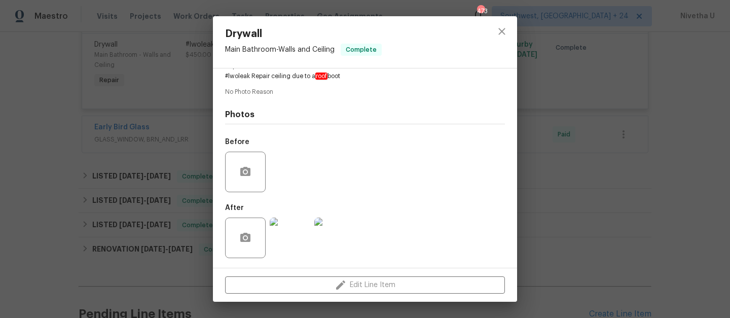
click at [287, 256] on img at bounding box center [290, 237] width 41 height 41
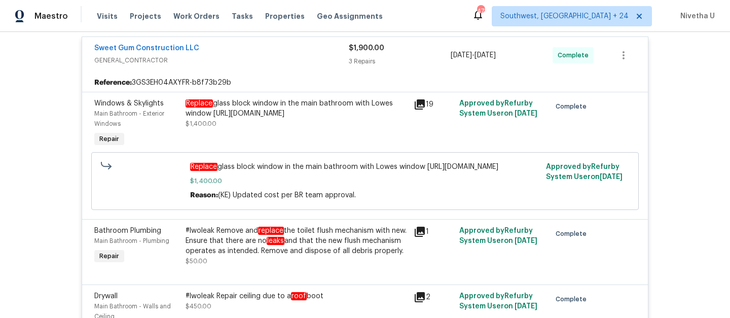
scroll to position [202, 0]
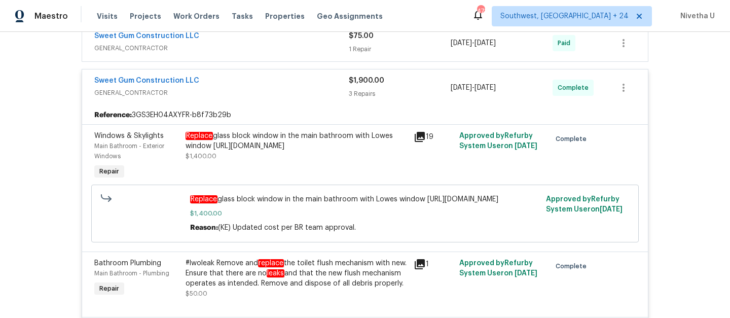
click at [332, 148] on div "Replace glass block window in the main bathroom with Lowes window https://www.l…" at bounding box center [296, 141] width 222 height 20
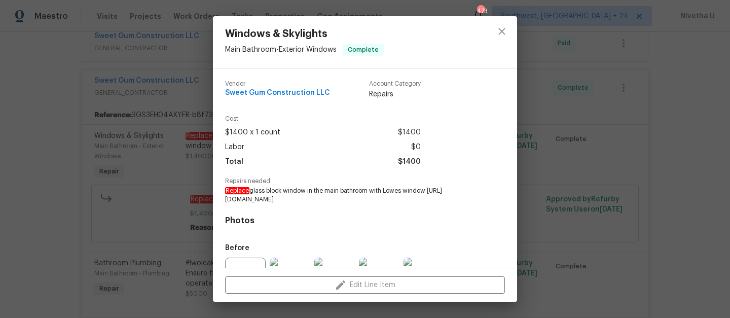
scroll to position [115, 0]
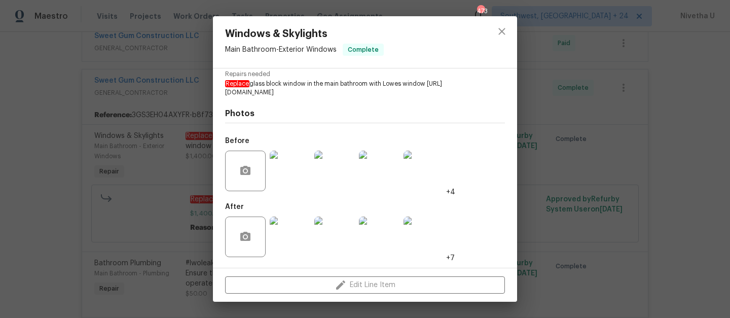
click at [283, 185] on img at bounding box center [290, 170] width 41 height 41
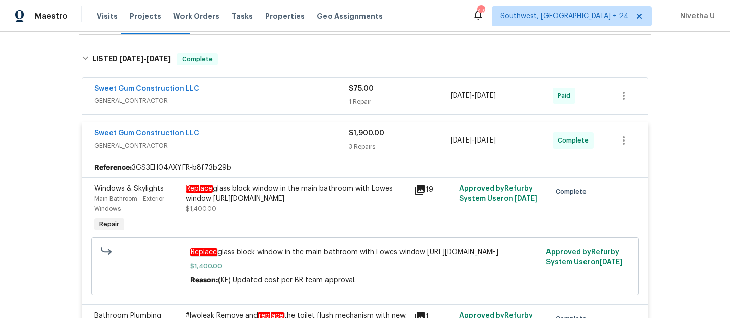
scroll to position [145, 0]
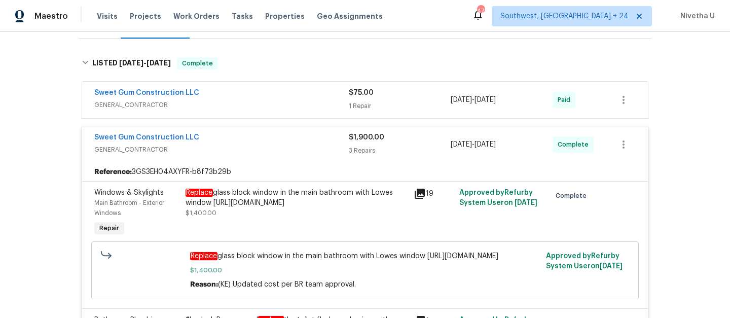
click at [309, 156] on div "Sweet Gum Construction LLC GENERAL_CONTRACTOR" at bounding box center [221, 144] width 254 height 24
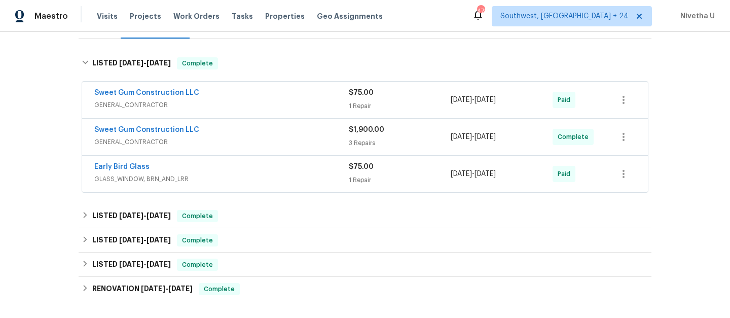
click at [284, 129] on div "Sweet Gum Construction LLC" at bounding box center [221, 131] width 254 height 12
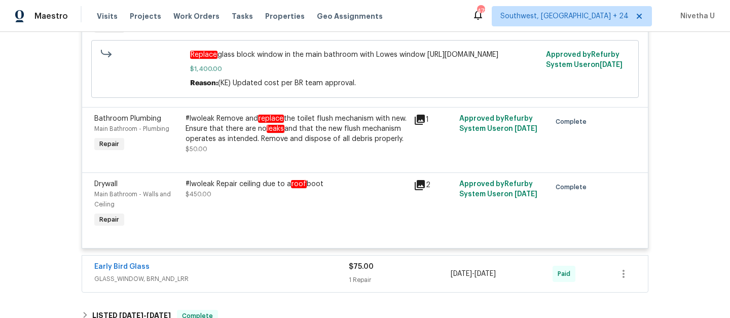
scroll to position [265, 0]
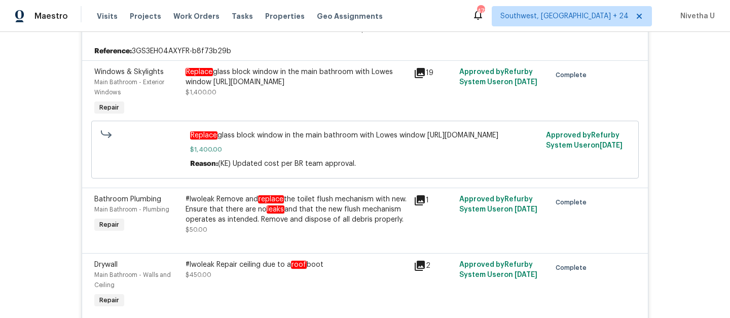
click at [274, 83] on div "Replace glass block window in the main bathroom with Lowes window https://www.l…" at bounding box center [296, 77] width 222 height 20
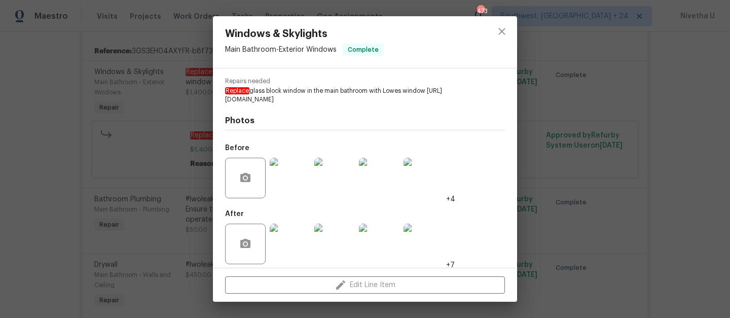
scroll to position [115, 0]
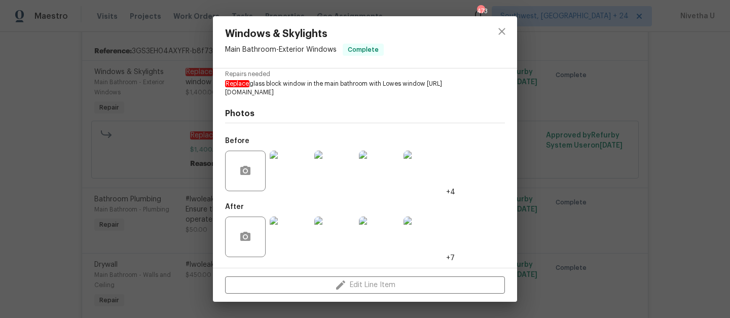
click at [284, 182] on img at bounding box center [290, 170] width 41 height 41
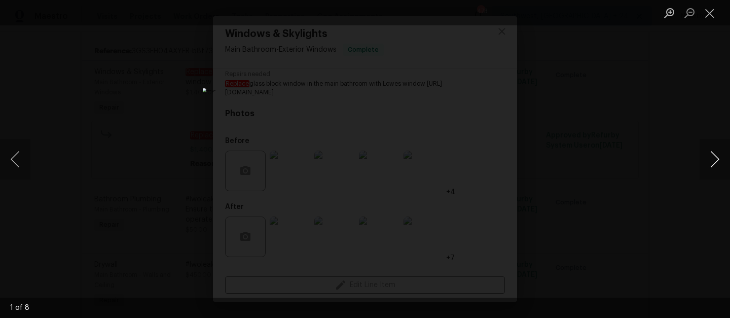
click at [712, 168] on button "Next image" at bounding box center [714, 159] width 30 height 41
click at [18, 163] on button "Previous image" at bounding box center [15, 159] width 30 height 41
click at [726, 155] on button "Next image" at bounding box center [714, 159] width 30 height 41
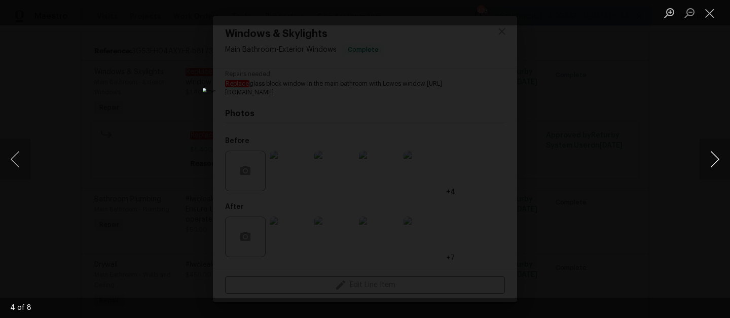
click at [726, 155] on button "Next image" at bounding box center [714, 159] width 30 height 41
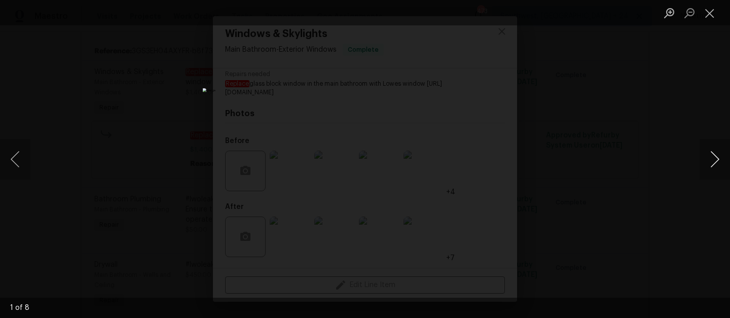
click at [726, 155] on button "Next image" at bounding box center [714, 159] width 30 height 41
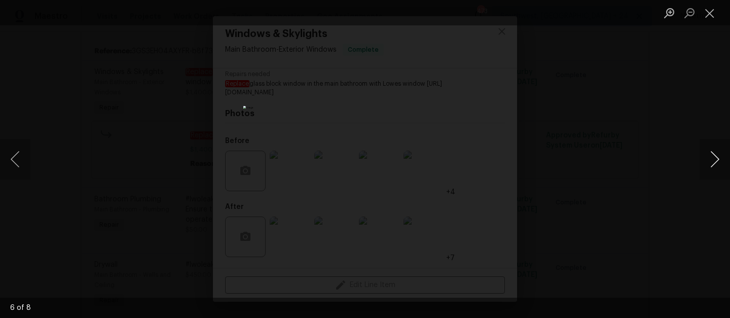
click at [726, 155] on button "Next image" at bounding box center [714, 159] width 30 height 41
click at [720, 160] on button "Next image" at bounding box center [714, 159] width 30 height 41
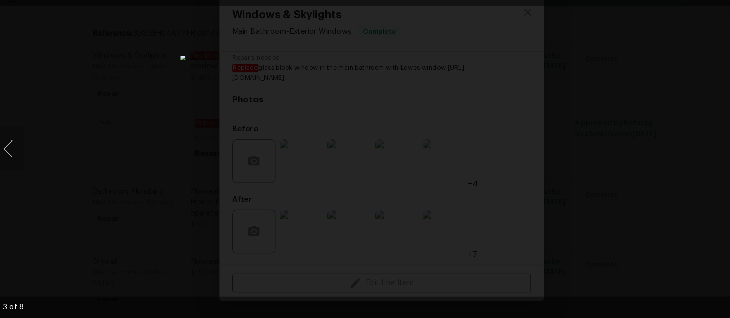
scroll to position [0, 0]
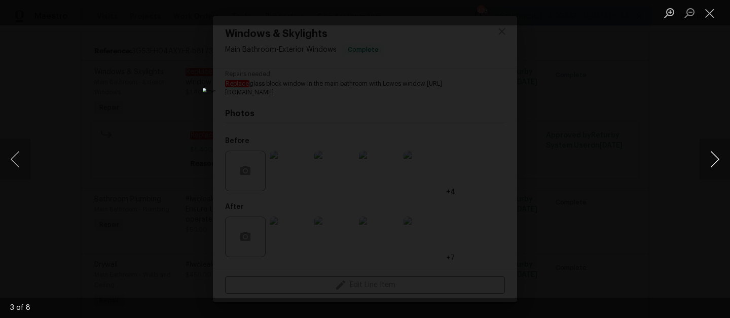
click at [716, 165] on button "Next image" at bounding box center [714, 159] width 30 height 41
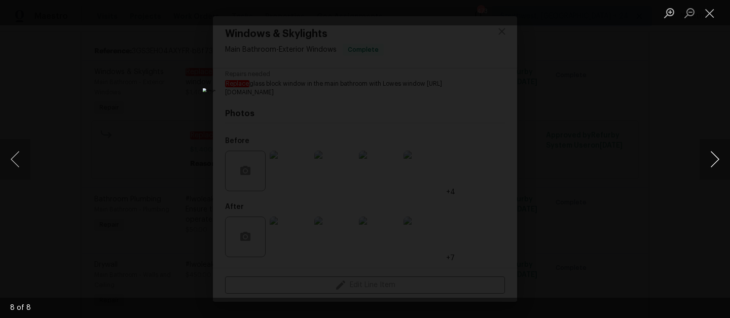
click at [716, 165] on button "Next image" at bounding box center [714, 159] width 30 height 41
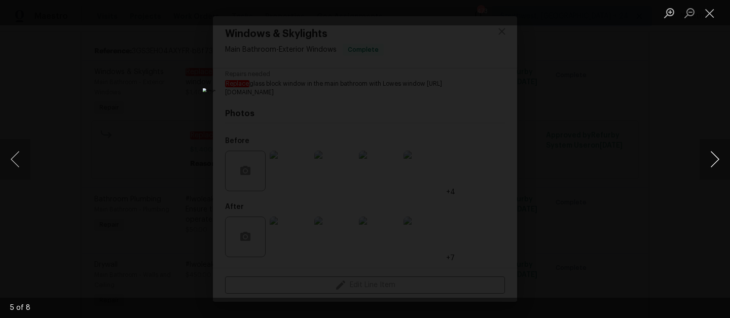
click at [716, 165] on button "Next image" at bounding box center [714, 159] width 30 height 41
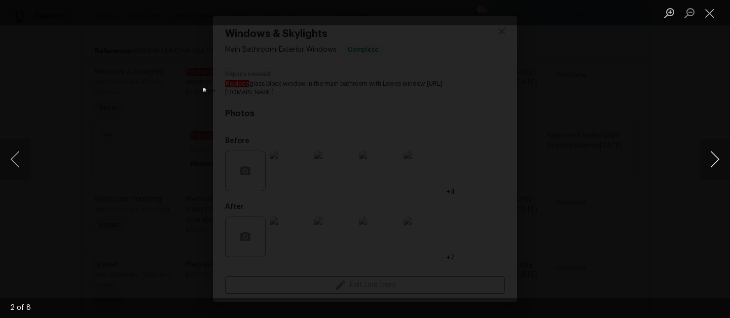
click at [716, 165] on button "Next image" at bounding box center [714, 159] width 30 height 41
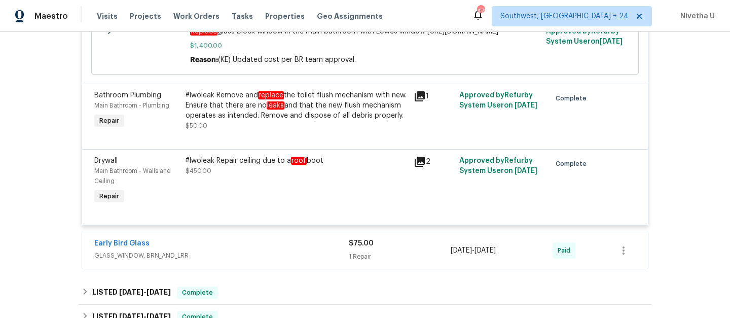
scroll to position [371, 0]
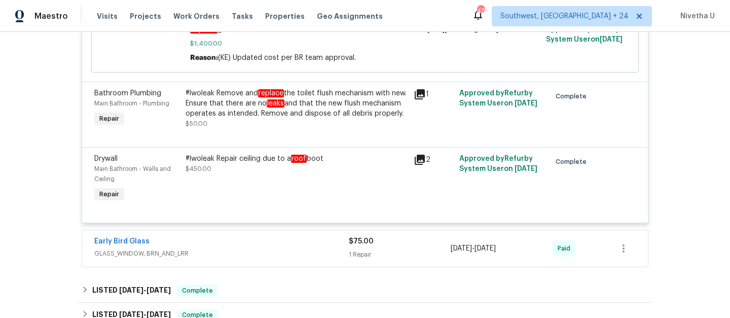
click at [358, 174] on div "#lwoleak Repair ceiling due to a roof boot $450.00" at bounding box center [296, 164] width 222 height 20
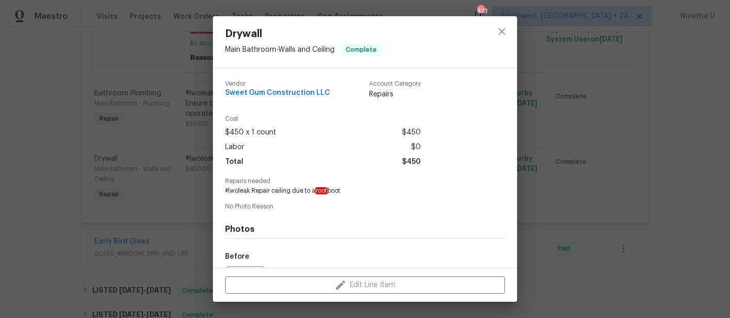
scroll to position [115, 0]
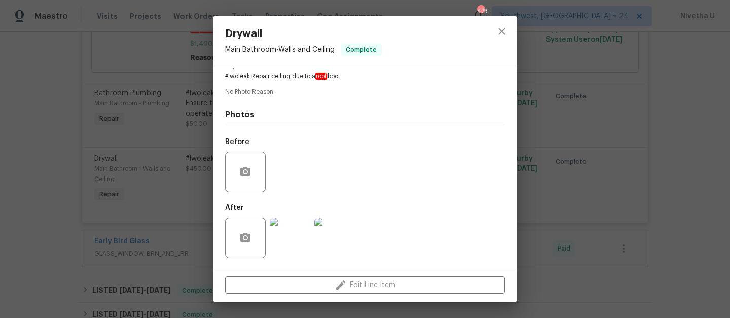
click at [568, 188] on div "Drywall Main Bathroom - Walls and Ceiling Complete Vendor Sweet Gum Constructio…" at bounding box center [365, 159] width 730 height 318
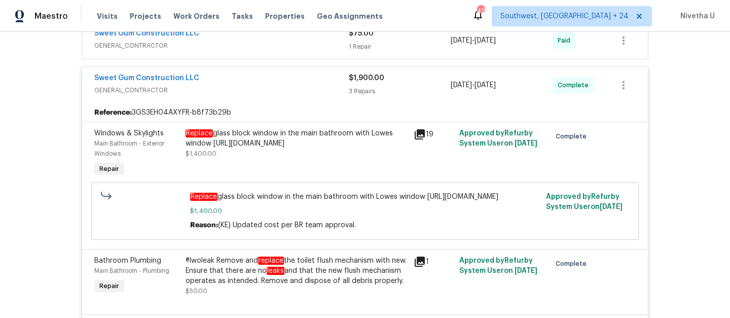
scroll to position [178, 0]
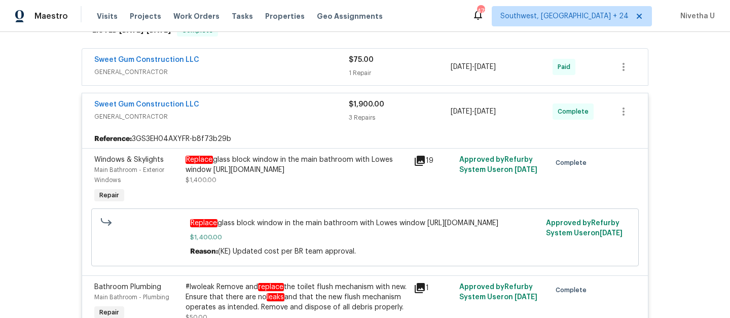
click at [298, 118] on span "GENERAL_CONTRACTOR" at bounding box center [221, 116] width 254 height 10
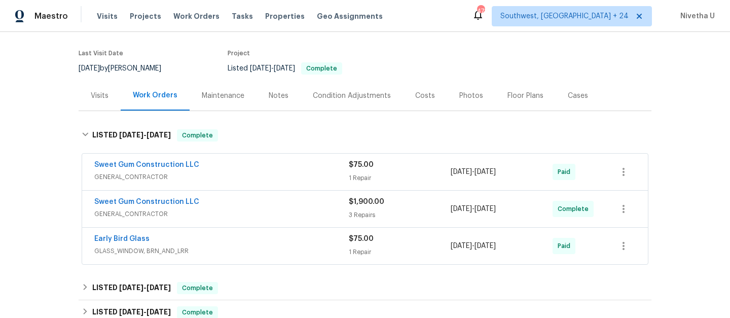
scroll to position [72, 0]
click at [174, 18] on span "Work Orders" at bounding box center [196, 16] width 46 height 10
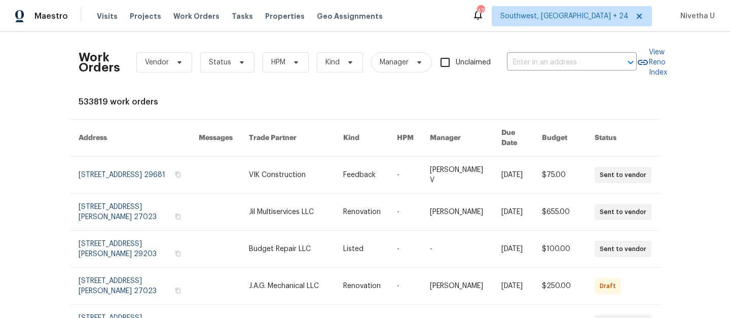
click at [544, 71] on div "Work Orders Vendor Status HPM Kind Manager Unclaimed ​" at bounding box center [358, 62] width 558 height 45
click at [538, 60] on input "text" at bounding box center [557, 63] width 101 height 16
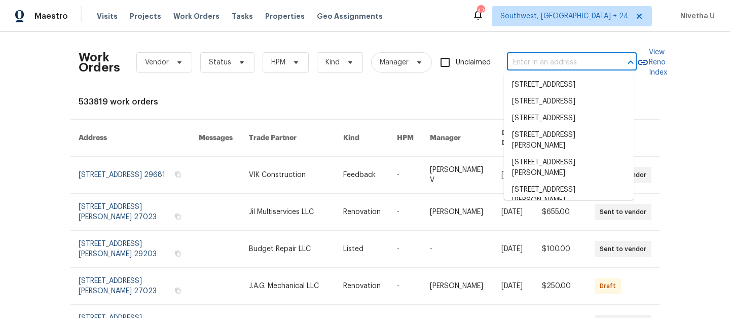
paste input "5570 Butner Rd Atlanta, GA 30349"
type input "5570 Butner Rd Atlanta, GA 30349"
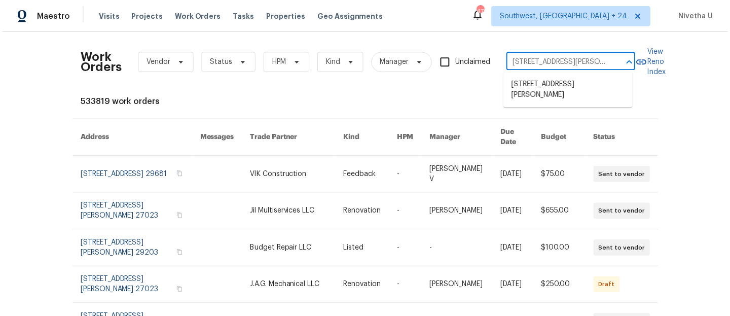
scroll to position [0, 19]
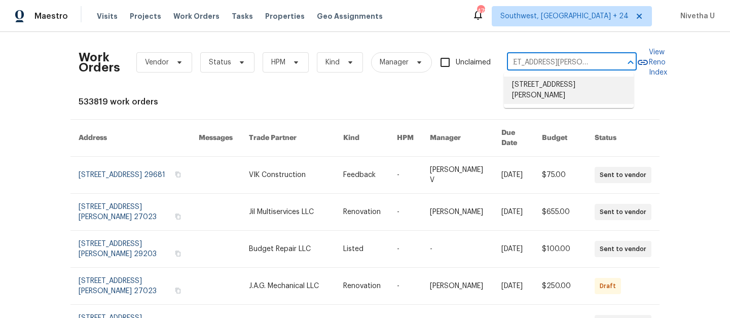
click at [549, 93] on li "5570 Butner Rd, Atlanta, GA 30349" at bounding box center [569, 90] width 130 height 27
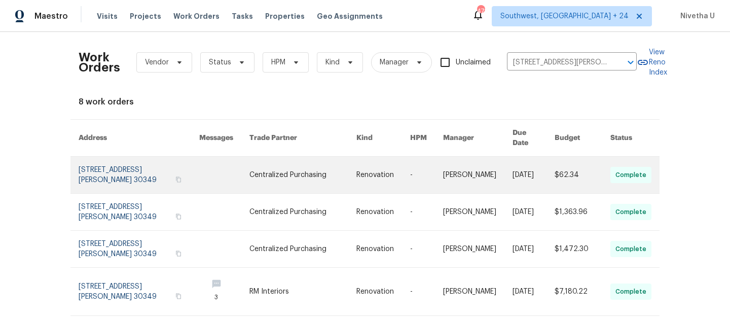
click at [114, 157] on link at bounding box center [139, 175] width 121 height 36
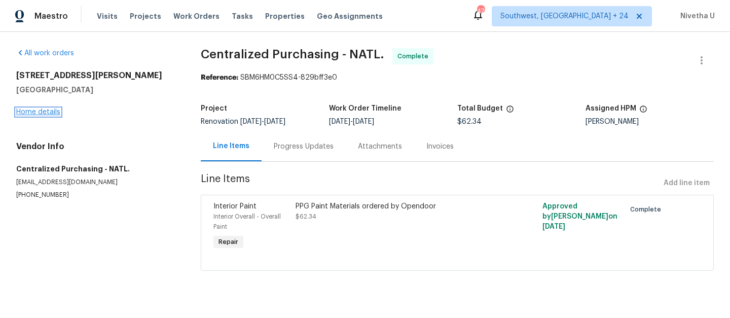
click at [29, 111] on link "Home details" at bounding box center [38, 111] width 44 height 7
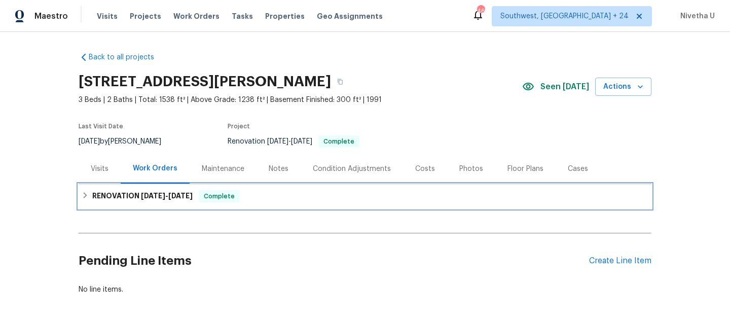
click at [292, 190] on div "RENOVATION 8/5/25 - 9/30/25 Complete" at bounding box center [365, 196] width 566 height 12
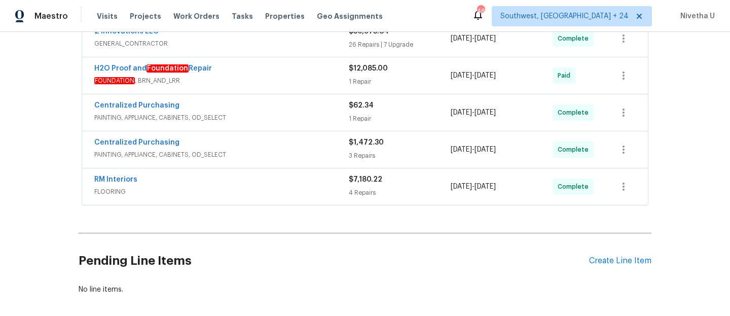
scroll to position [283, 0]
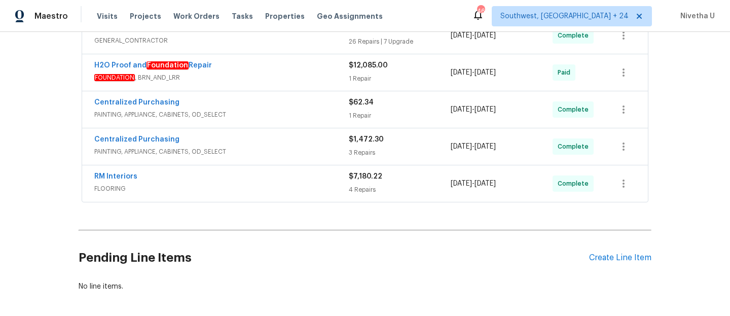
click at [263, 183] on span "FLOORING" at bounding box center [221, 188] width 254 height 10
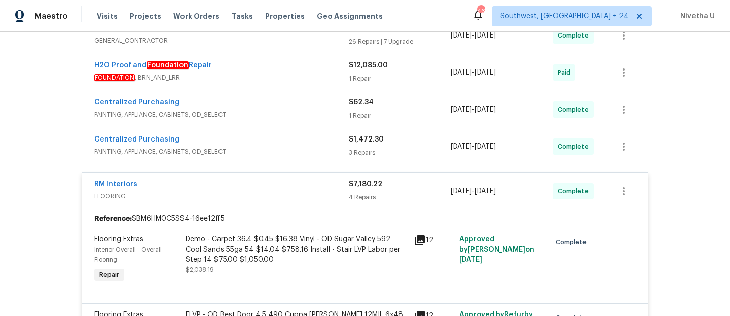
click at [291, 191] on span "FLOORING" at bounding box center [221, 196] width 254 height 10
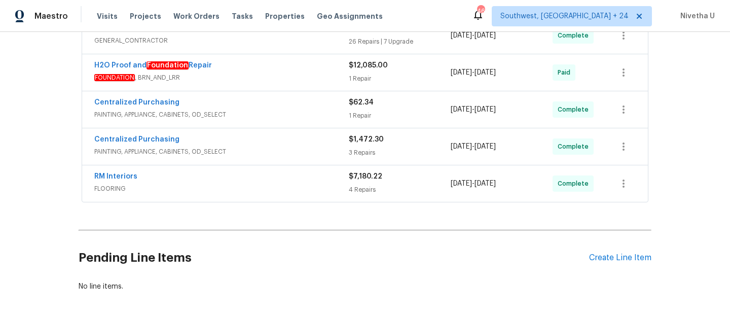
click at [260, 148] on span "PAINTING, APPLIANCE, CABINETS, OD_SELECT" at bounding box center [221, 151] width 254 height 10
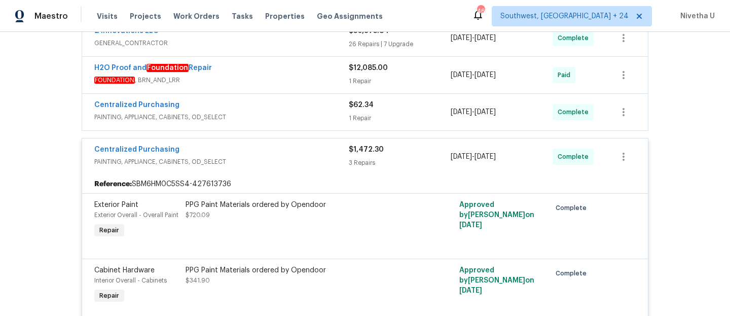
scroll to position [280, 0]
click at [260, 148] on div "Centralized Purchasing" at bounding box center [221, 151] width 254 height 12
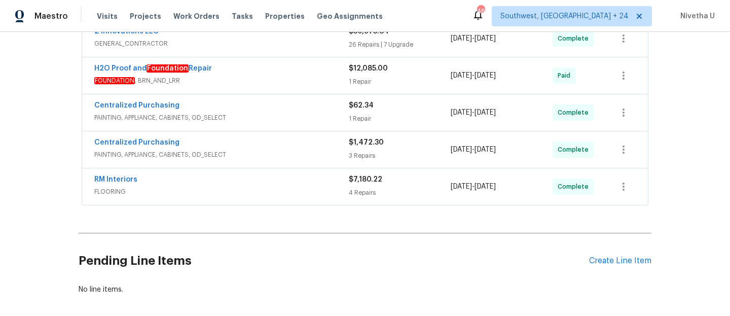
click at [248, 101] on div "Centralized Purchasing" at bounding box center [221, 106] width 254 height 12
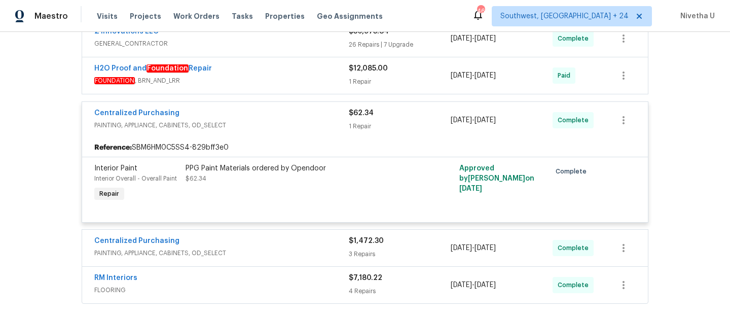
click at [272, 116] on div "Centralized Purchasing" at bounding box center [221, 114] width 254 height 12
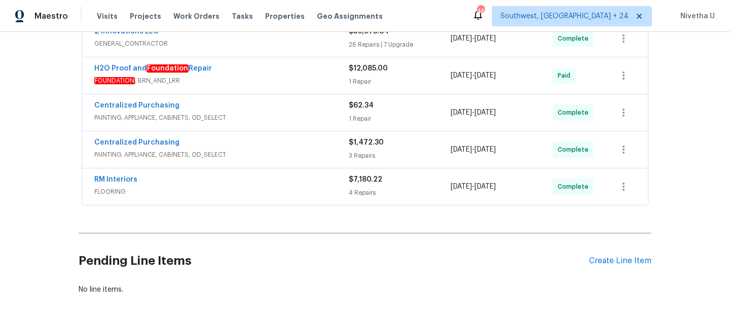
click at [270, 79] on span "FOUNDATION , BRN_AND_LRR" at bounding box center [221, 80] width 254 height 10
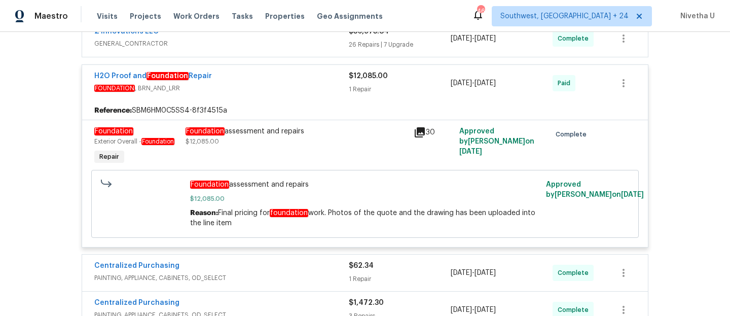
click at [323, 98] on div "H2O Proof and Foundation Repair FOUNDATION , BRN_AND_LRR $12,085.00 1 Repair 8/…" at bounding box center [364, 83] width 565 height 36
click at [315, 83] on div "H2O Proof and Foundation Repair FOUNDATION , BRN_AND_LRR" at bounding box center [221, 82] width 254 height 22
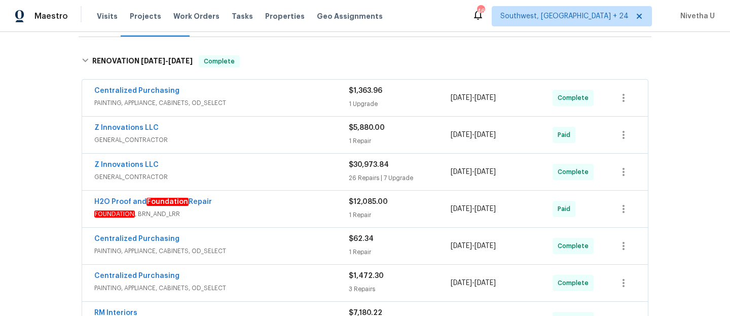
scroll to position [140, 0]
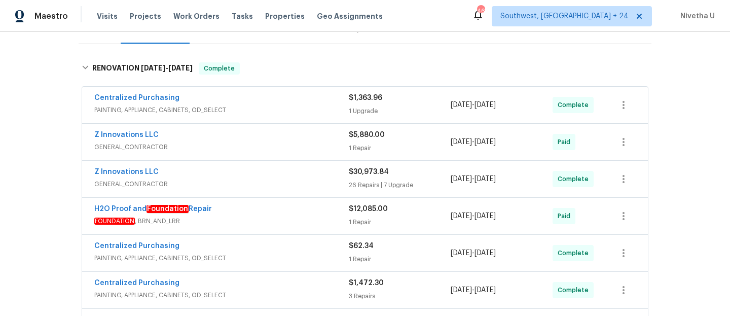
click at [296, 105] on span "PAINTING, APPLIANCE, CABINETS, OD_SELECT" at bounding box center [221, 110] width 254 height 10
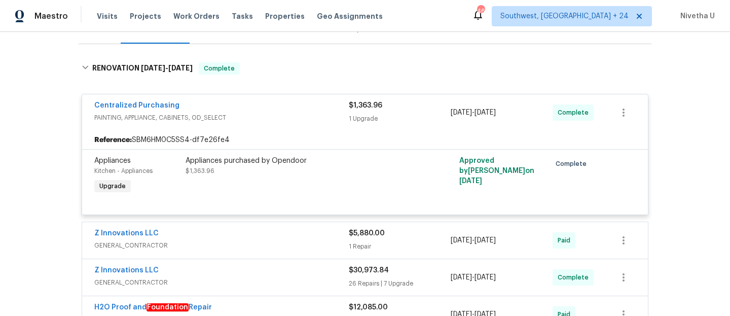
click at [299, 120] on span "PAINTING, APPLIANCE, CABINETS, OD_SELECT" at bounding box center [221, 117] width 254 height 10
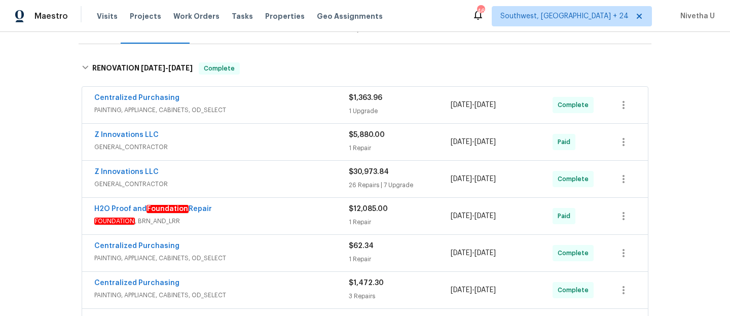
click at [300, 154] on div "Z Innovations LLC GENERAL_CONTRACTOR" at bounding box center [221, 142] width 254 height 24
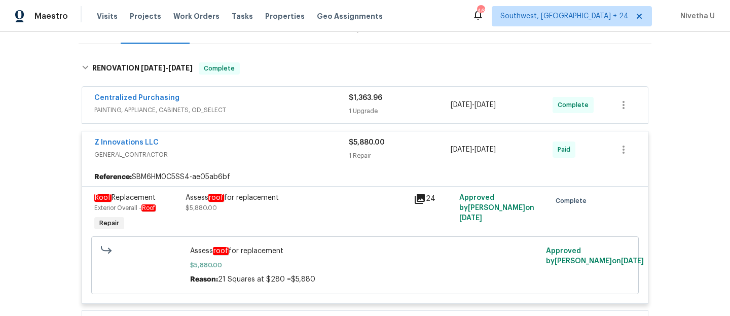
click at [300, 154] on span "GENERAL_CONTRACTOR" at bounding box center [221, 154] width 254 height 10
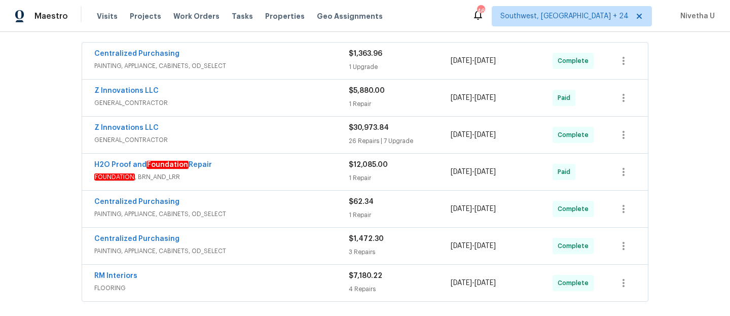
scroll to position [184, 0]
click at [296, 144] on div "Z Innovations LLC GENERAL_CONTRACTOR" at bounding box center [221, 134] width 254 height 24
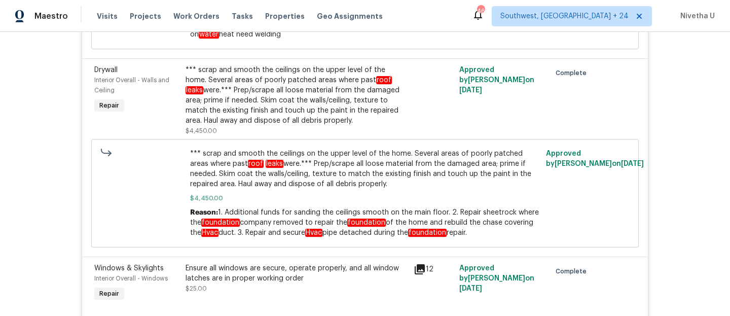
scroll to position [3859, 0]
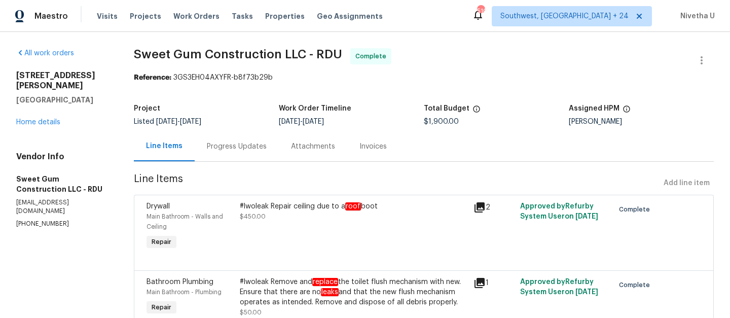
click at [242, 150] on div "Progress Updates" at bounding box center [237, 146] width 60 height 10
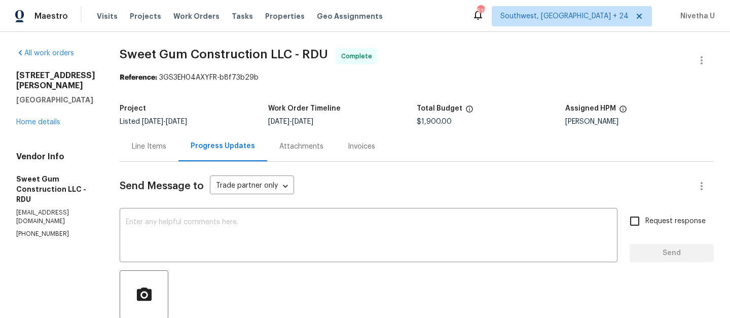
scroll to position [855, 0]
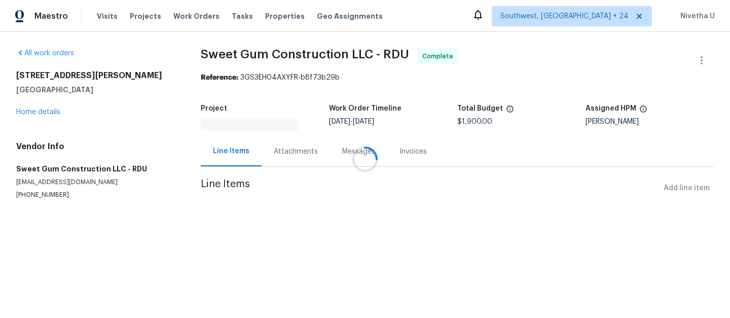
click at [283, 151] on div at bounding box center [365, 159] width 730 height 318
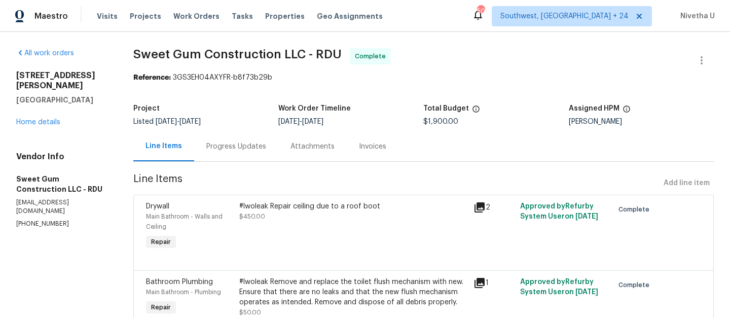
click at [252, 149] on div "Progress Updates" at bounding box center [236, 146] width 60 height 10
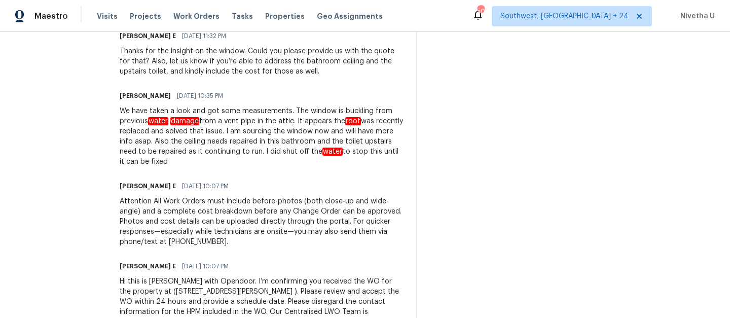
scroll to position [1164, 0]
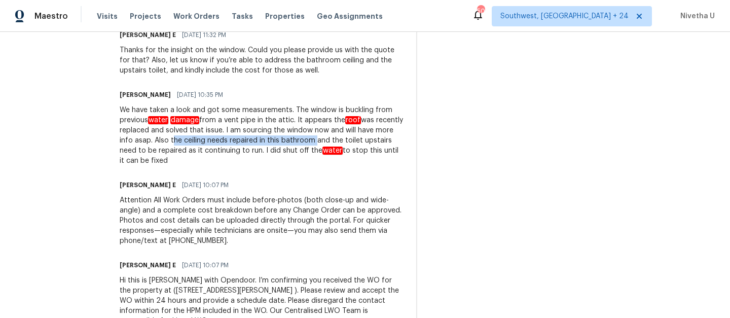
drag, startPoint x: 228, startPoint y: 192, endPoint x: 370, endPoint y: 189, distance: 142.4
click at [370, 166] on div "We have taken a look and got some measurements. The window is buckling from pre…" at bounding box center [262, 135] width 284 height 61
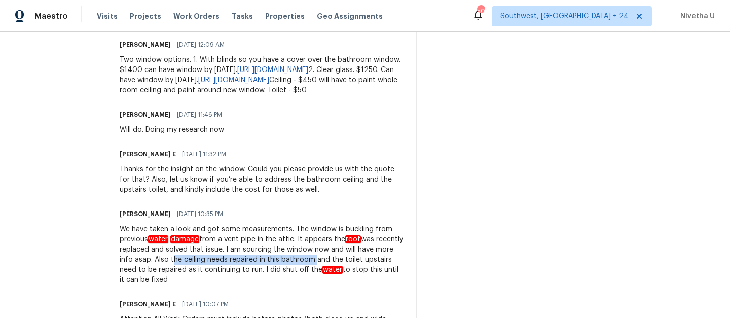
scroll to position [1044, 0]
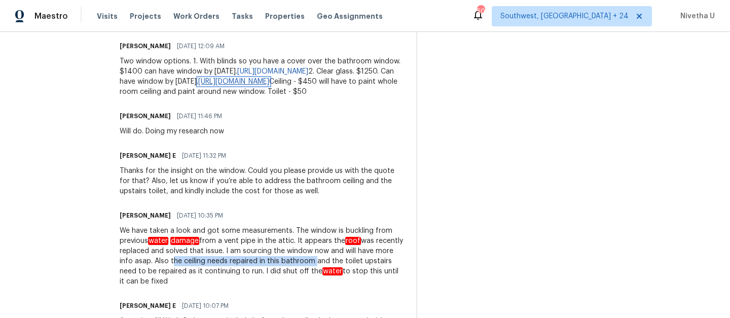
click at [262, 85] on link "[URL][DOMAIN_NAME]" at bounding box center [233, 81] width 71 height 7
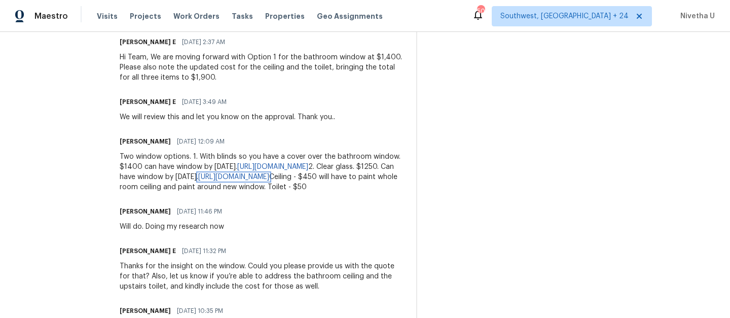
scroll to position [1064, 0]
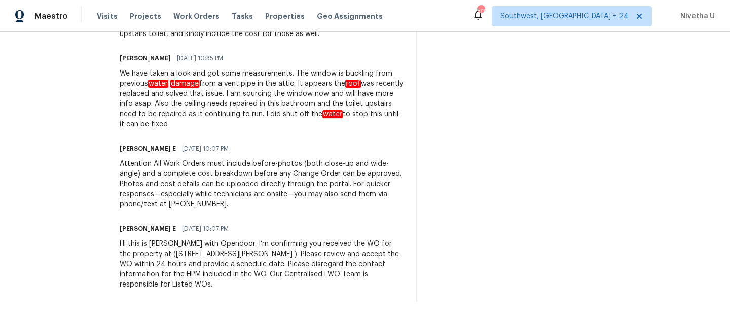
scroll to position [1259, 0]
drag, startPoint x: 213, startPoint y: 97, endPoint x: 370, endPoint y: 96, distance: 157.1
click at [370, 96] on div "We have taken a look and got some measurements. The window is buckling from pre…" at bounding box center [262, 98] width 284 height 61
drag, startPoint x: 140, startPoint y: 106, endPoint x: 330, endPoint y: 110, distance: 189.5
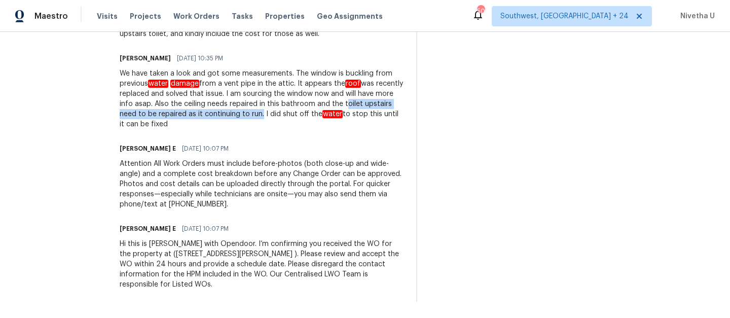
copy div "toilet upstairs need to be repaired as it continuing to run"
click at [324, 115] on div "We have taken a look and got some measurements. The window is buckling from pre…" at bounding box center [262, 98] width 284 height 61
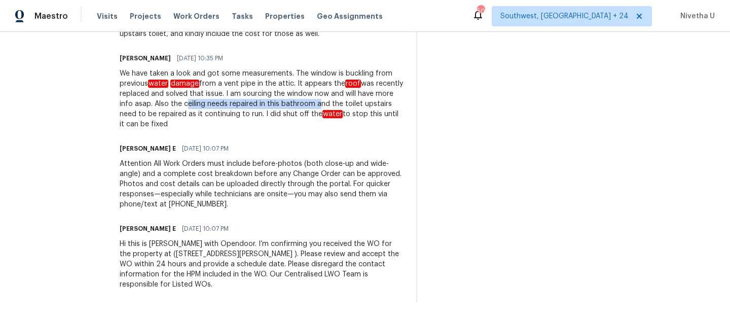
drag, startPoint x: 241, startPoint y: 98, endPoint x: 374, endPoint y: 100, distance: 133.3
click at [374, 100] on div "We have taken a look and got some measurements. The window is buckling from pre…" at bounding box center [262, 98] width 284 height 61
copy div "ceiling needs repaired in this bathroom"
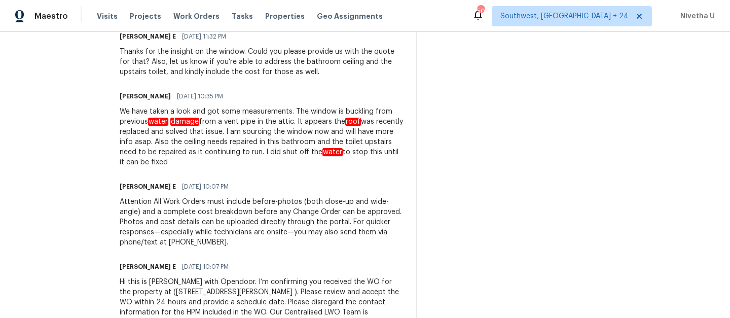
scroll to position [1259, 0]
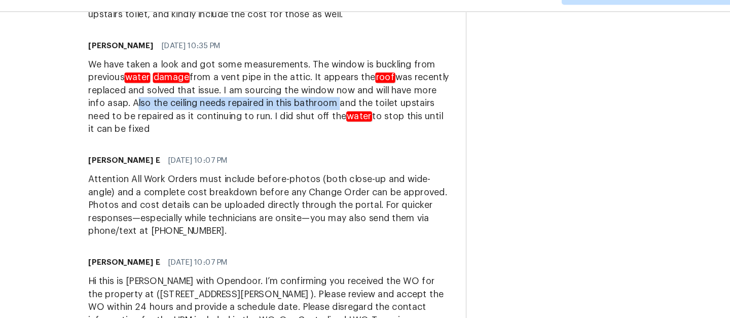
drag, startPoint x: 213, startPoint y: 98, endPoint x: 371, endPoint y: 93, distance: 158.2
click at [371, 93] on div "We have taken a look and got some measurements. The window is buckling from pre…" at bounding box center [262, 98] width 284 height 61
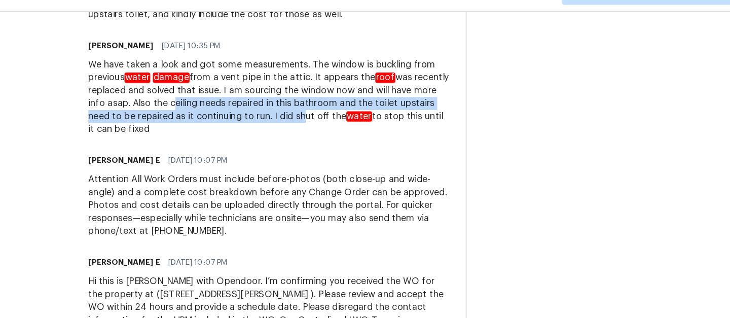
drag, startPoint x: 241, startPoint y: 94, endPoint x: 354, endPoint y: 104, distance: 113.4
click at [354, 104] on div "We have taken a look and got some measurements. The window is buckling from pre…" at bounding box center [262, 98] width 284 height 61
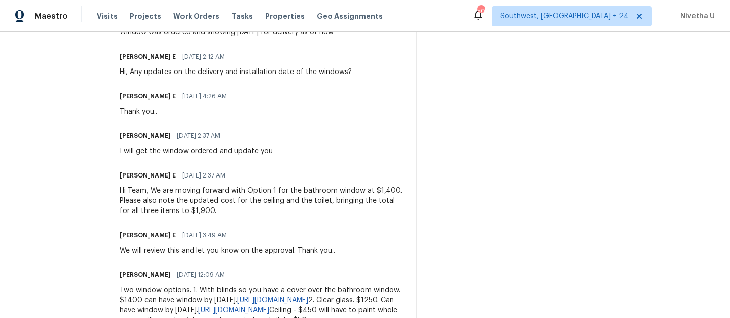
scroll to position [795, 0]
